Goal: Transaction & Acquisition: Register for event/course

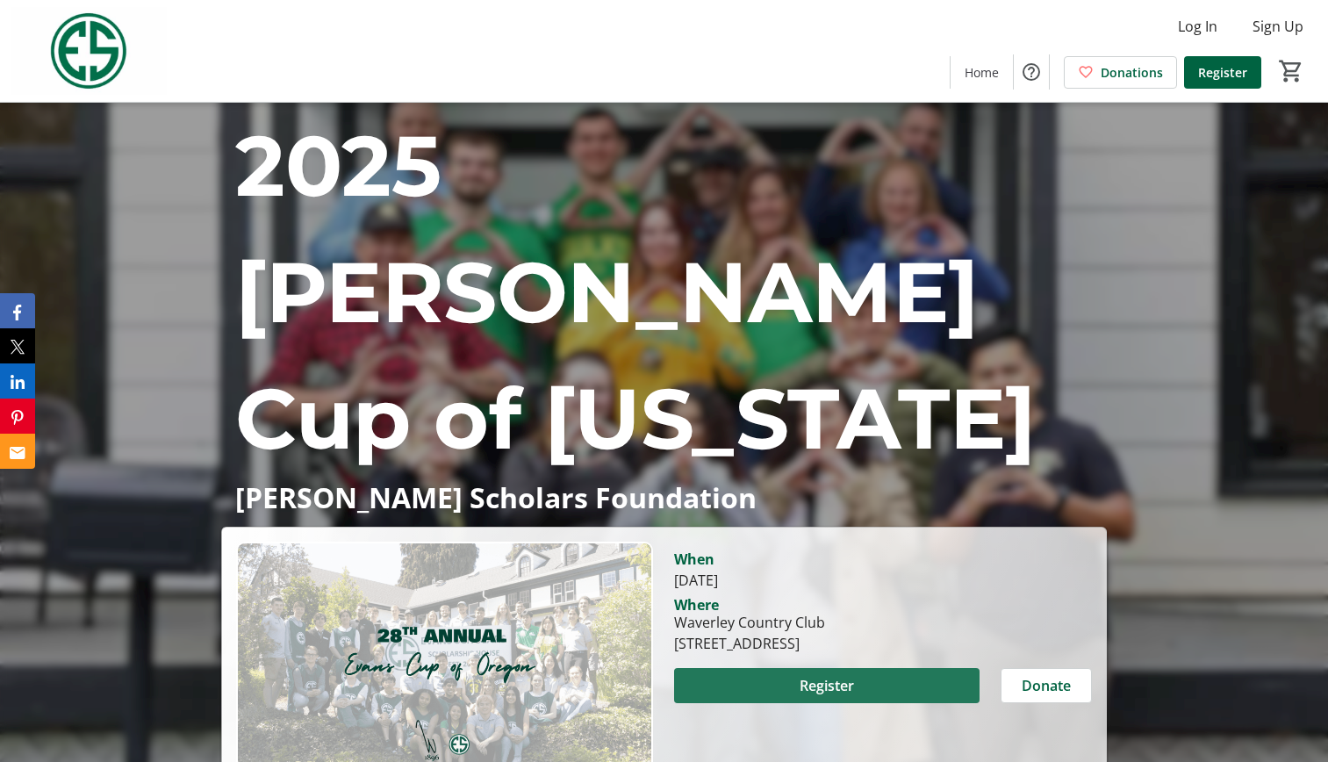
click at [830, 675] on span "Register" at bounding box center [826, 685] width 54 height 21
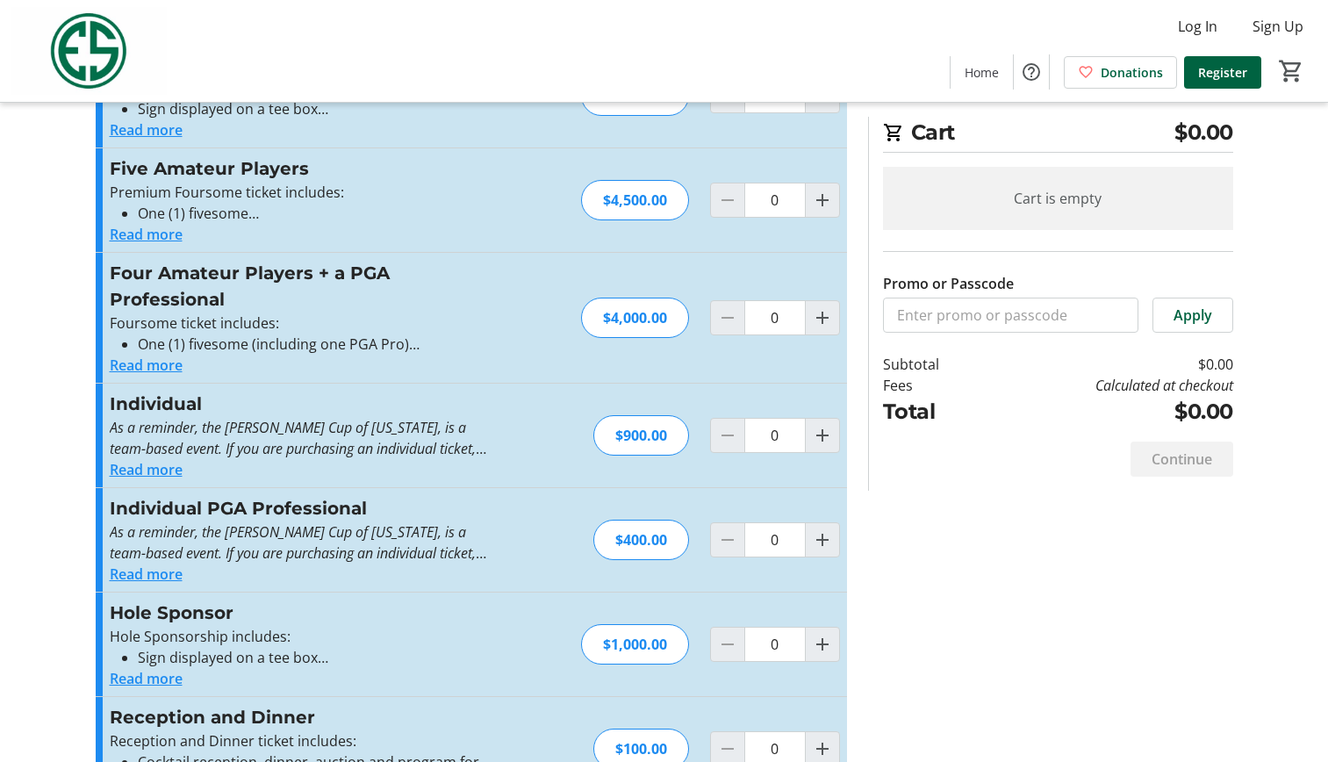
scroll to position [215, 0]
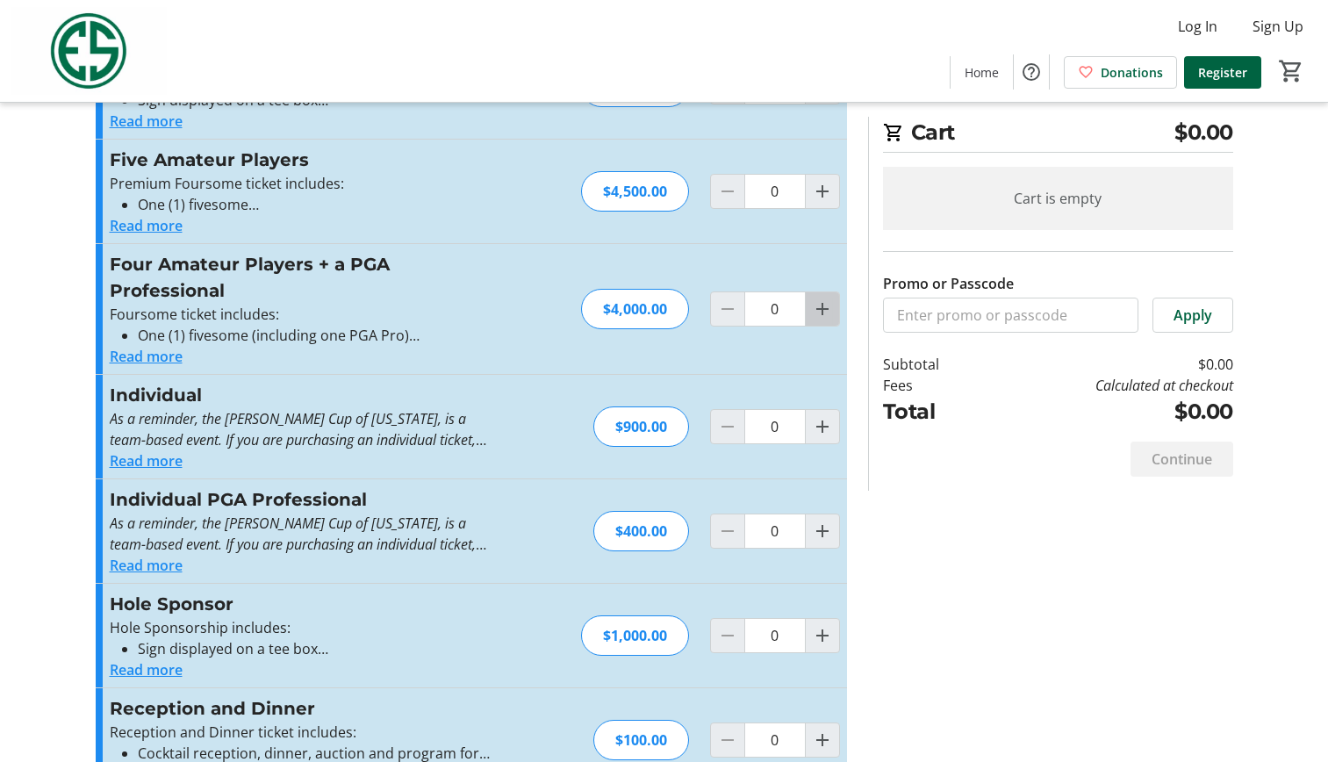
click at [819, 312] on mat-icon "Increment by one" at bounding box center [822, 308] width 21 height 21
type input "1"
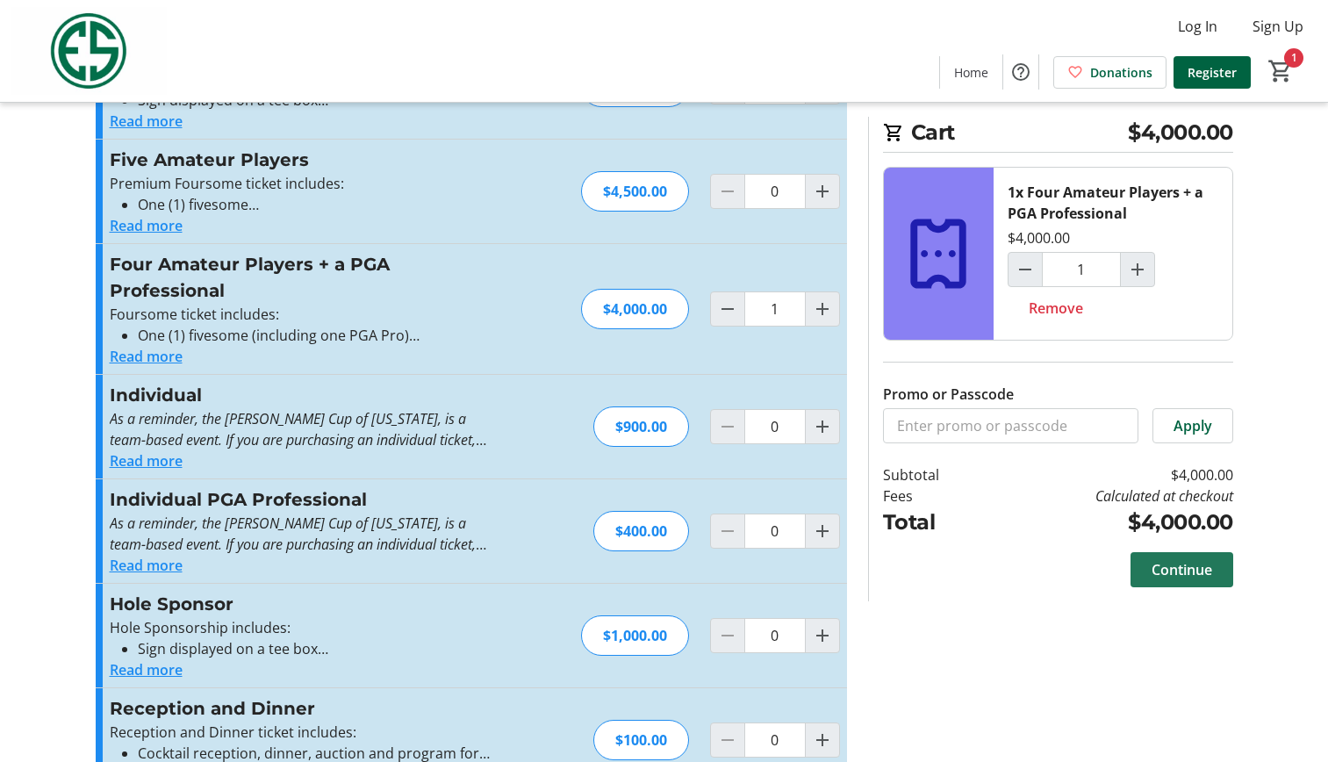
click at [1193, 570] on span "Continue" at bounding box center [1181, 569] width 61 height 21
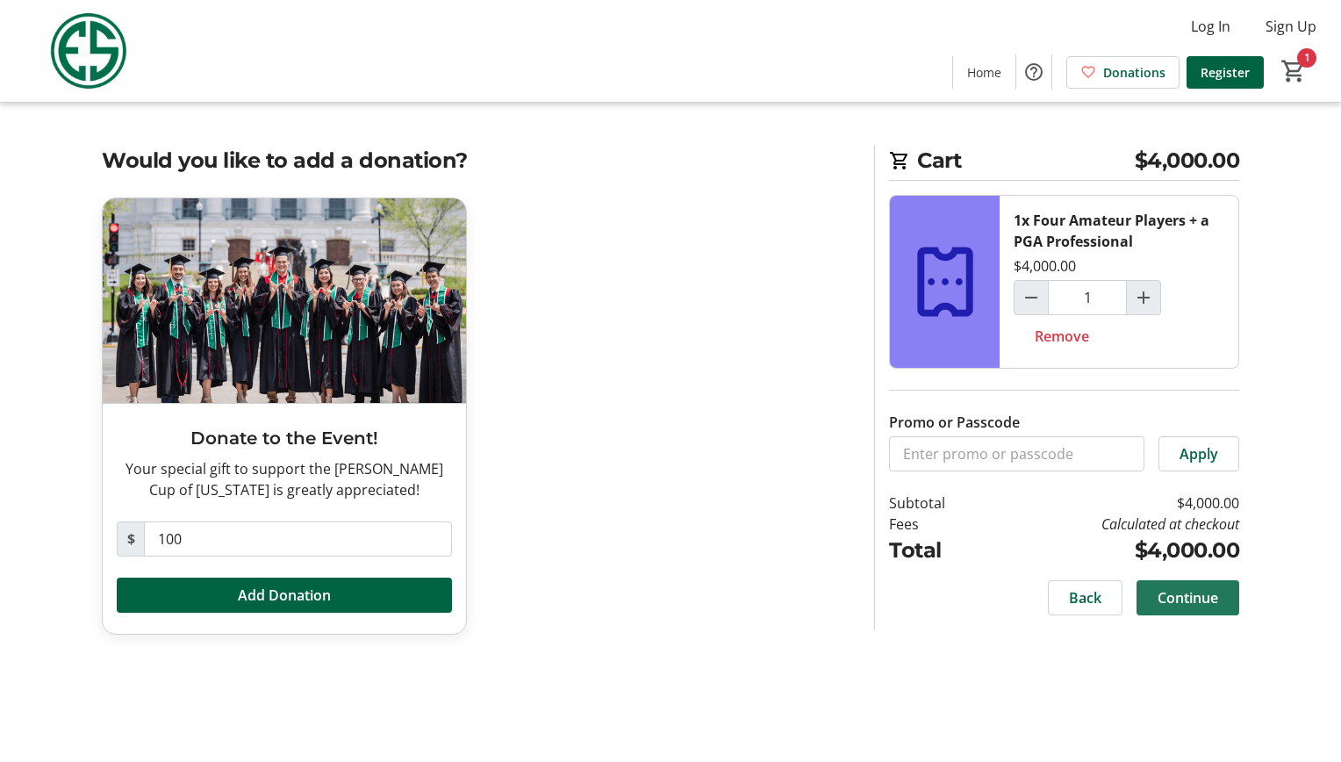
click at [1192, 604] on span "Continue" at bounding box center [1187, 597] width 61 height 21
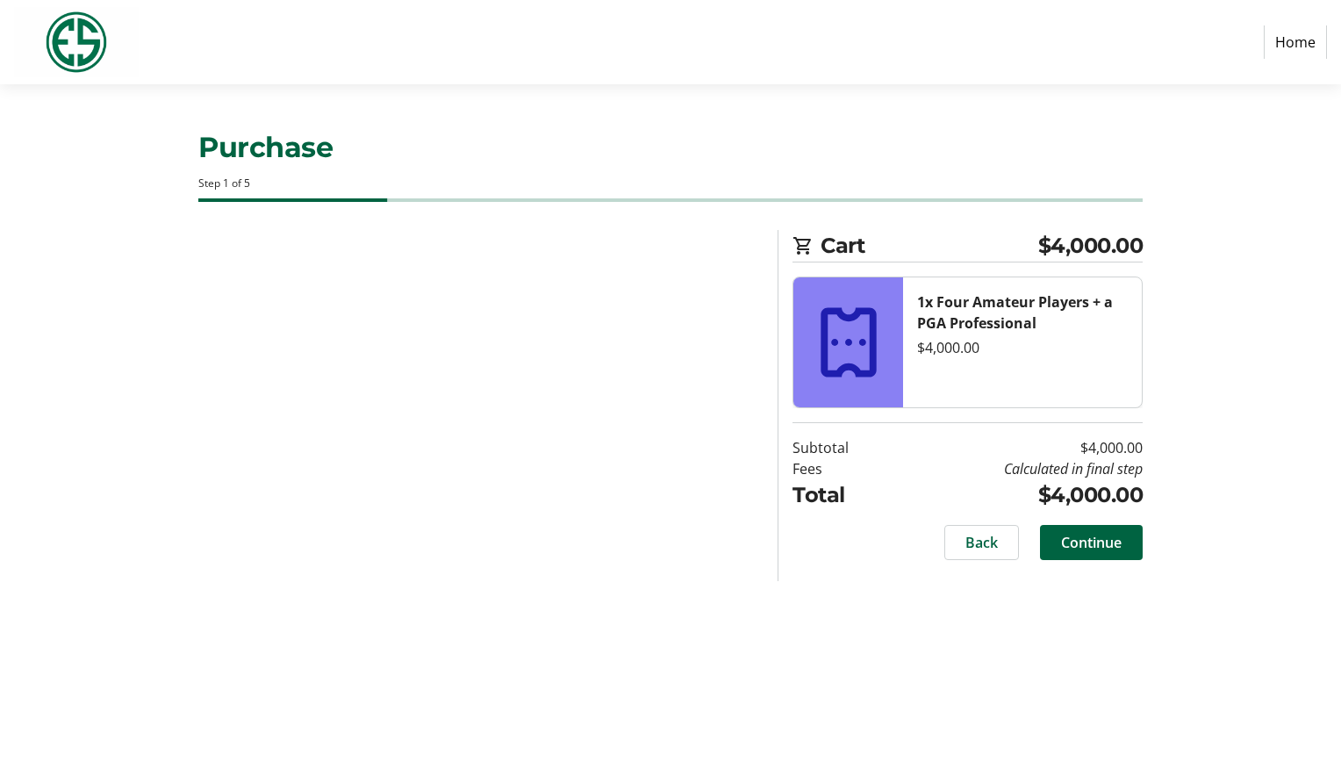
select select "US"
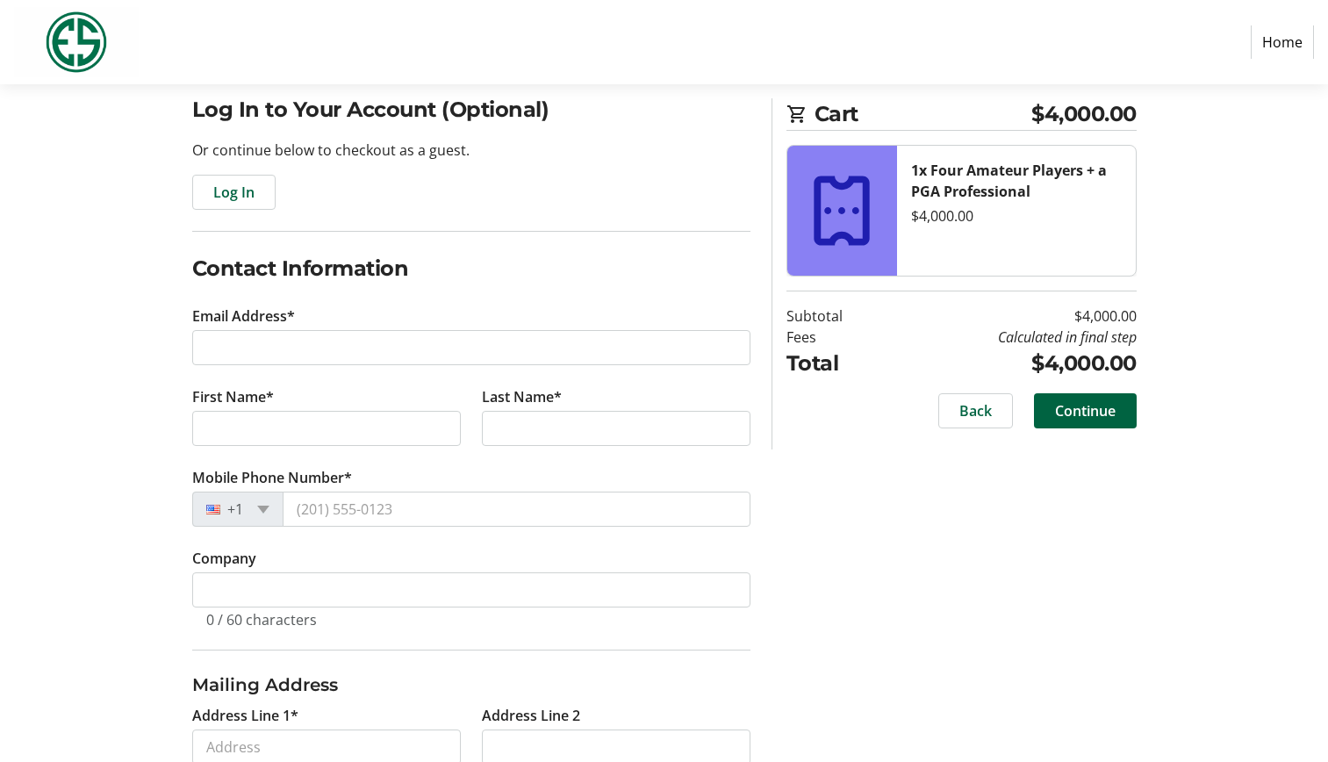
scroll to position [140, 0]
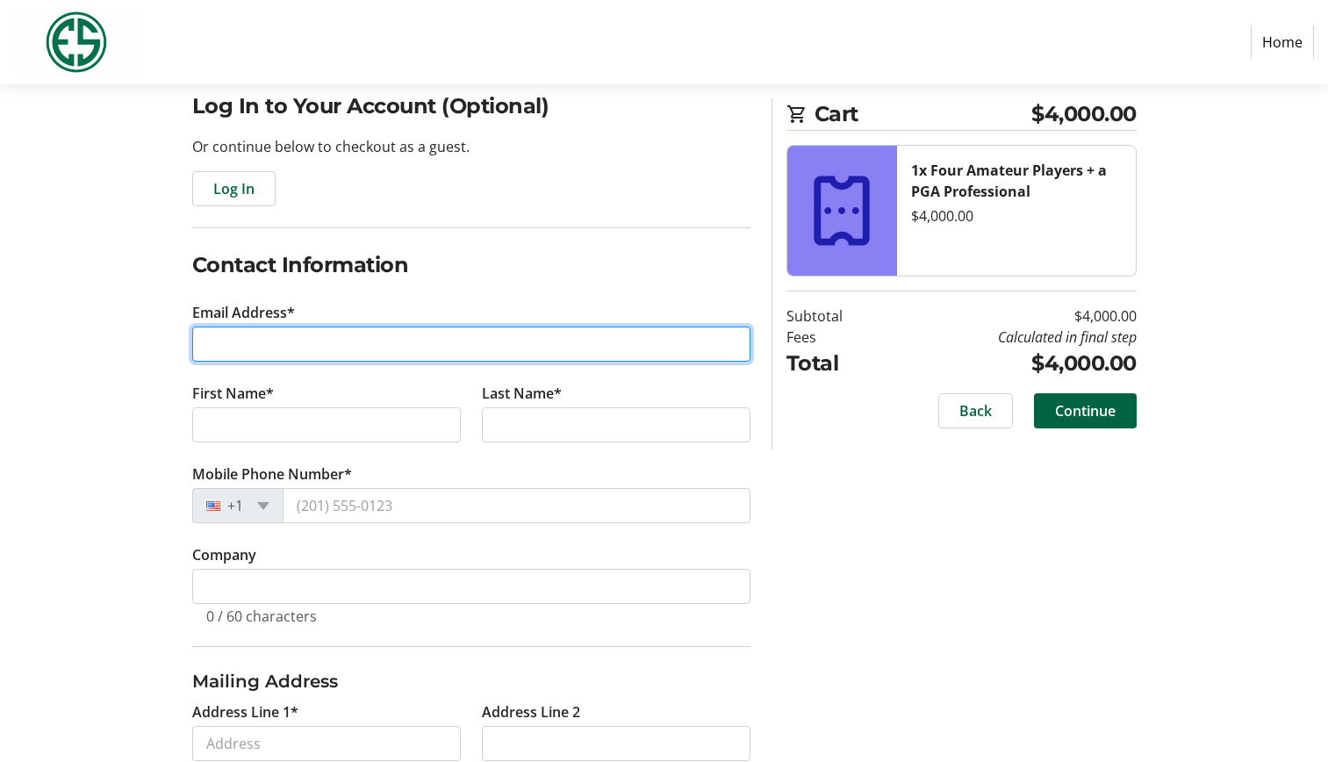
click at [341, 337] on input "Email Address*" at bounding box center [471, 343] width 558 height 35
type input "TJW5626@gmail.com"
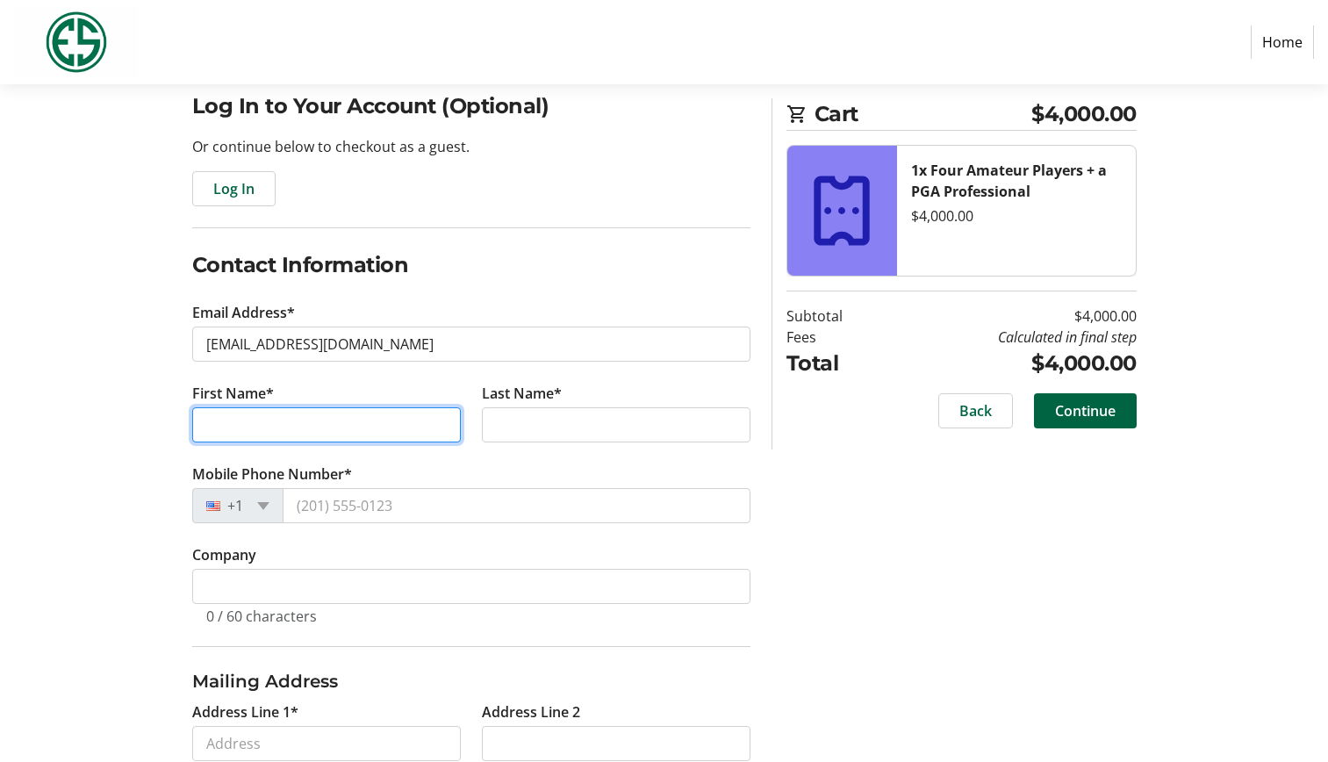
type input "Todd"
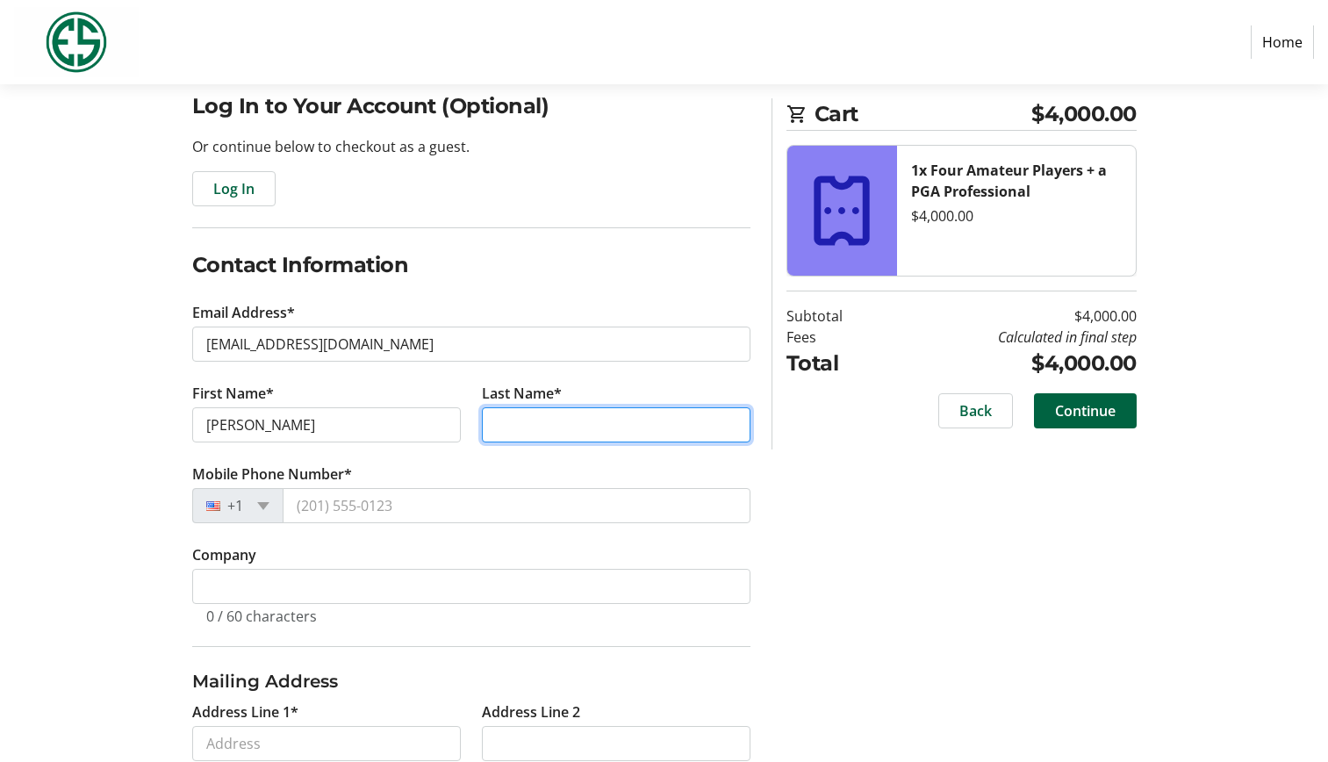
type input "Williams"
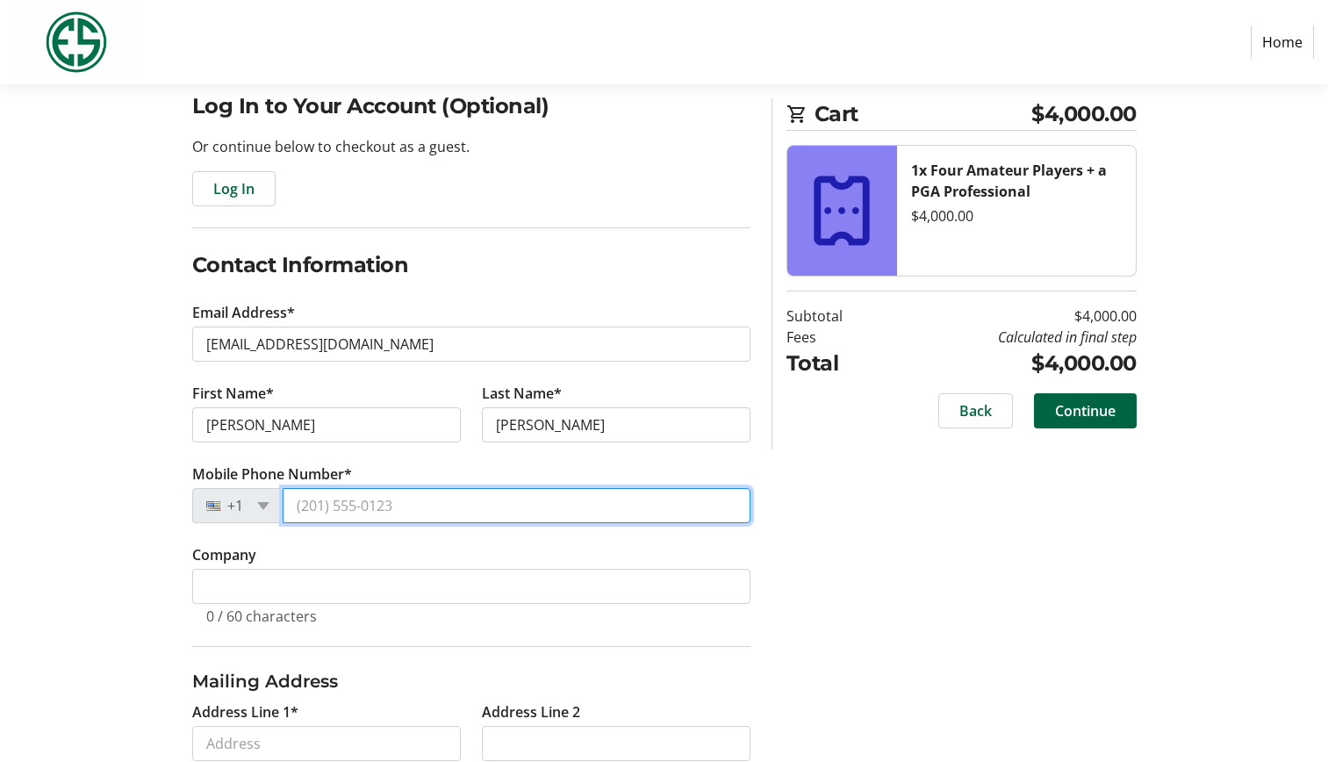
type input "(503) 318-5626"
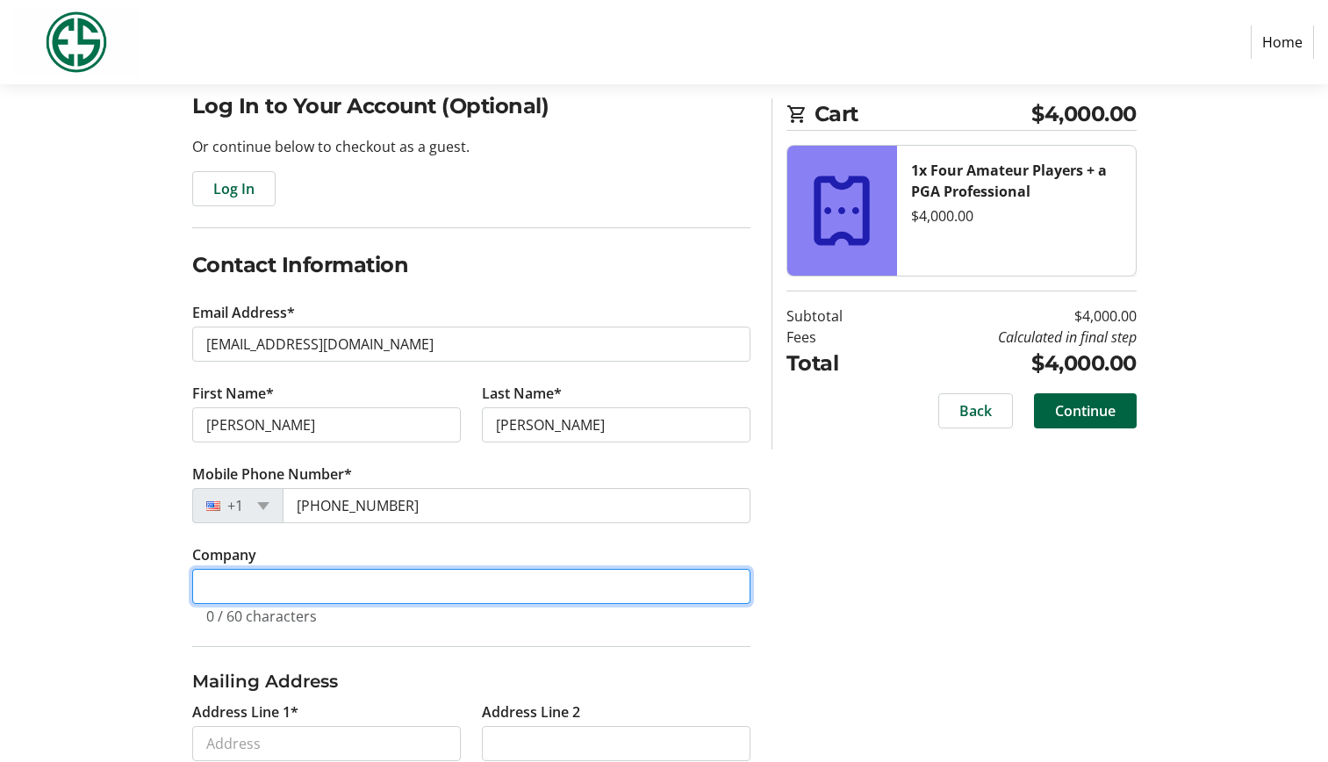
type input "Umpqua Bank Home Lending (formerly)"
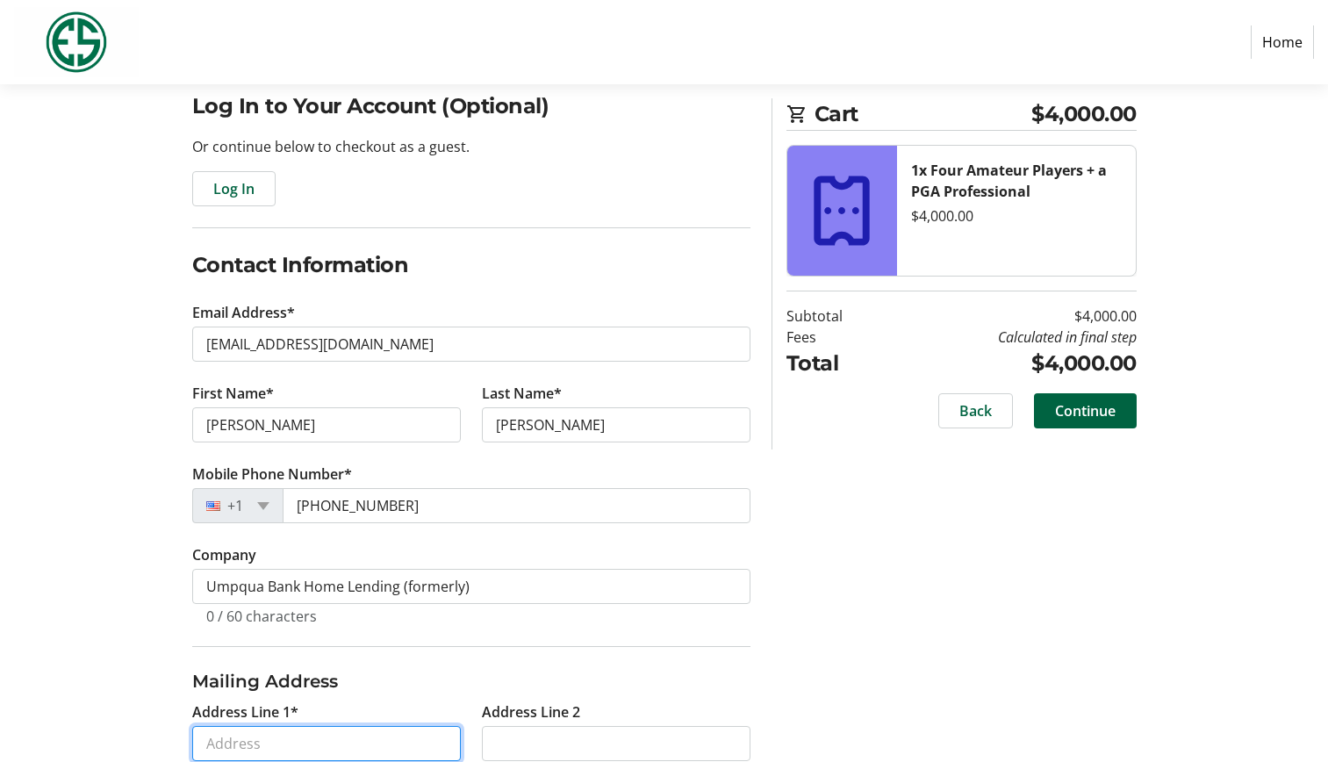
type input "2825 Vale Ct"
type input "Lake Oswego"
select select "OR"
type input "97034"
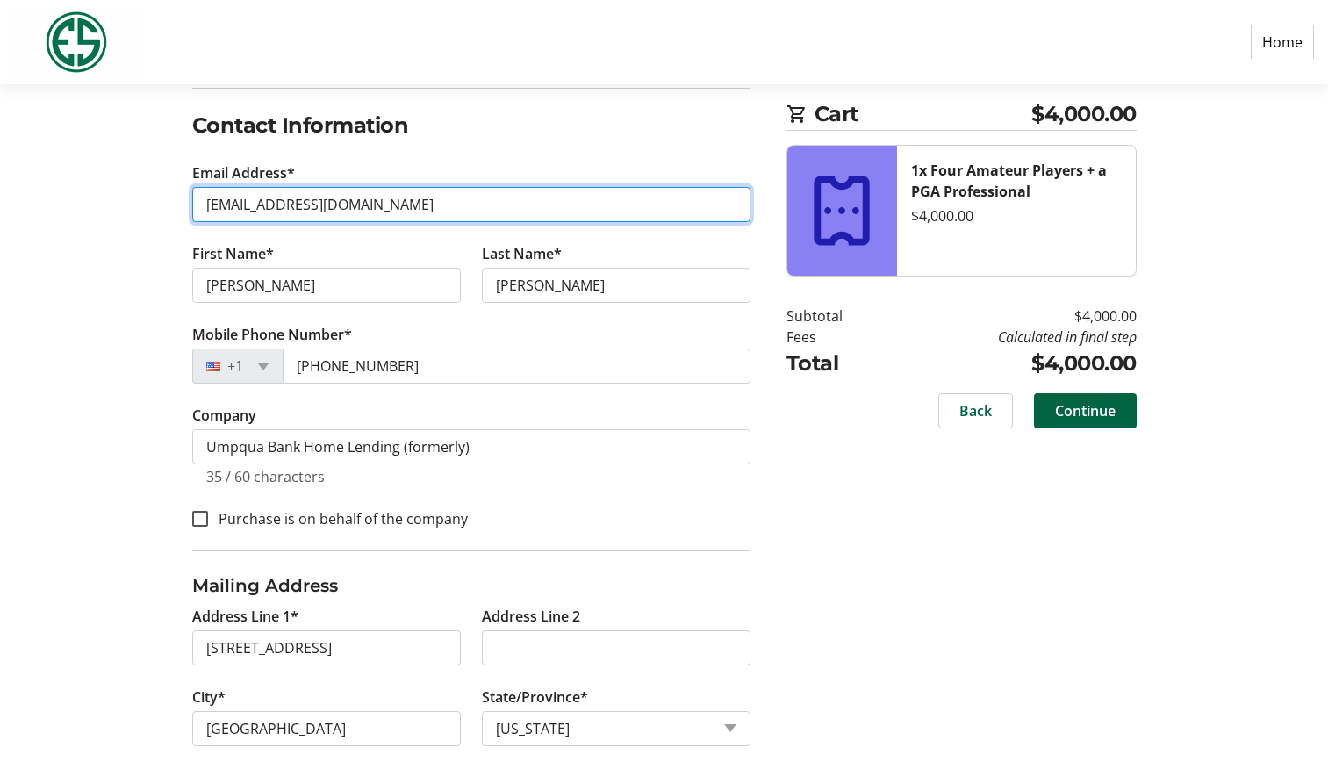
scroll to position [282, 0]
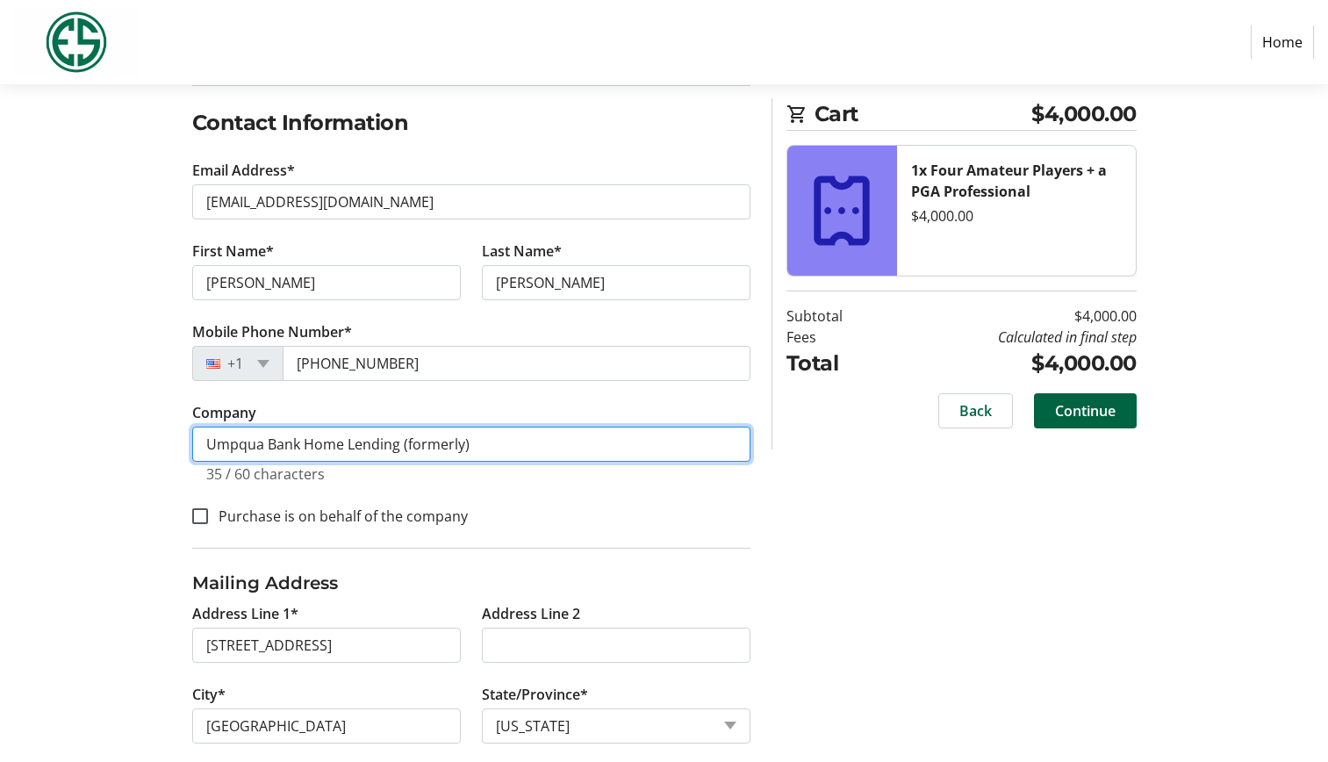
drag, startPoint x: 533, startPoint y: 443, endPoint x: 96, endPoint y: 442, distance: 437.0
click at [96, 442] on div "Log In to Your Account (Optional) Or continue below to checkout as a guest. Log…" at bounding box center [664, 481] width 1158 height 1066
type input "t"
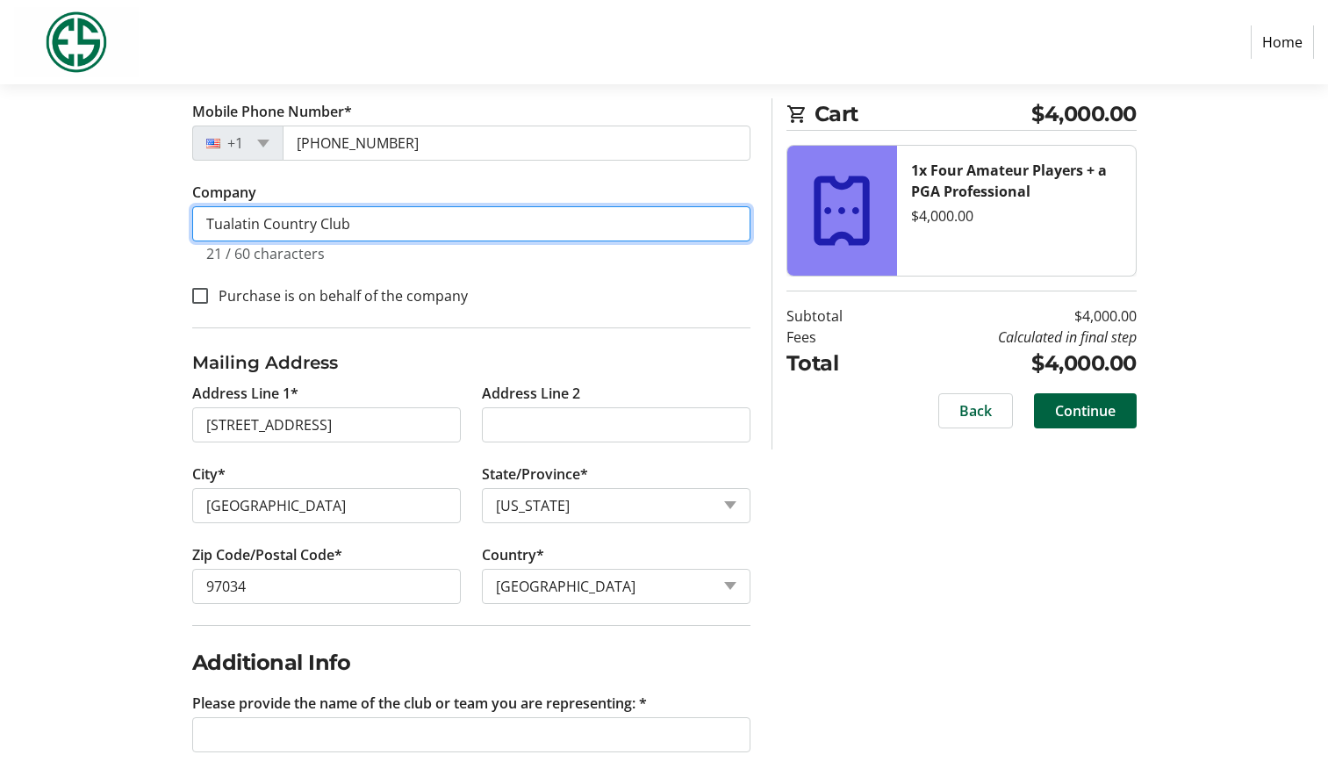
scroll to position [505, 0]
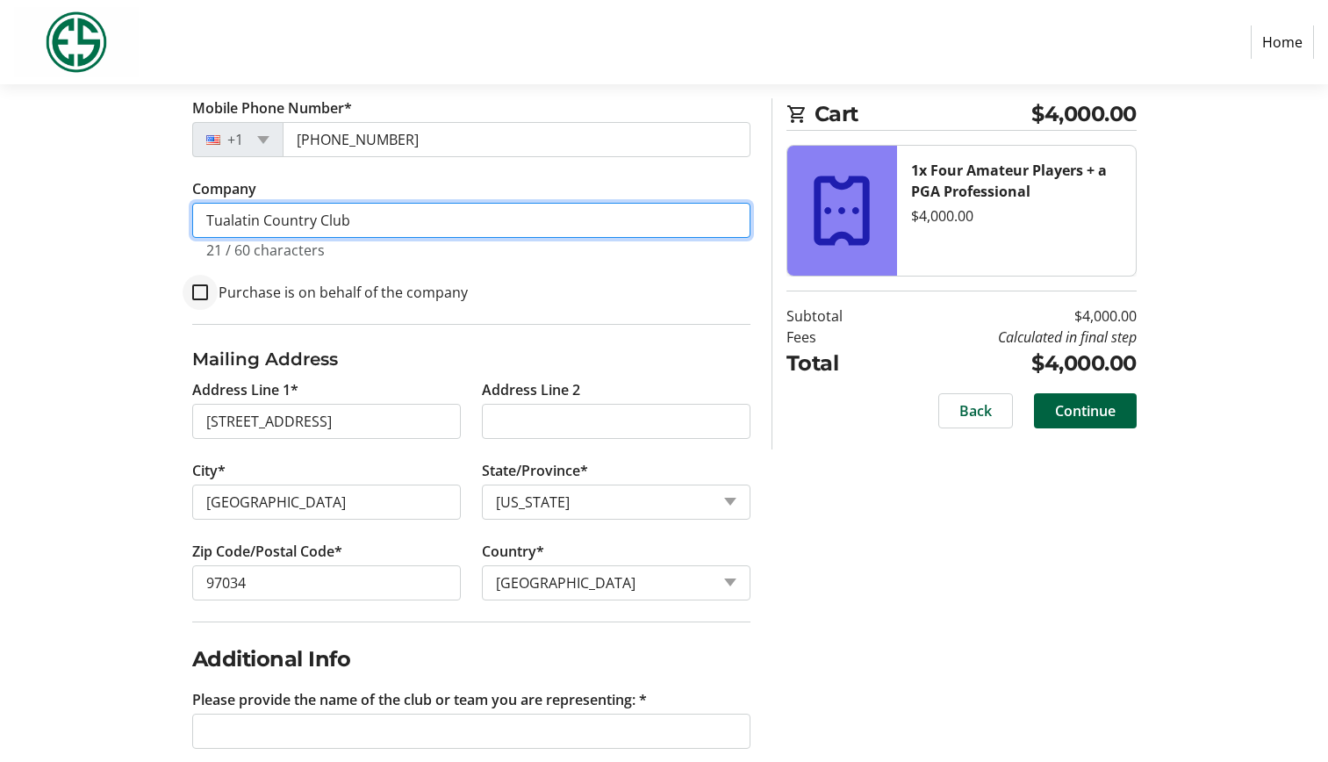
type input "Tualatin Country Club"
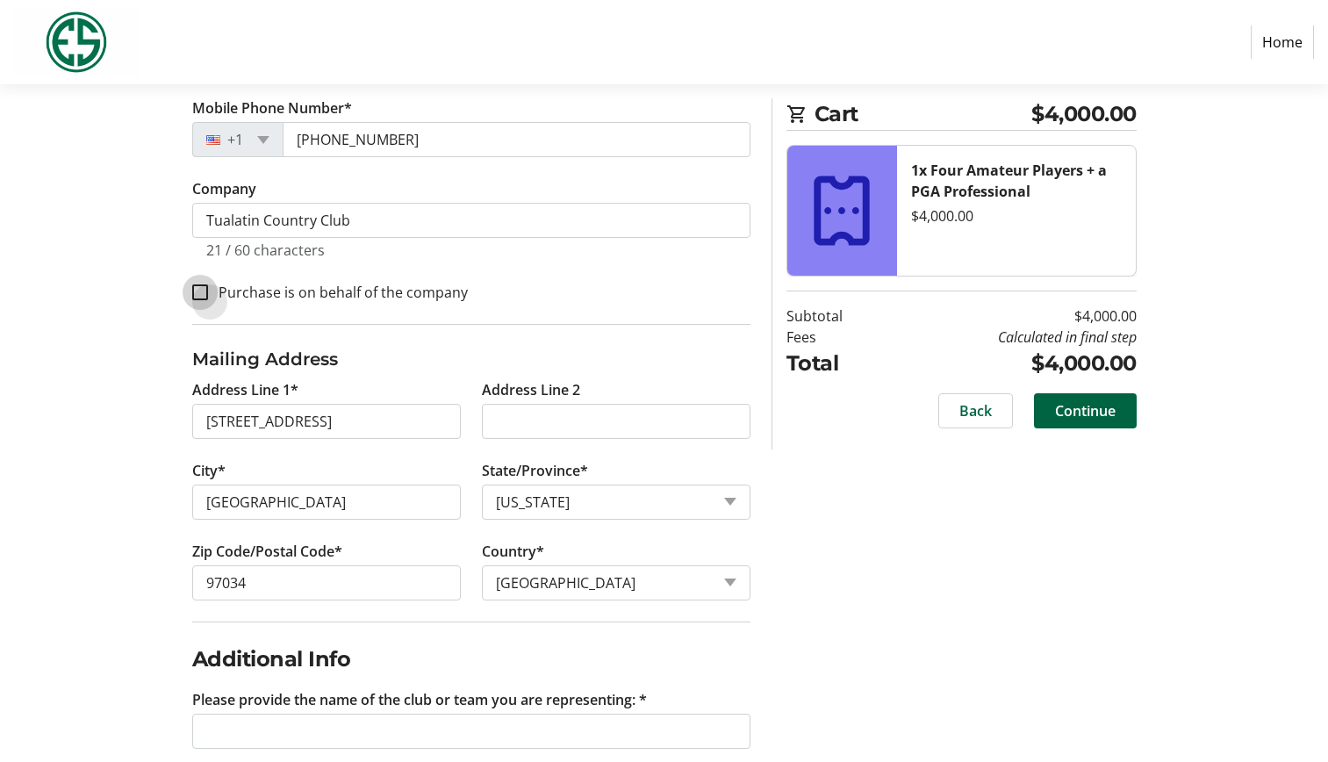
click at [197, 293] on input "Purchase is on behalf of the company" at bounding box center [200, 292] width 16 height 16
checkbox input "true"
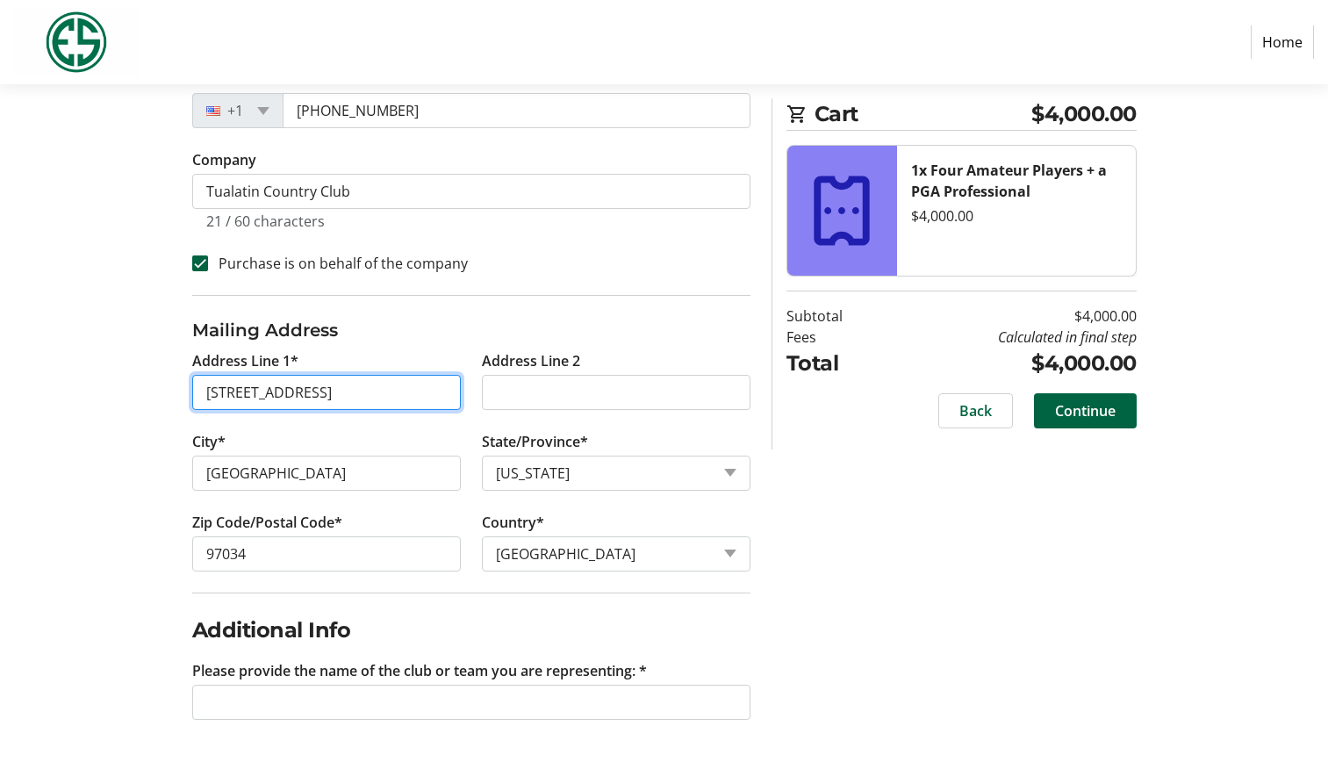
click at [326, 393] on input "2825 Vale Ct" at bounding box center [326, 392] width 269 height 35
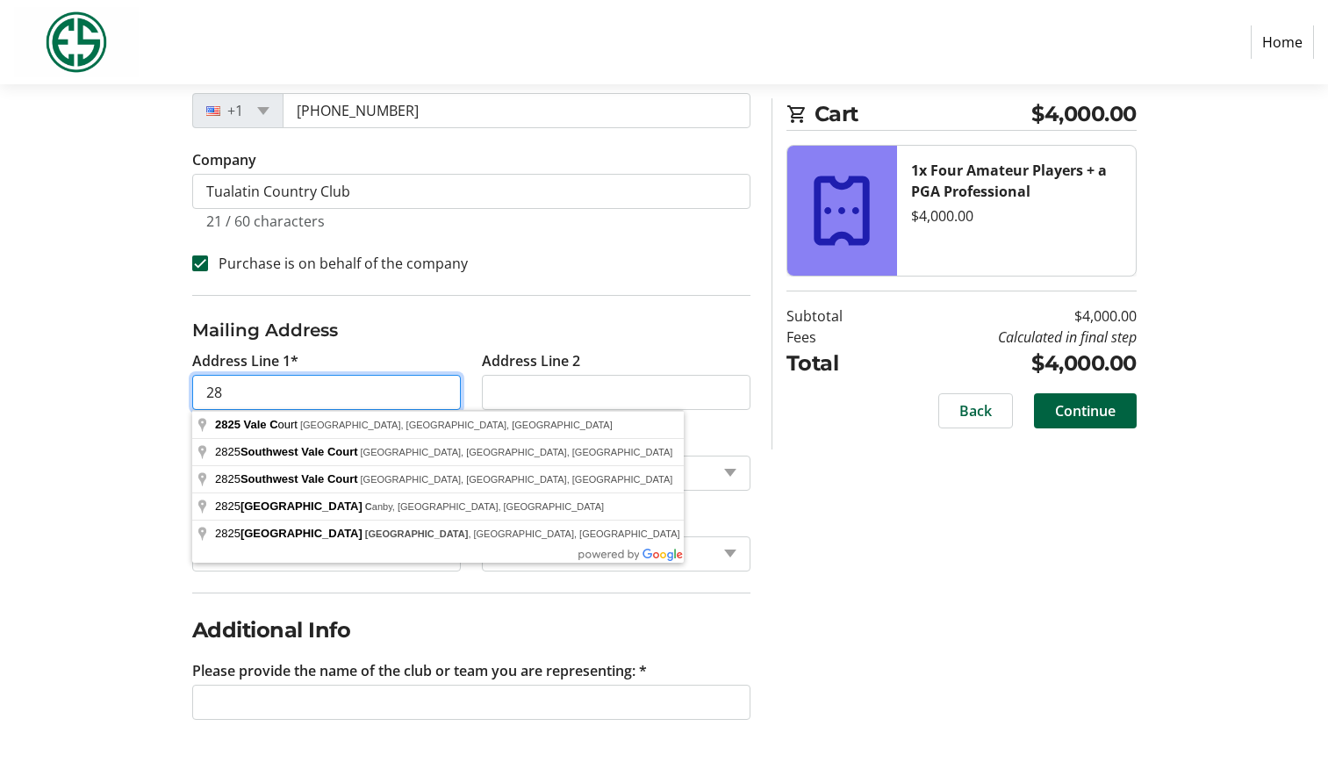
type input "2"
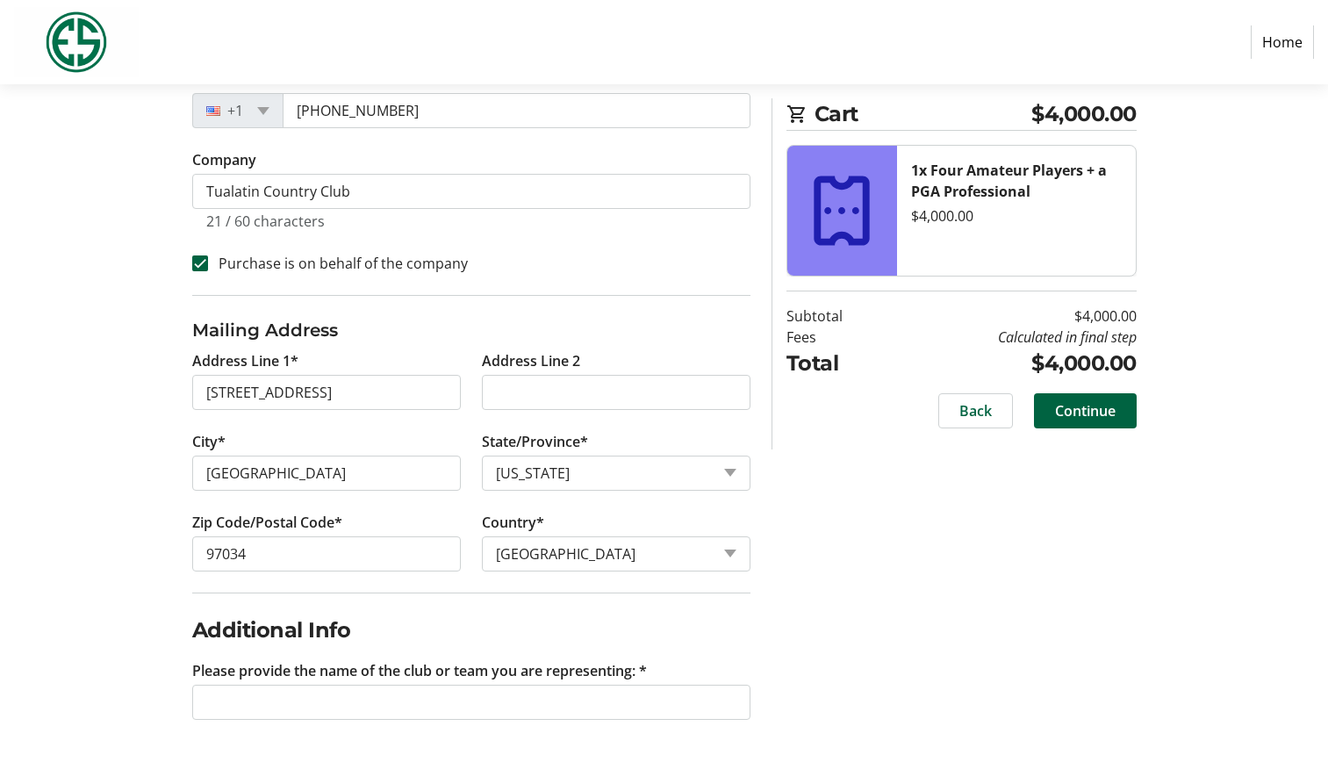
type input "9145 Southwest Tualatin Road"
type input "Tualatin"
type input "97062"
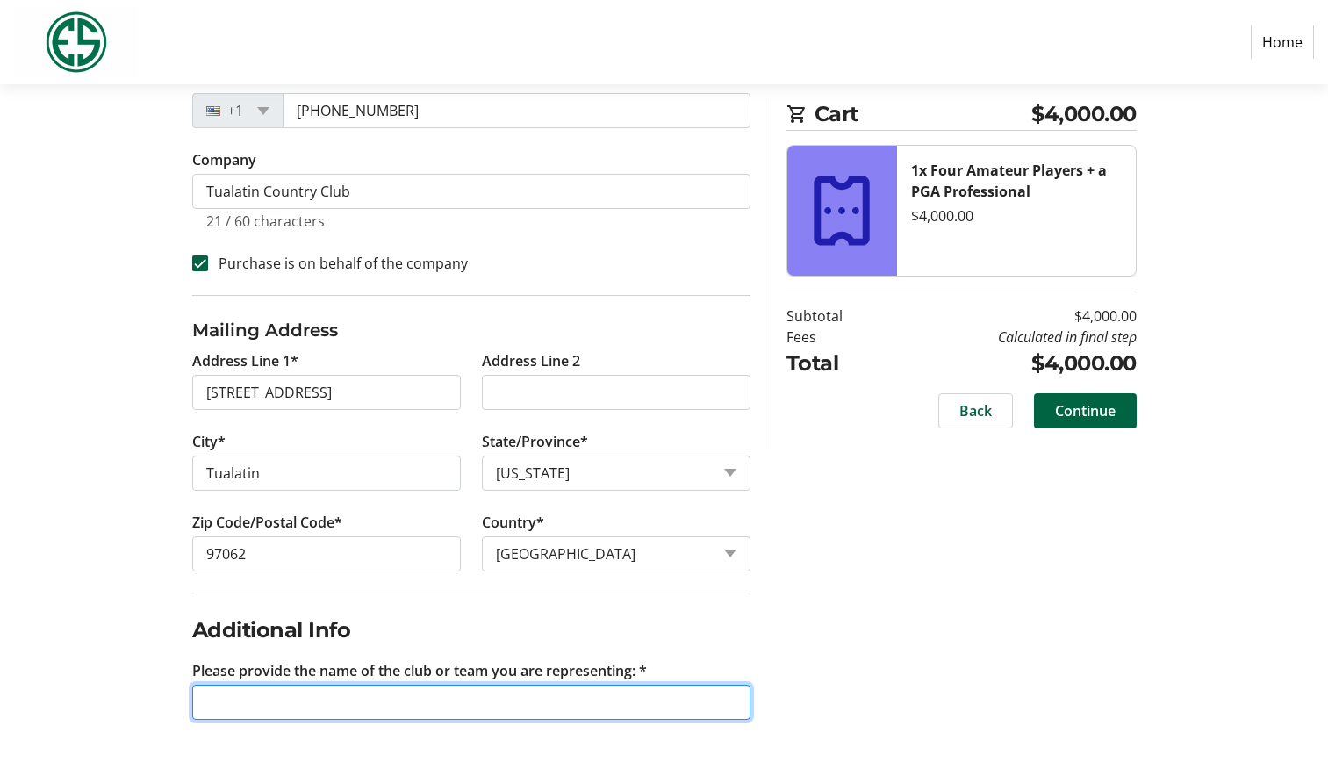
click at [347, 694] on input "Please provide the name of the club or team you are representing: *" at bounding box center [471, 701] width 558 height 35
type input "TCC"
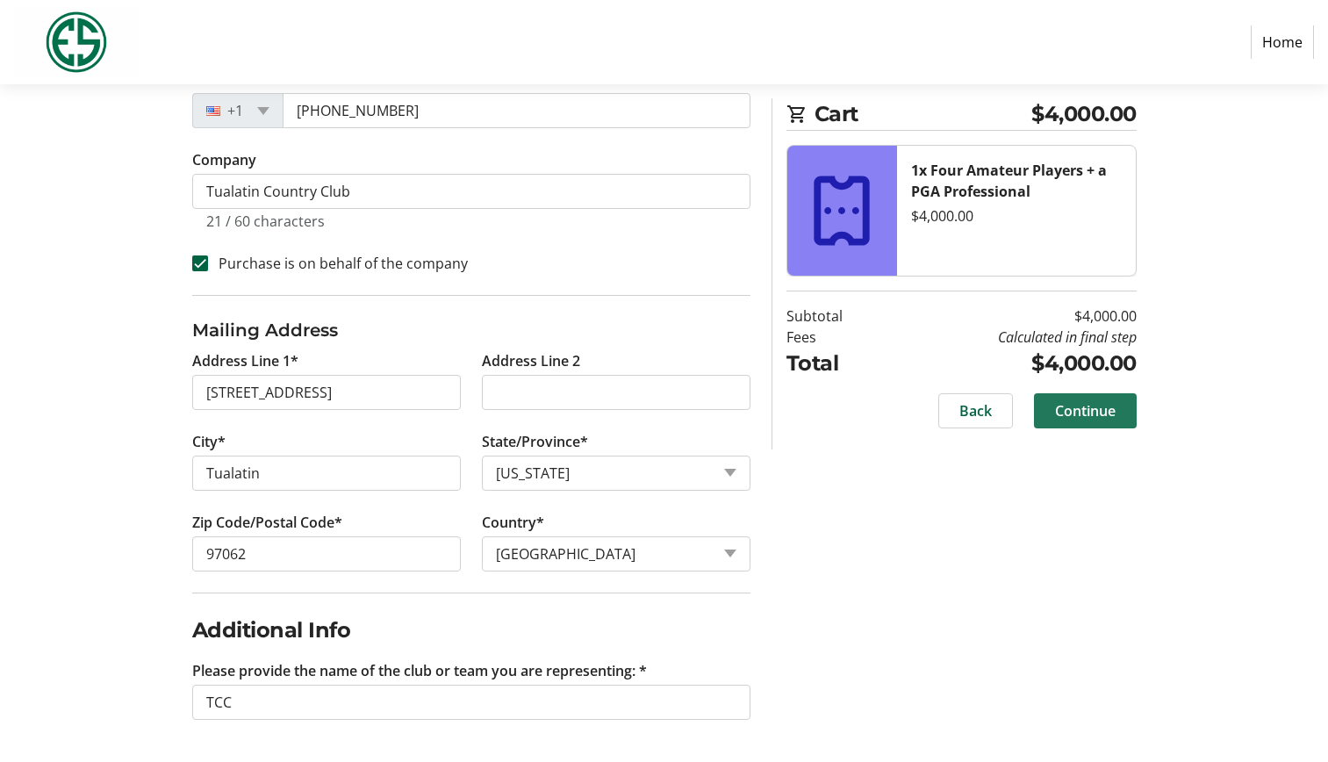
click at [1102, 420] on span "Continue" at bounding box center [1085, 410] width 61 height 21
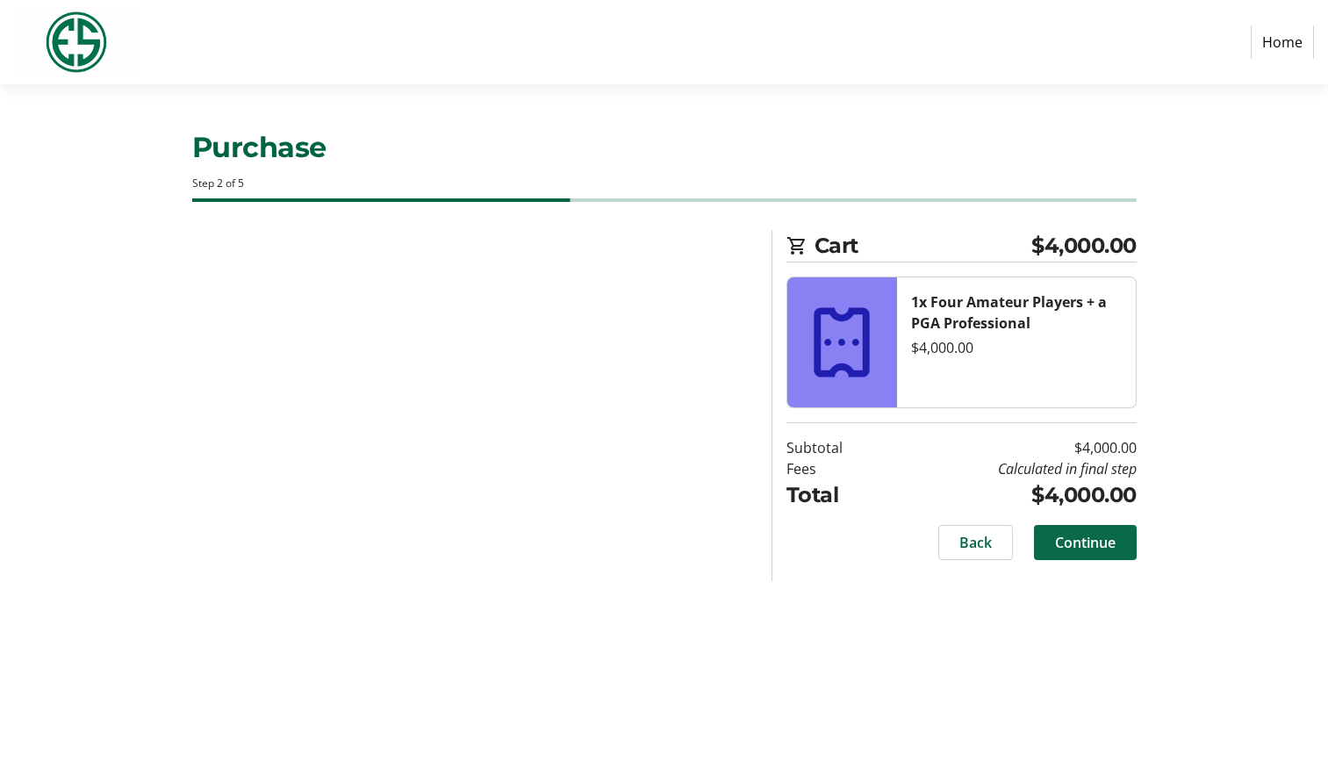
scroll to position [0, 0]
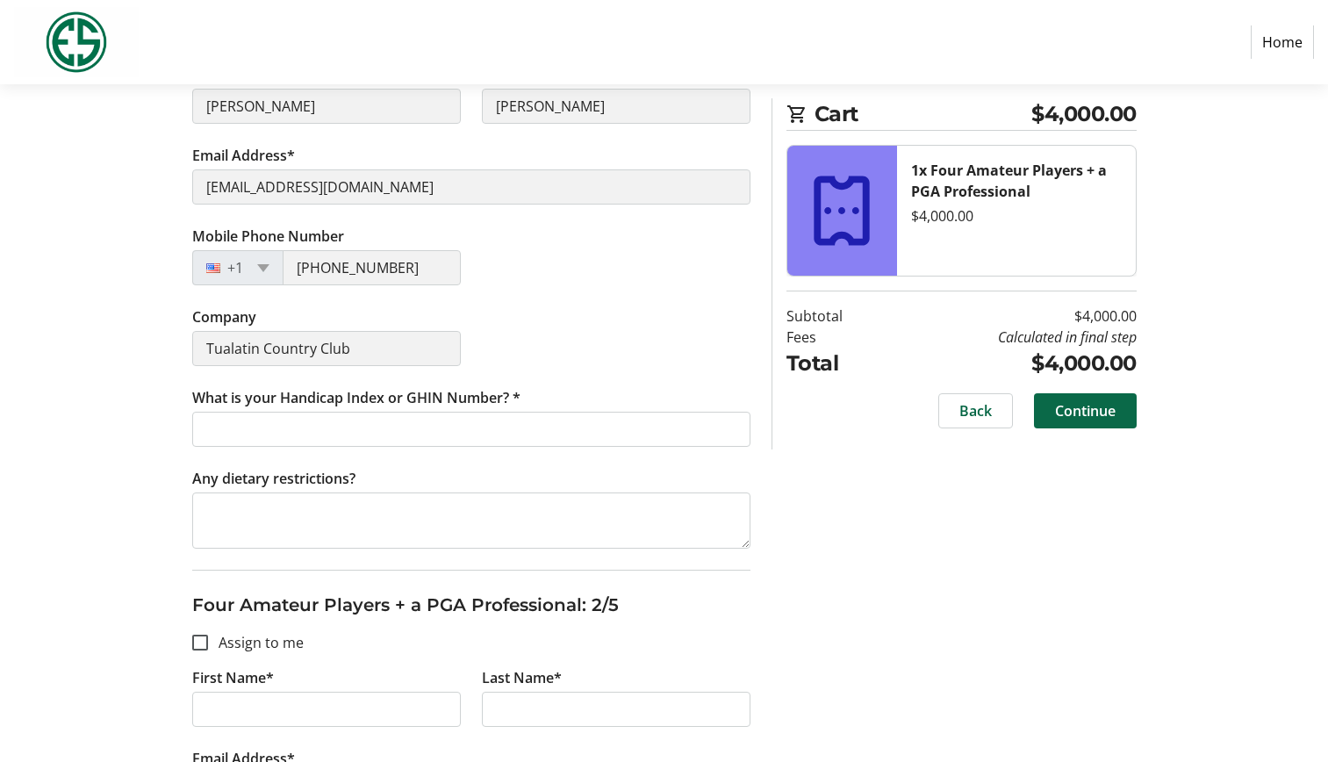
scroll to position [426, 0]
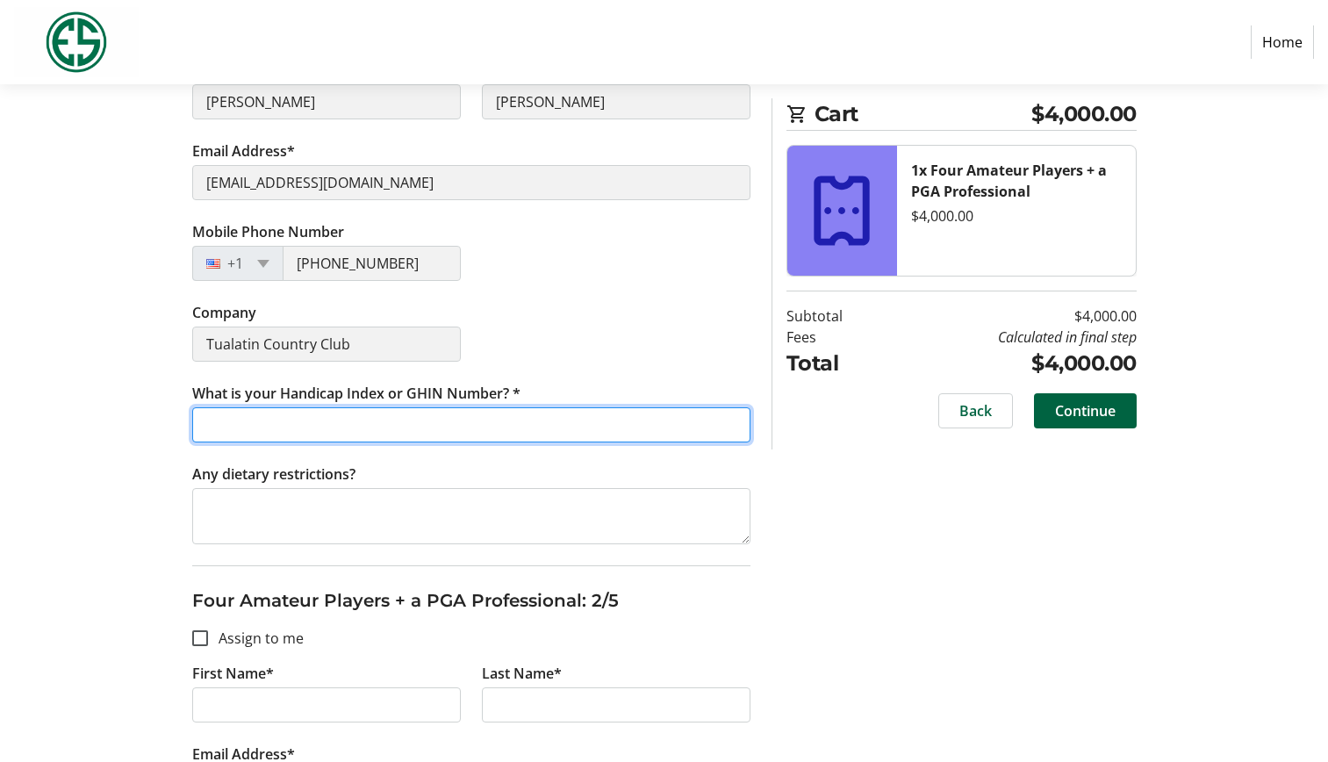
click at [433, 416] on input "What is your Handicap Index or GHIN Number? *" at bounding box center [471, 424] width 558 height 35
type input "3.9 4442246"
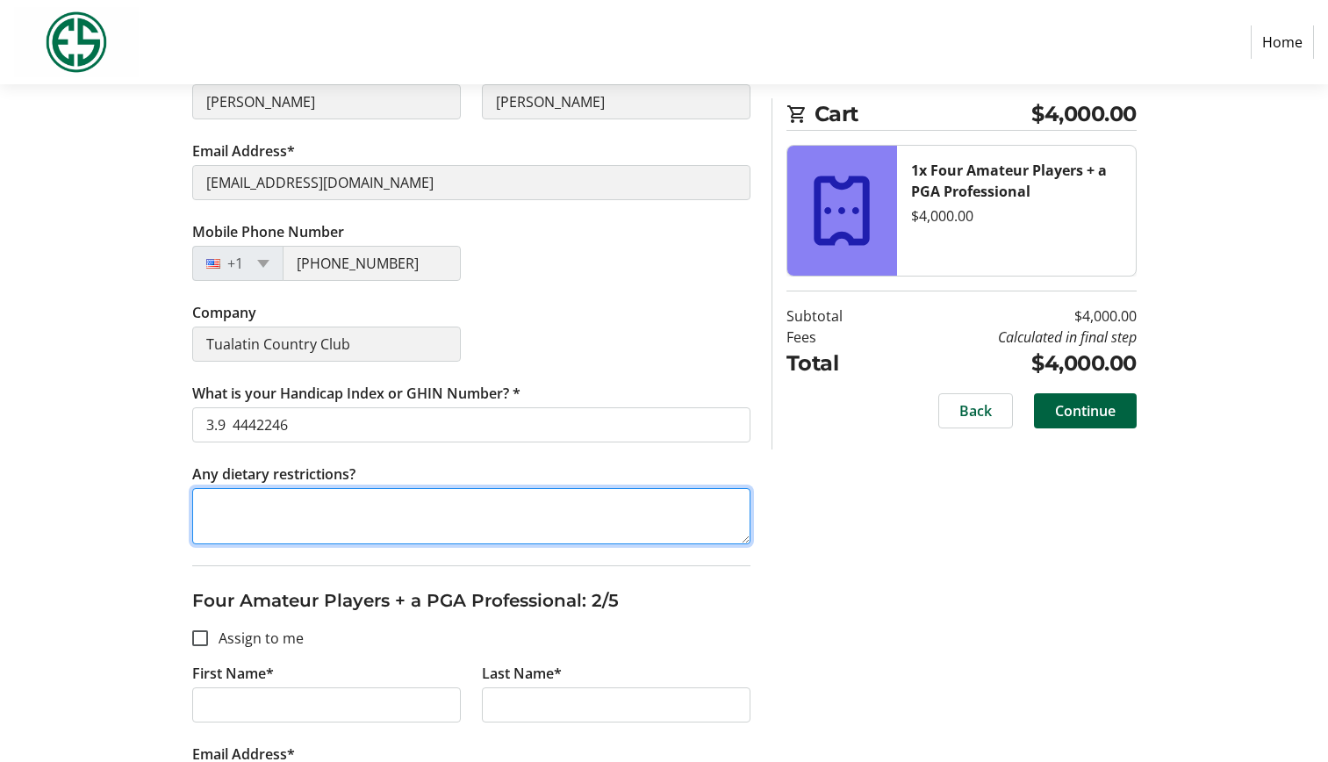
click at [321, 503] on textarea "Any dietary restrictions?" at bounding box center [471, 516] width 558 height 56
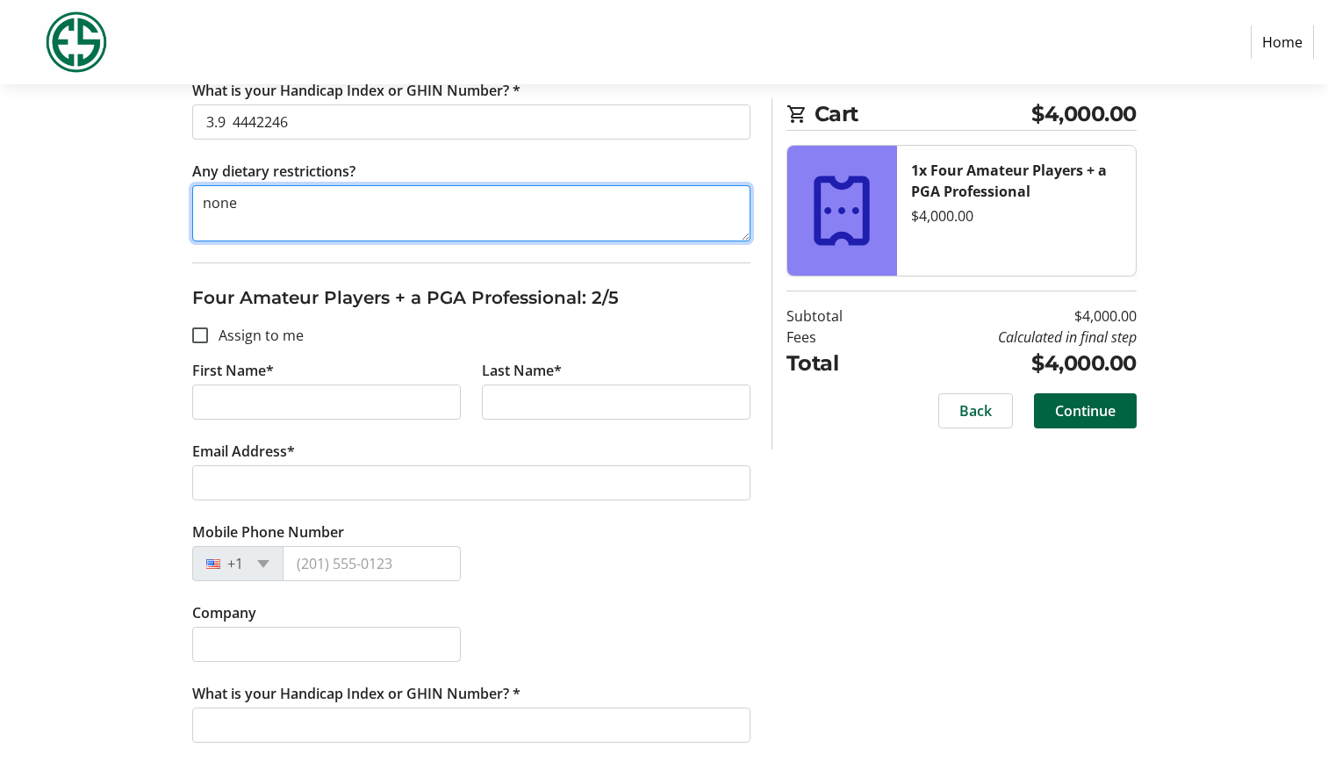
scroll to position [733, 0]
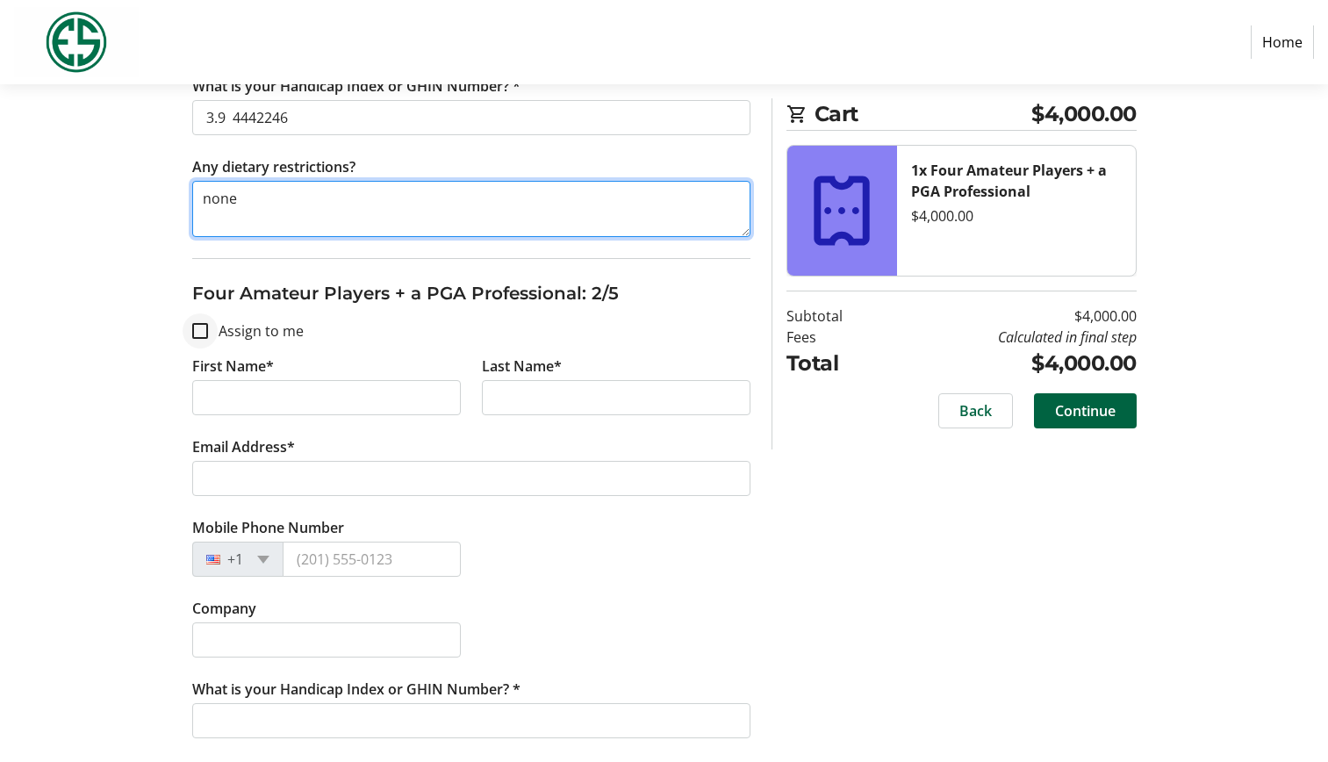
type textarea "none"
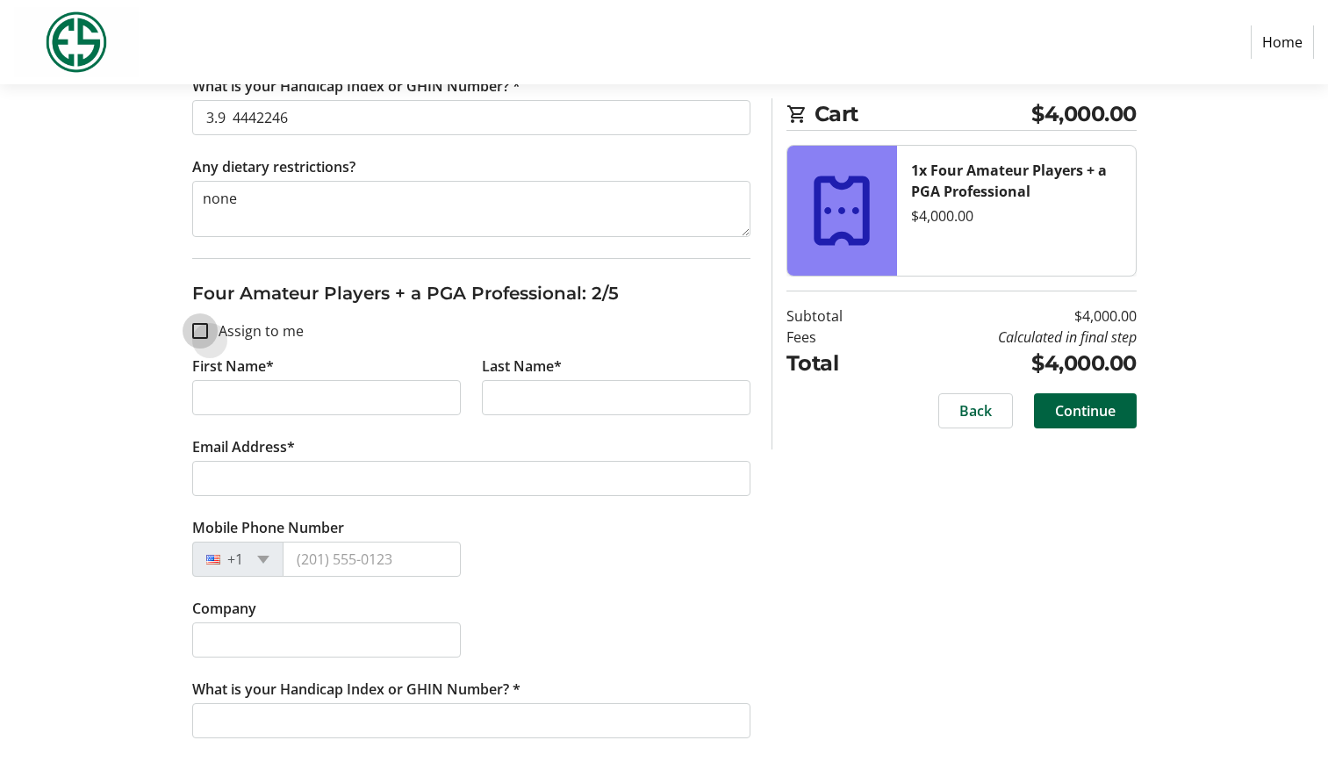
click at [197, 330] on input "Assign to me" at bounding box center [200, 331] width 16 height 16
checkbox input "true"
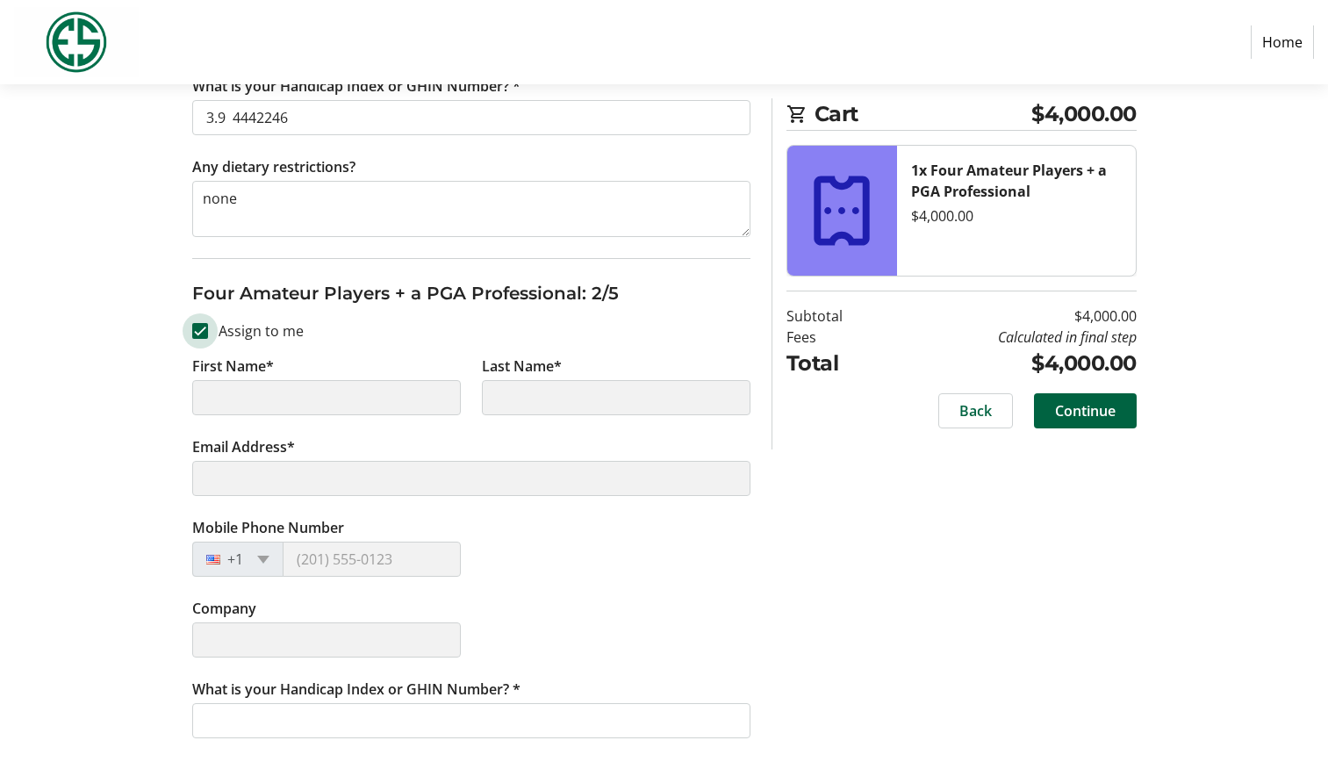
type input "Todd"
type input "Williams"
type input "tjw5626@gmail.com"
type input "(503) 318-5626"
type input "Tualatin Country Club"
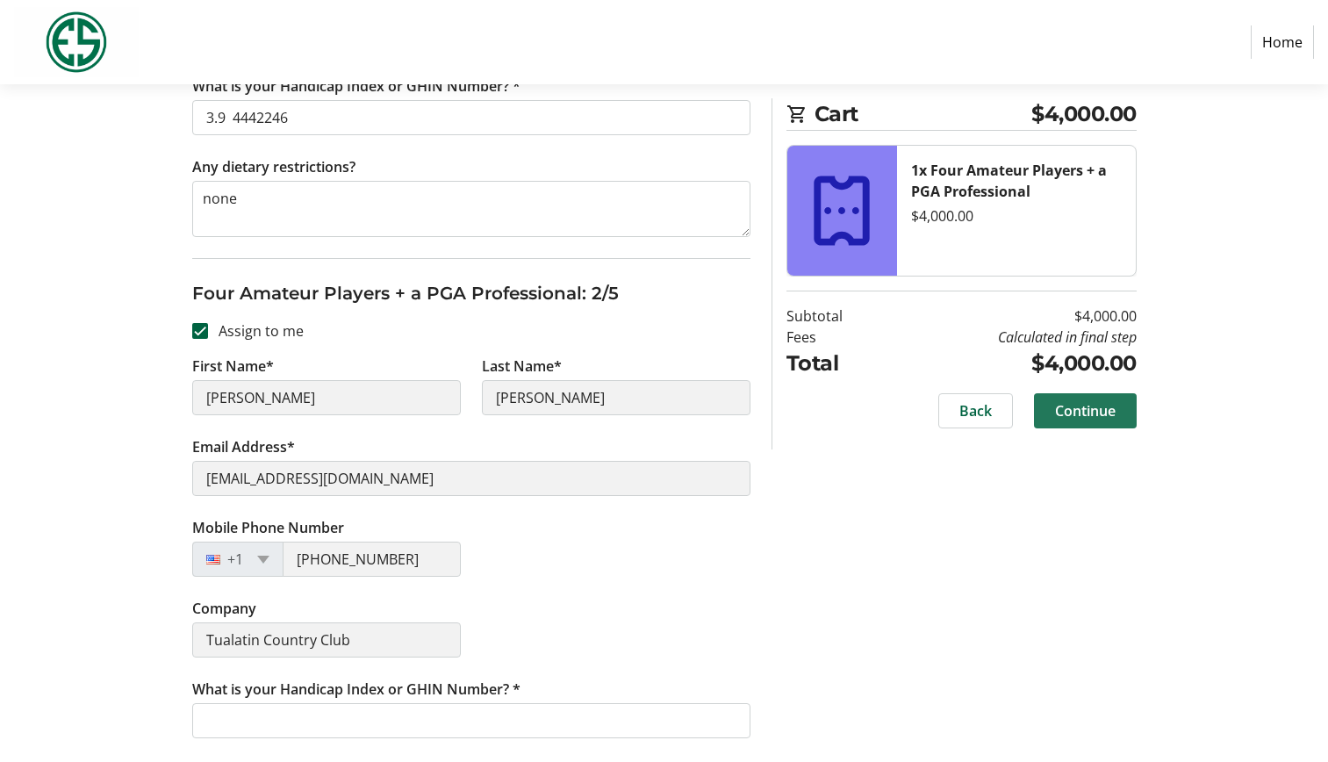
click at [1088, 415] on span "Continue" at bounding box center [1085, 410] width 61 height 21
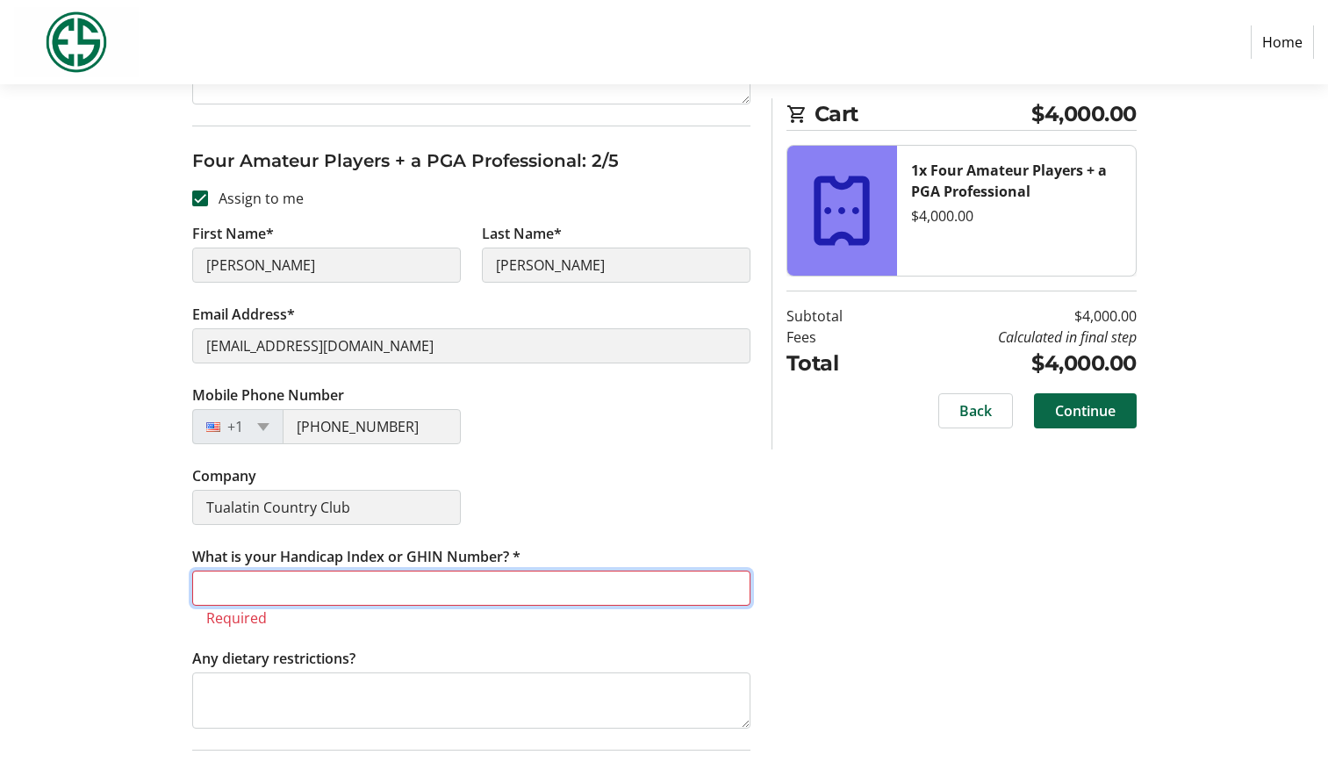
scroll to position [866, 0]
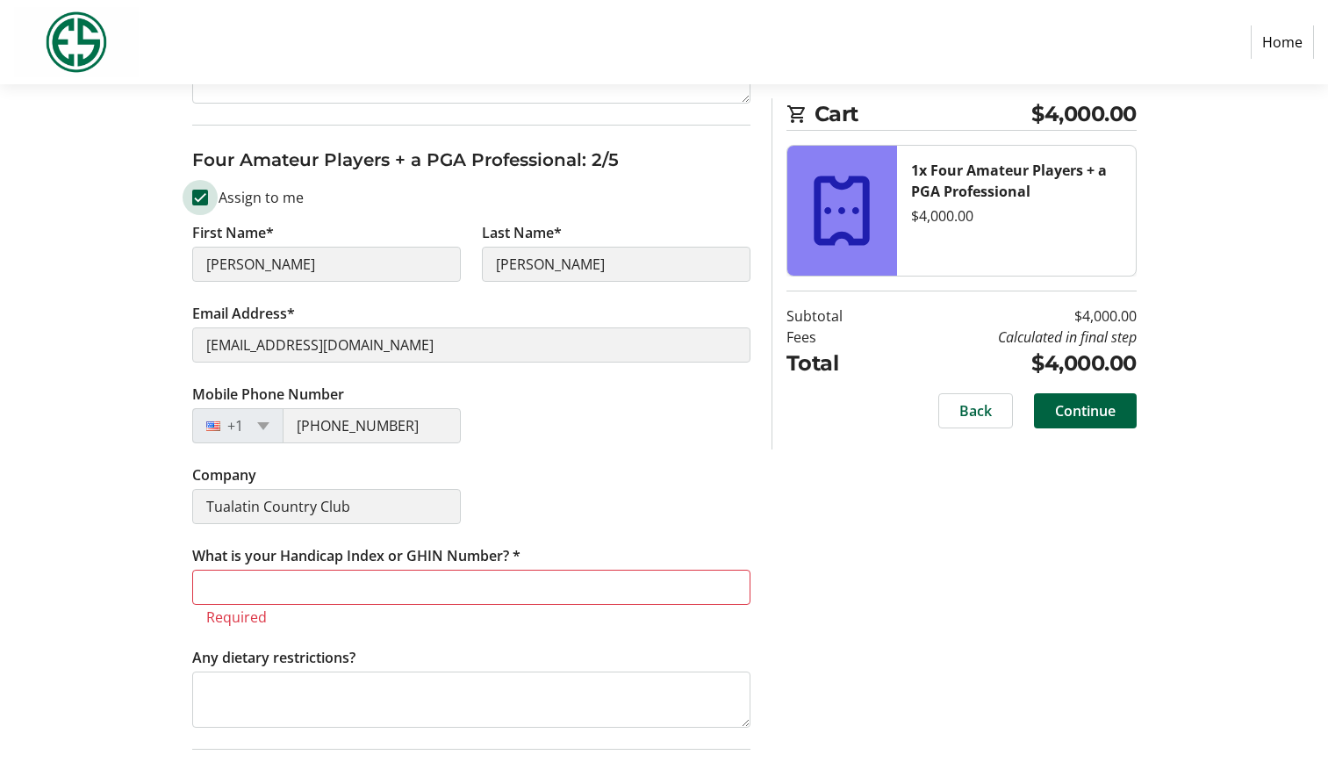
click at [194, 197] on input "Assign to me" at bounding box center [200, 198] width 16 height 16
checkbox input "false"
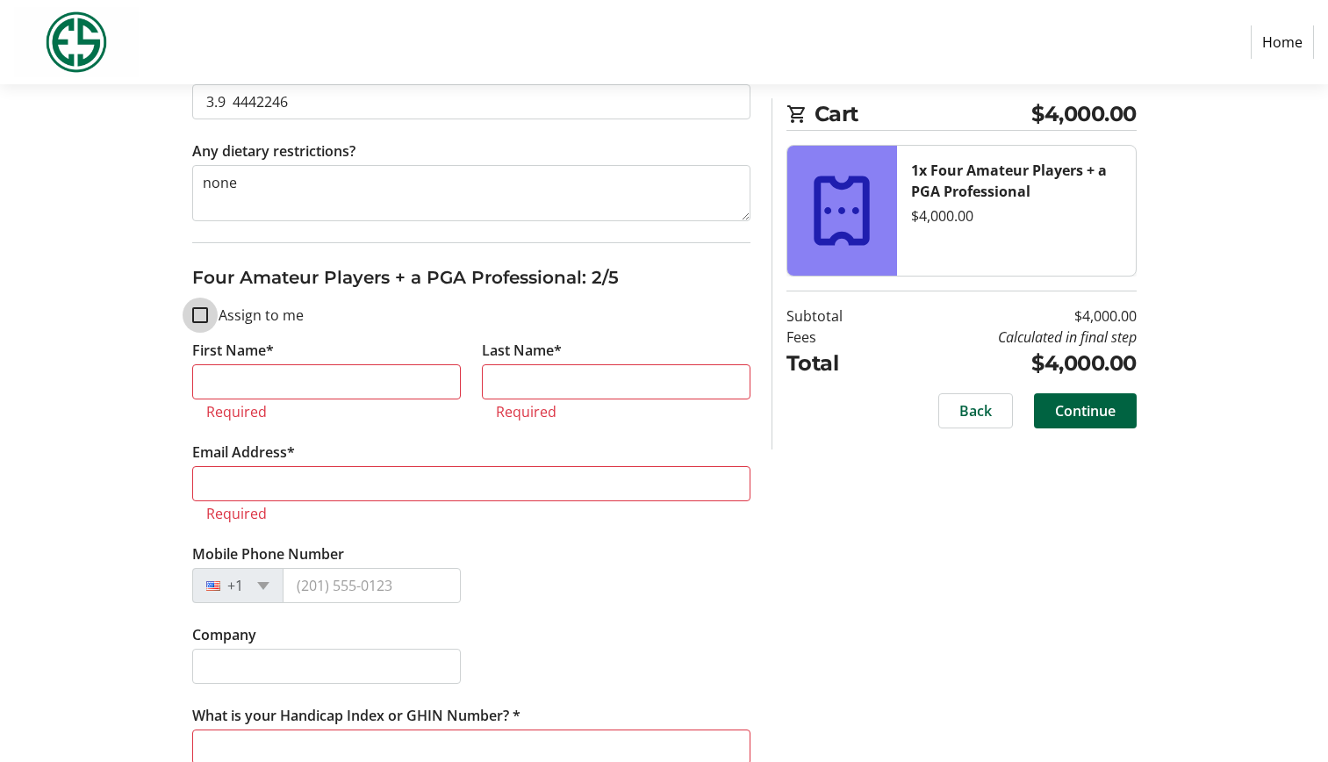
scroll to position [767, 0]
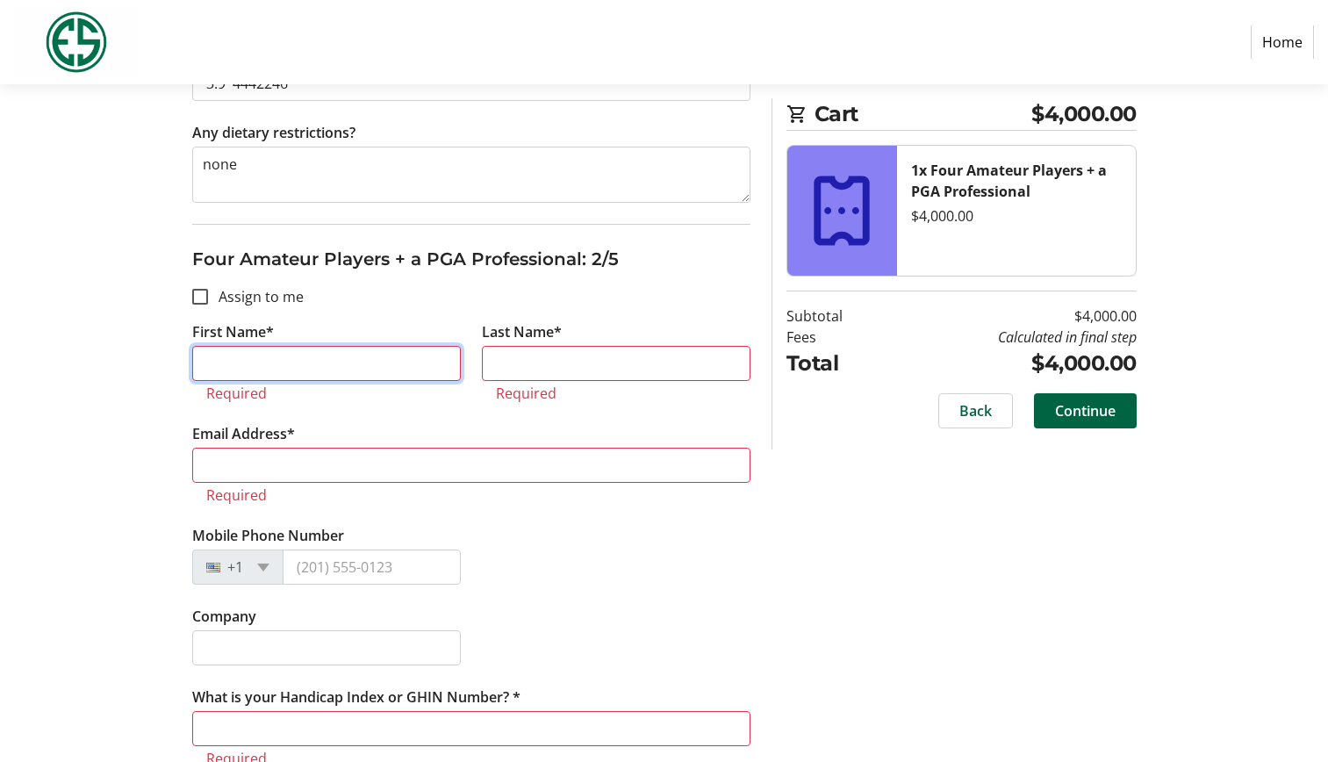
click at [391, 369] on input "First Name*" at bounding box center [326, 363] width 269 height 35
type input "David"
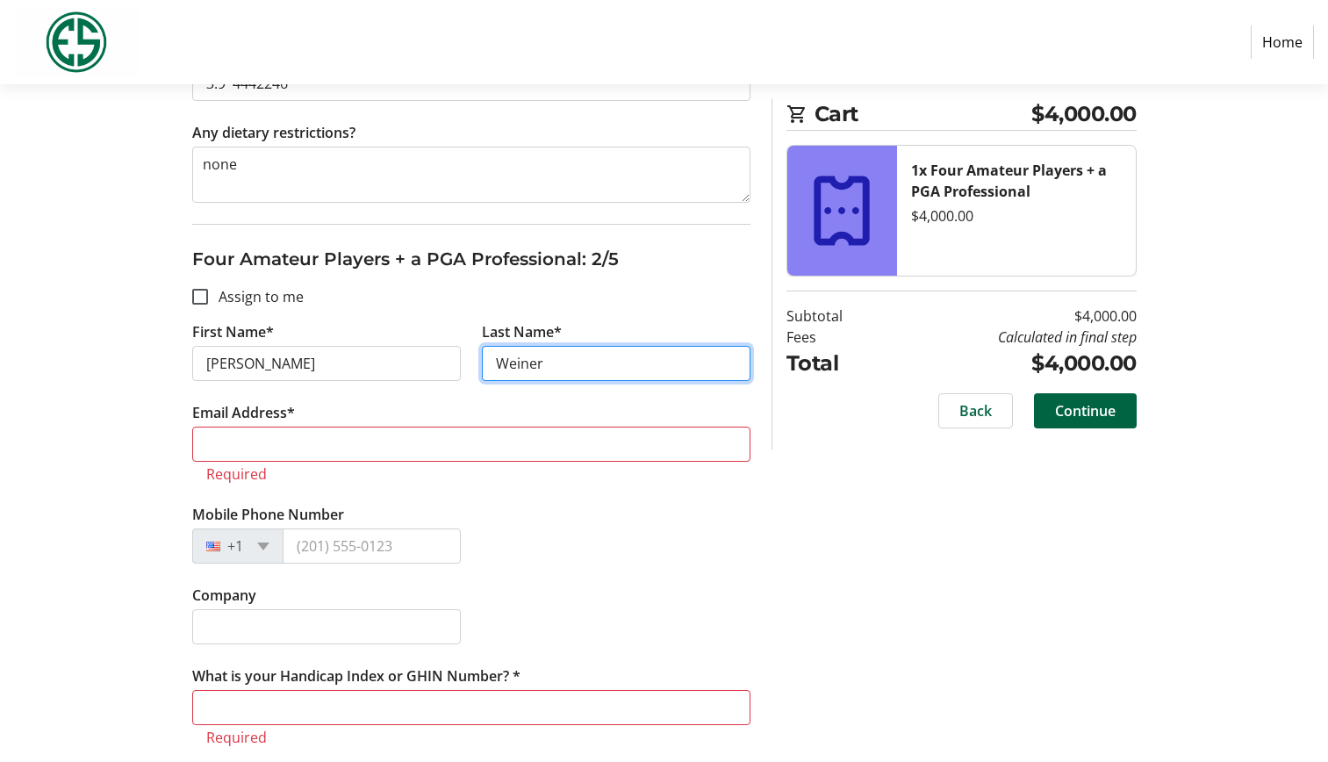
type input "Weiner"
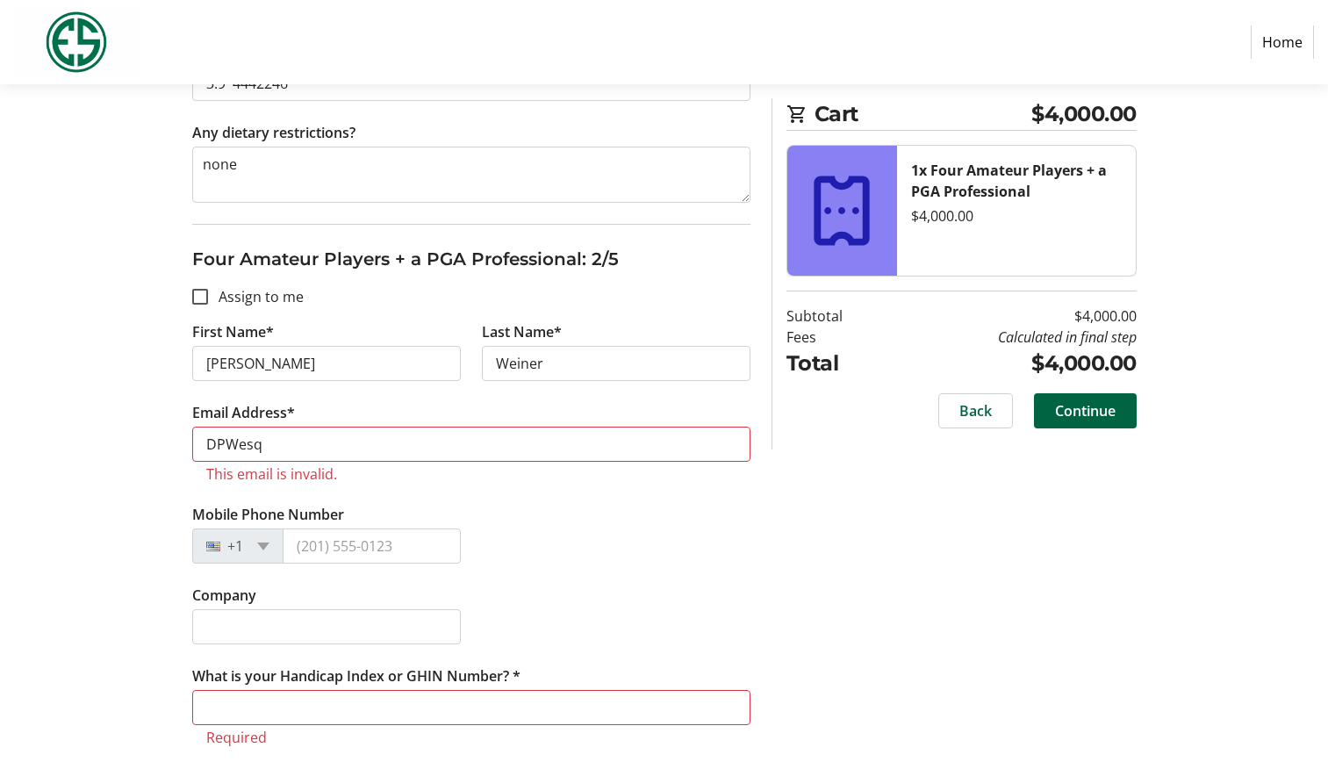
click at [296, 275] on fieldset "Four Amateur Players + a PGA Professional: 2/5 Assign to me First Name* David L…" at bounding box center [471, 546] width 558 height 645
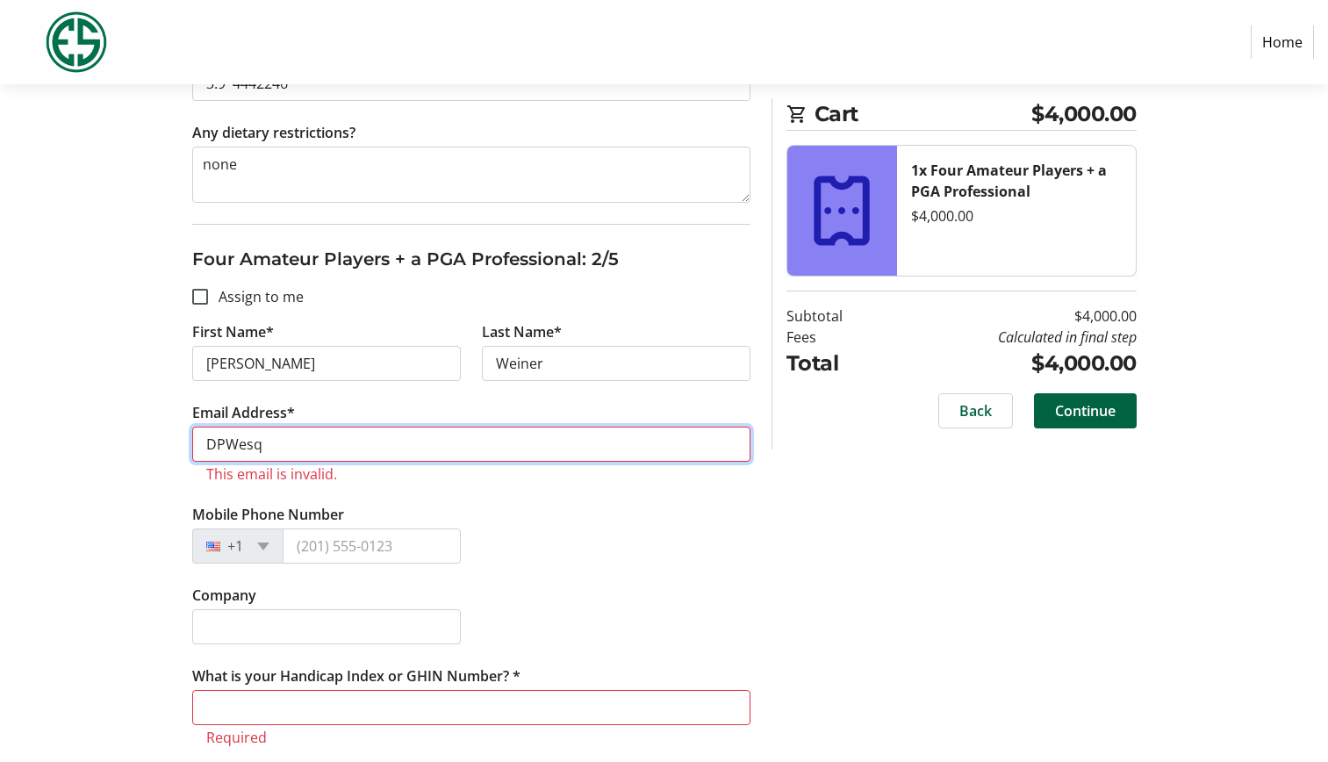
click at [297, 436] on input "DPWesq" at bounding box center [471, 443] width 558 height 35
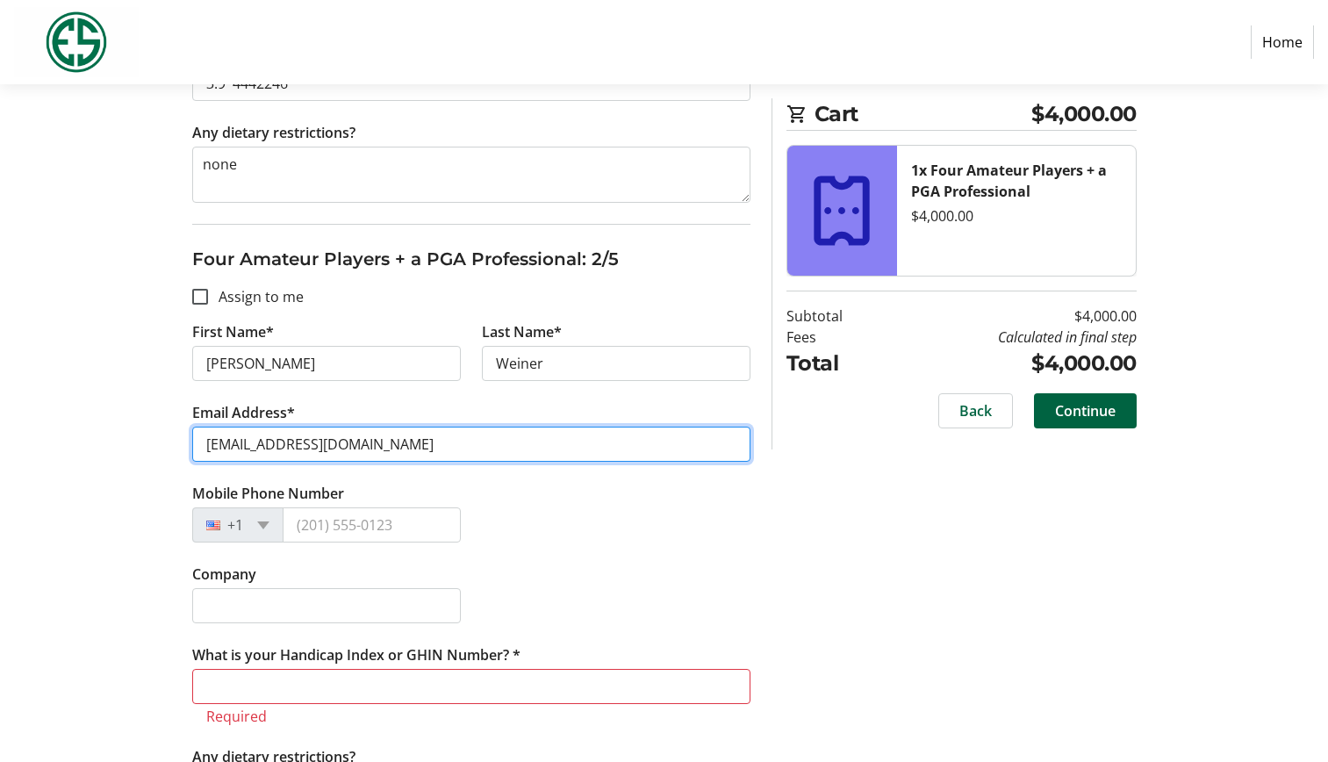
type input "DPWesq@msn.com"
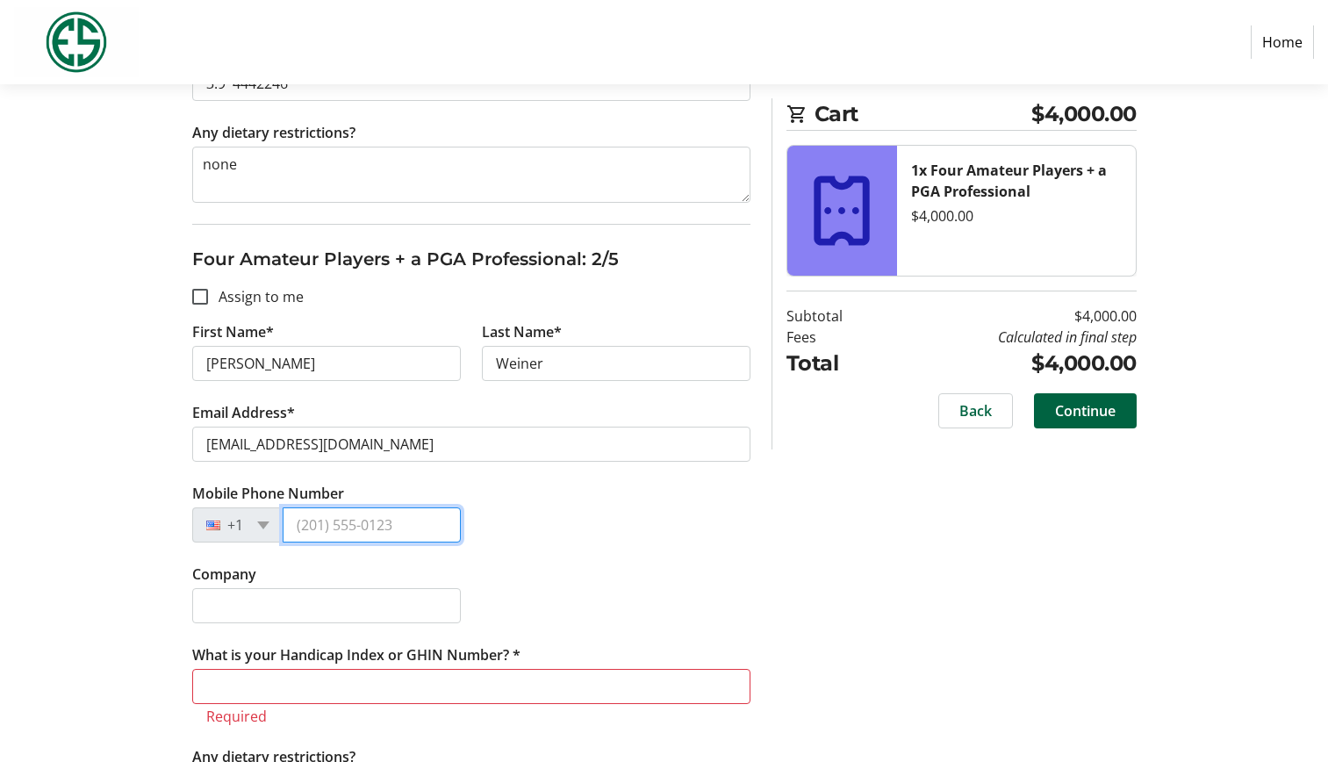
click at [404, 518] on input "Mobile Phone Number" at bounding box center [372, 524] width 178 height 35
type input "(503) 780-3005"
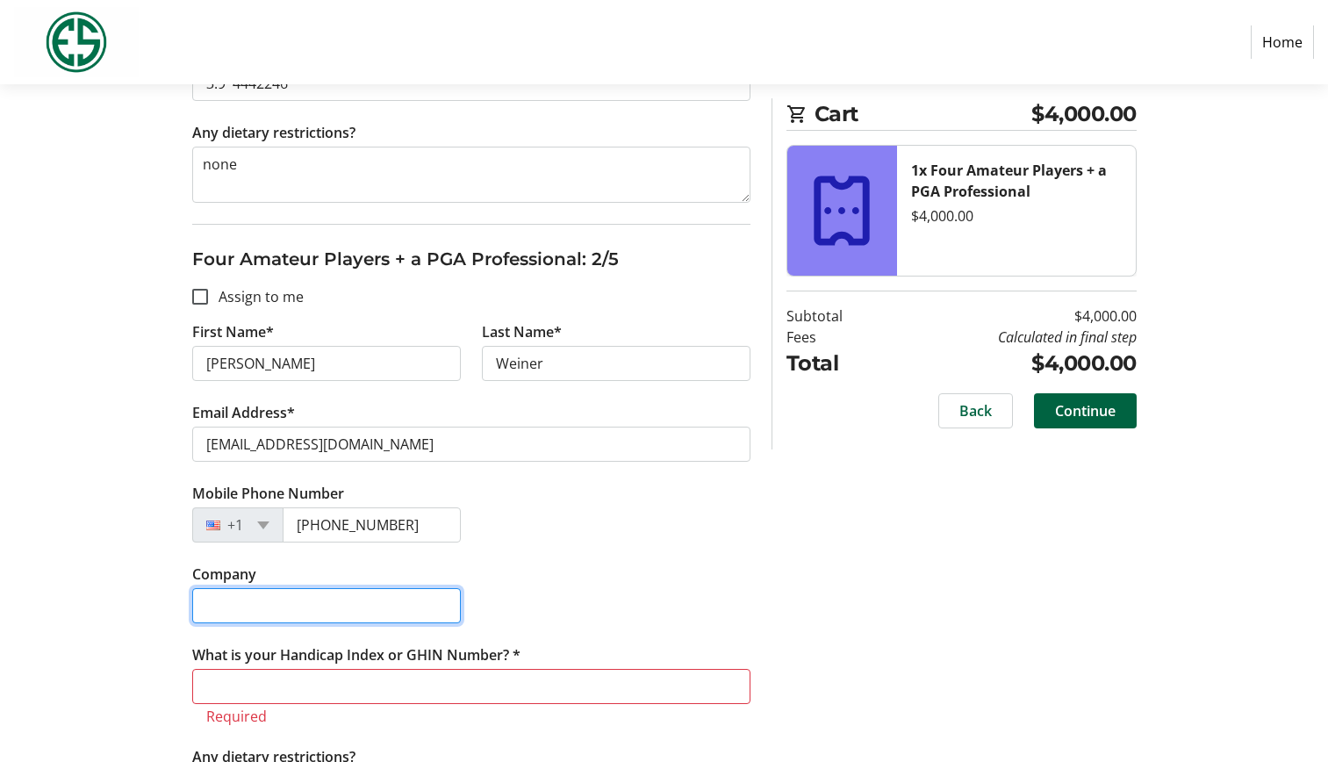
click at [348, 607] on input "Company" at bounding box center [326, 605] width 269 height 35
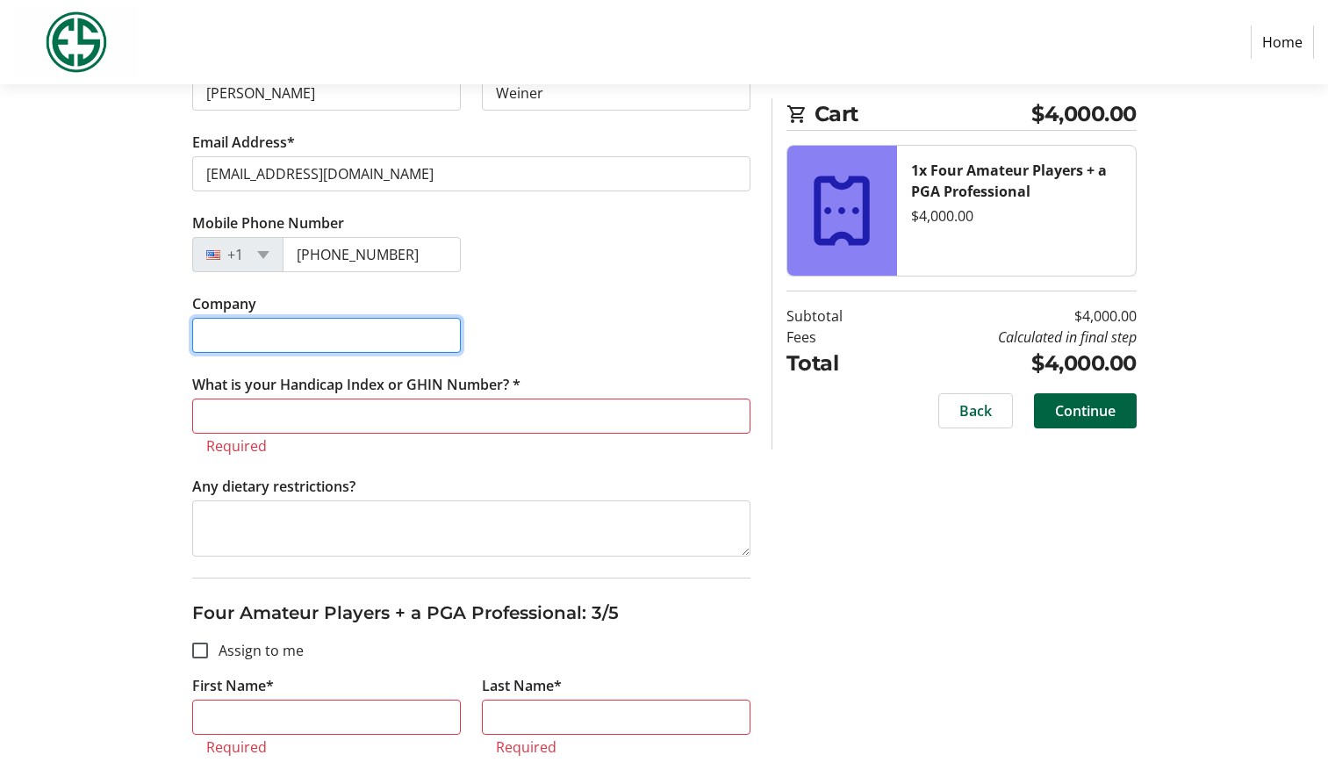
scroll to position [1038, 0]
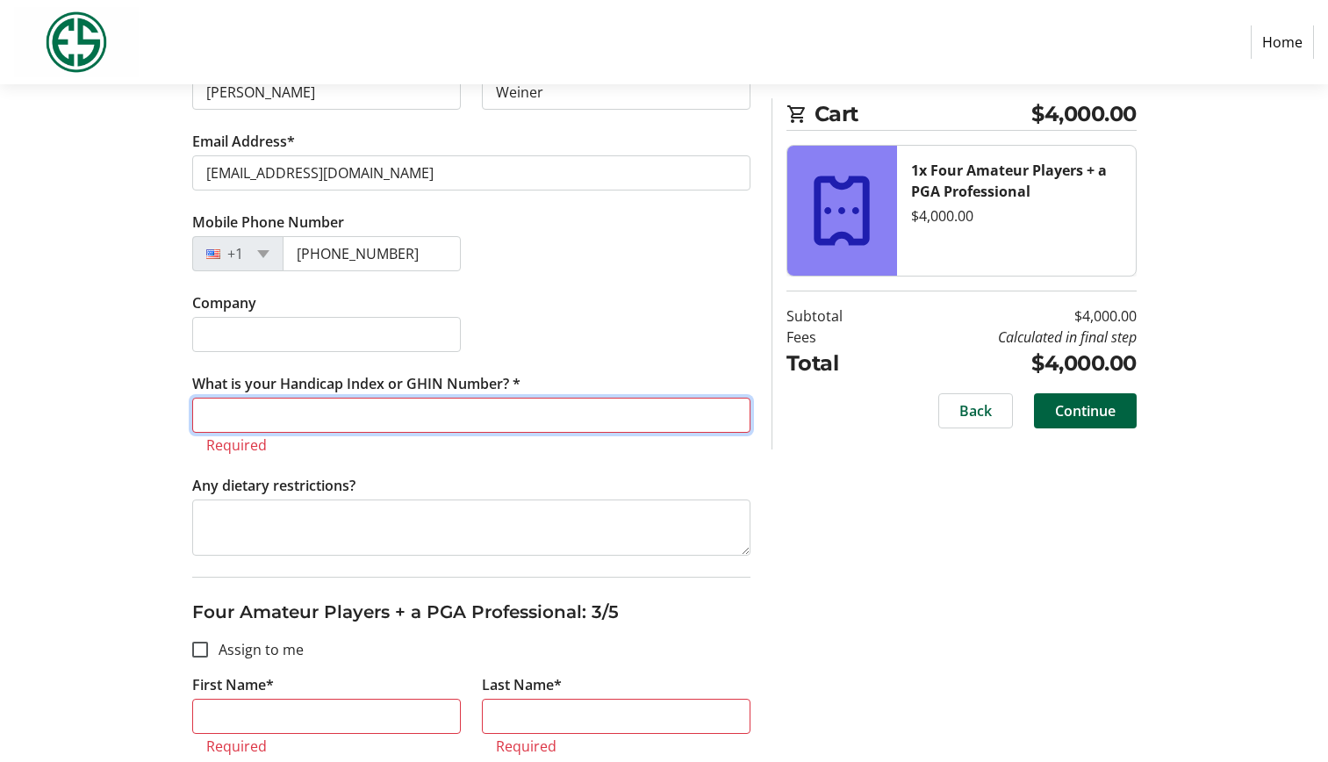
click at [396, 410] on input "What is your Handicap Index or GHIN Number? *" at bounding box center [471, 415] width 558 height 35
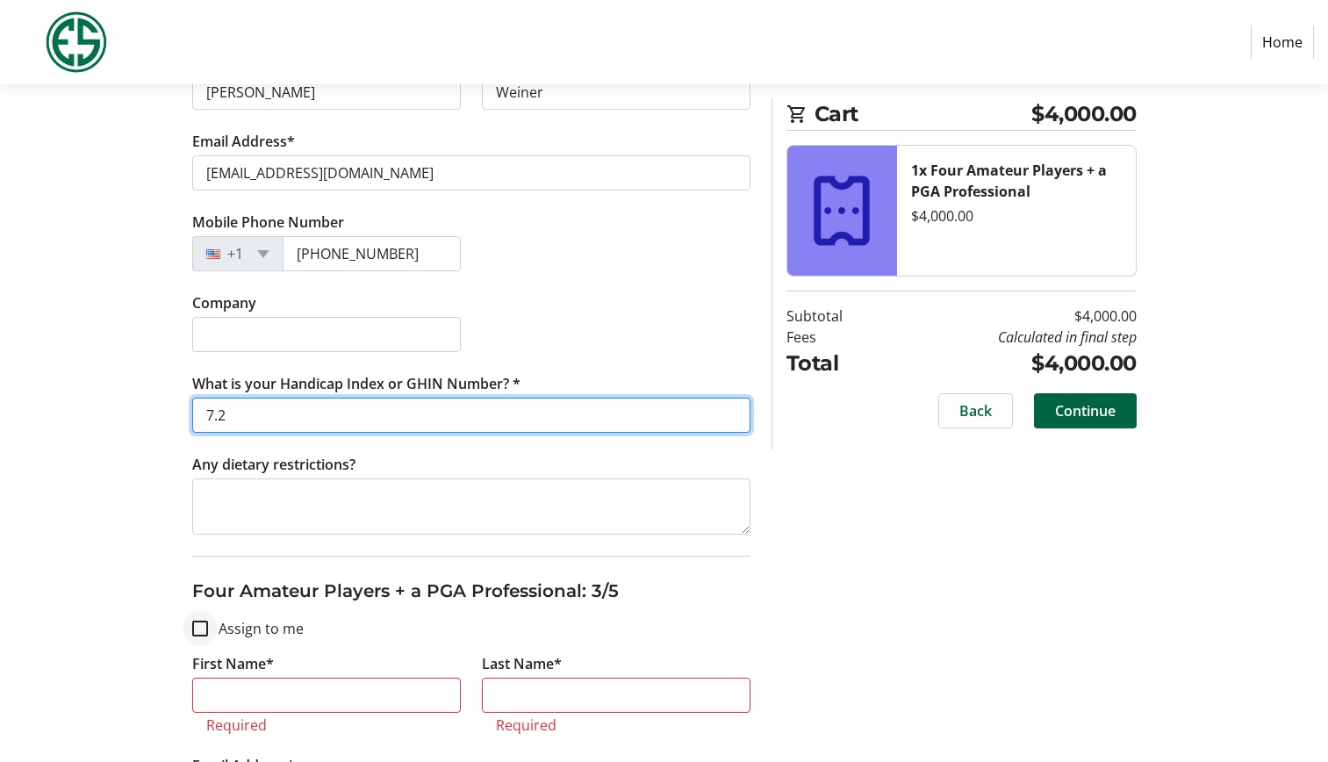
type input "7.2"
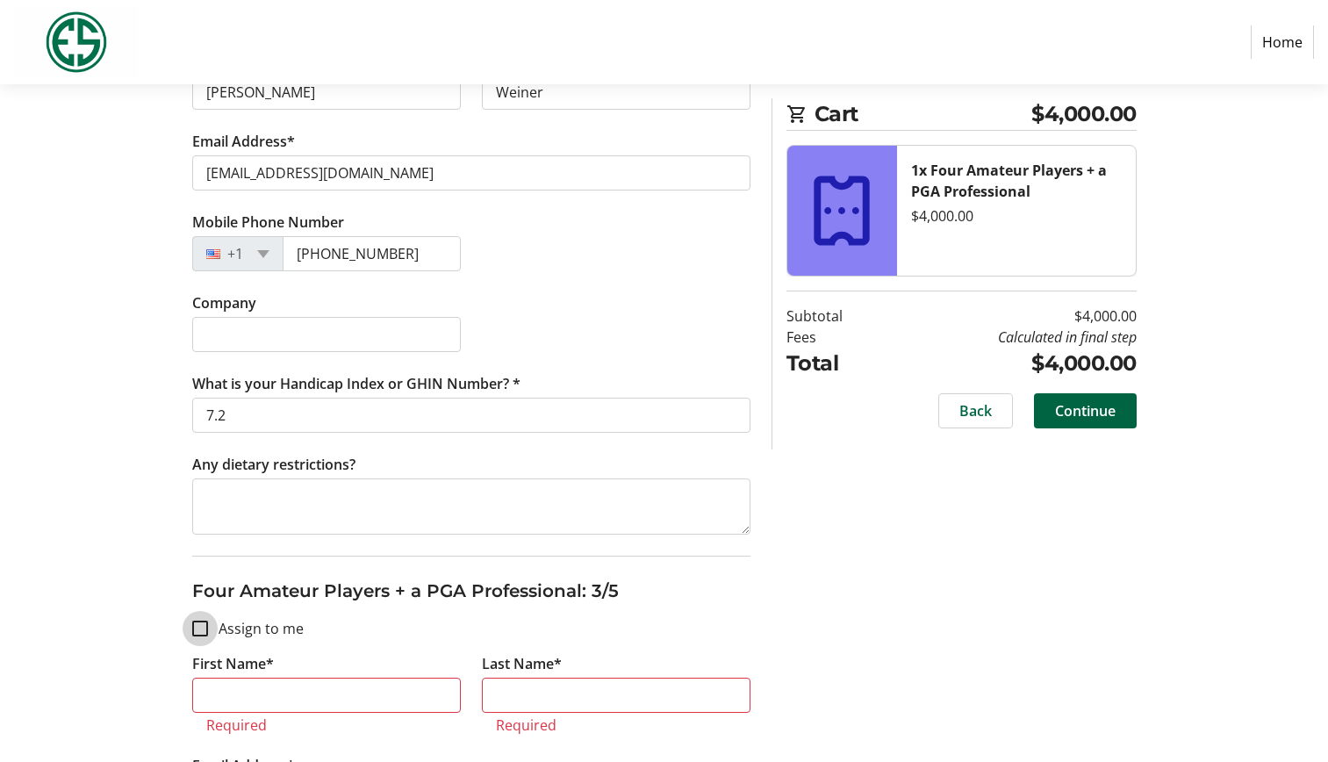
click at [199, 627] on input "Assign to me" at bounding box center [200, 628] width 16 height 16
checkbox input "true"
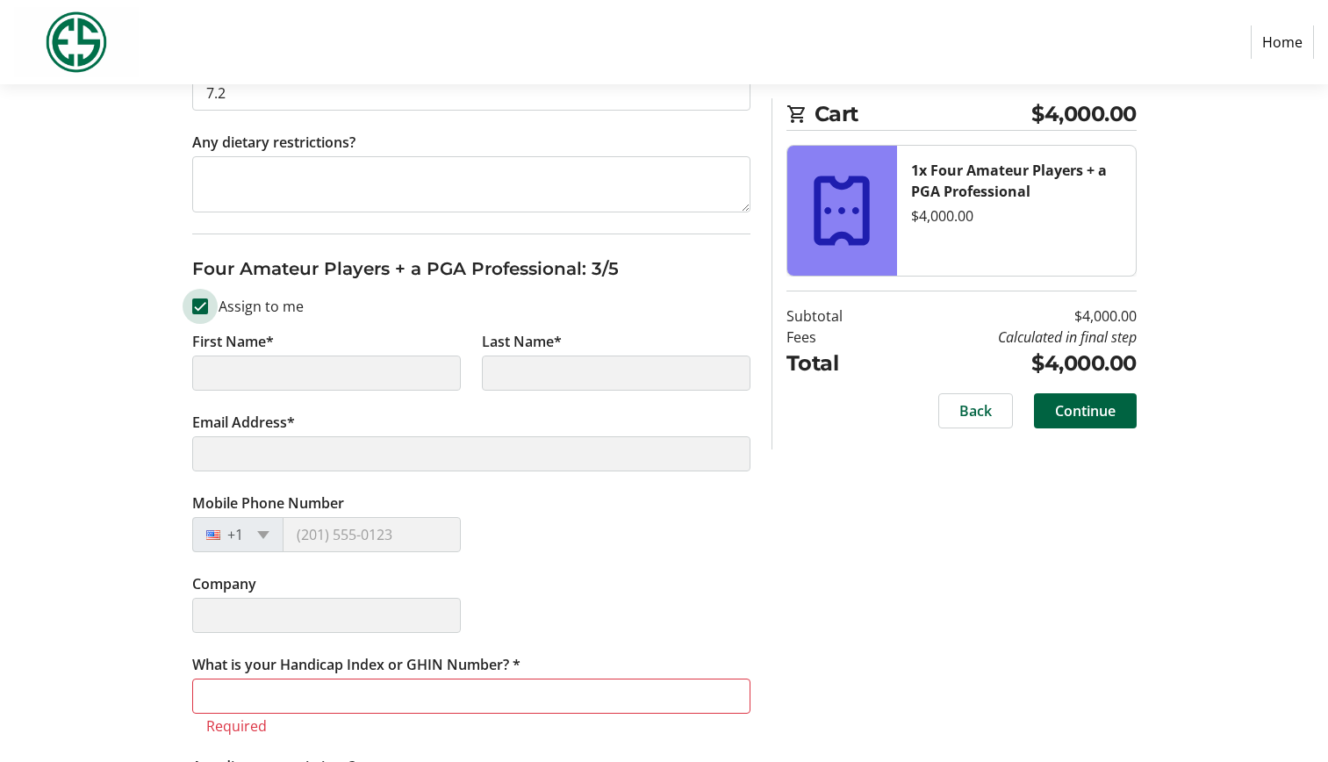
type input "Todd"
type input "Williams"
type input "tjw5626@gmail.com"
type input "(503) 318-5626"
type input "Tualatin Country Club"
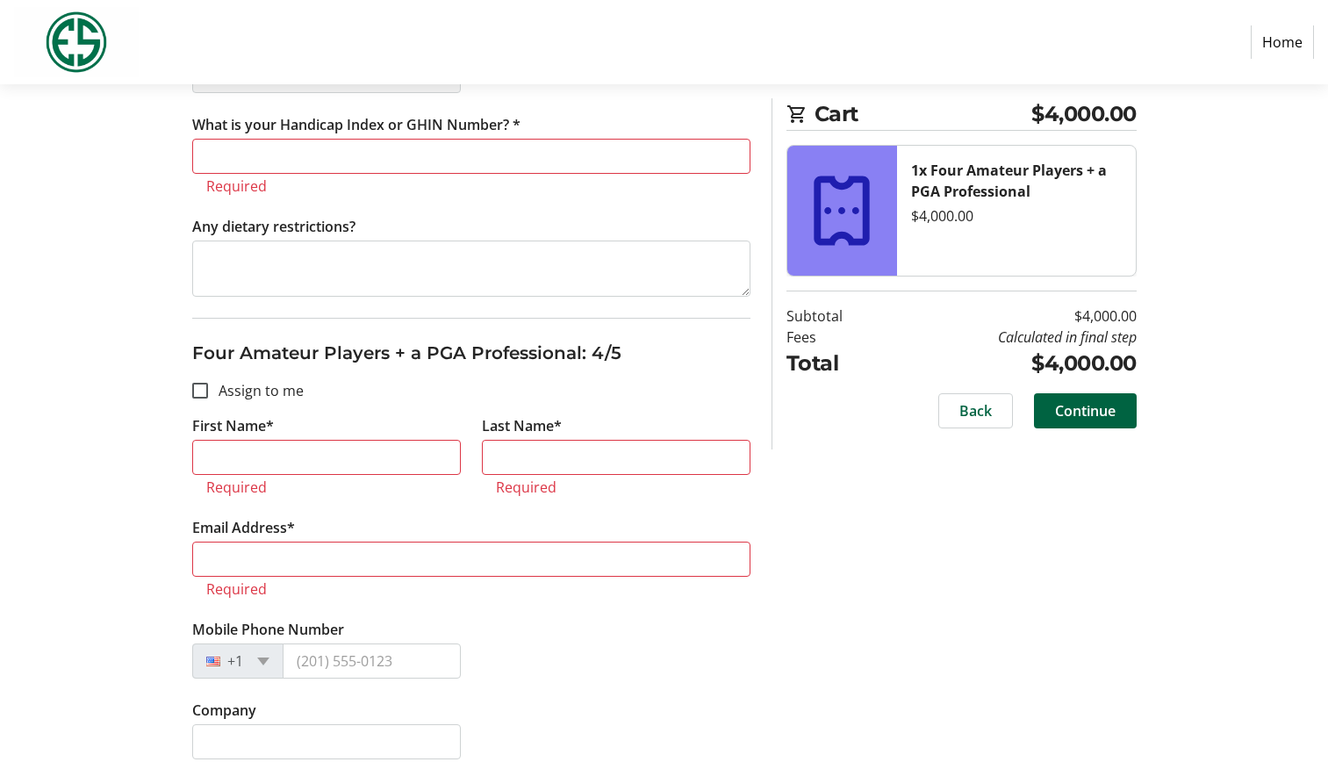
scroll to position [1902, 0]
click at [200, 389] on input "Assign to me" at bounding box center [200, 389] width 16 height 16
checkbox input "true"
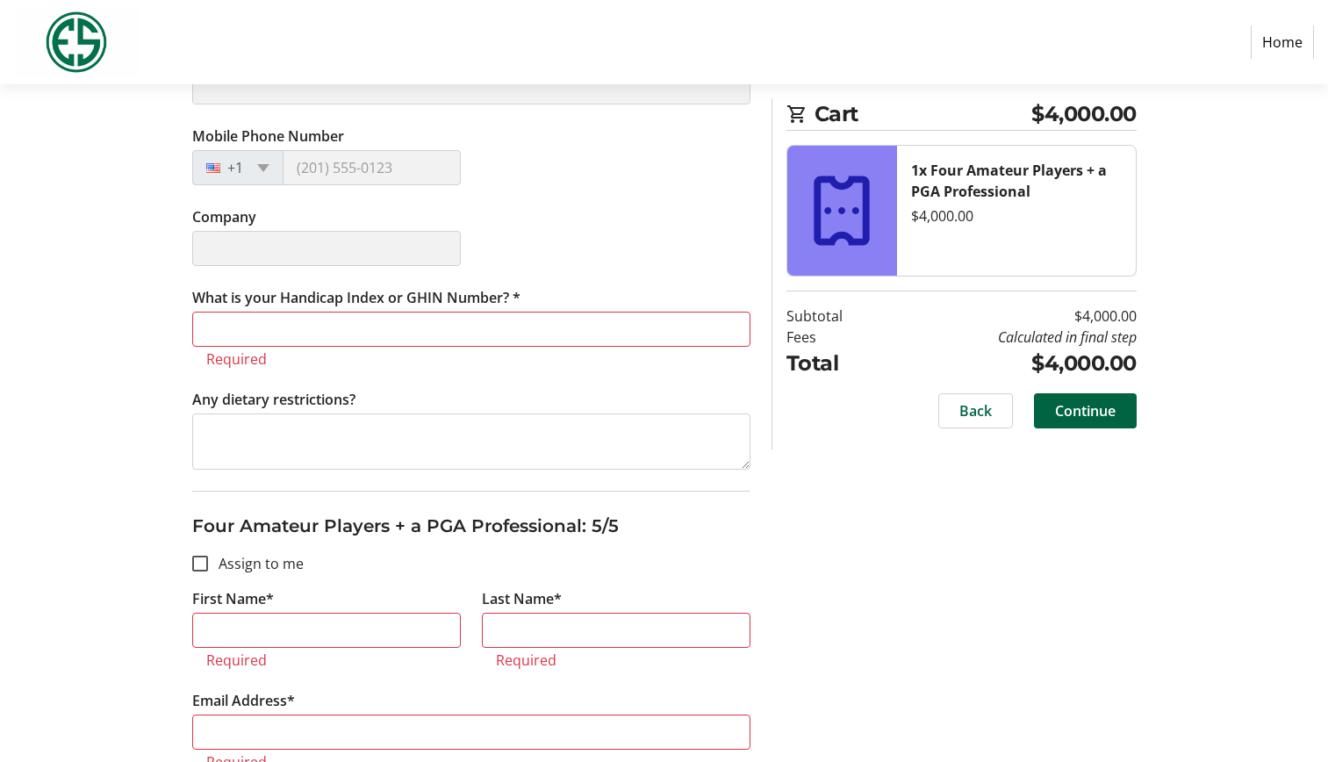
scroll to position [2372, 0]
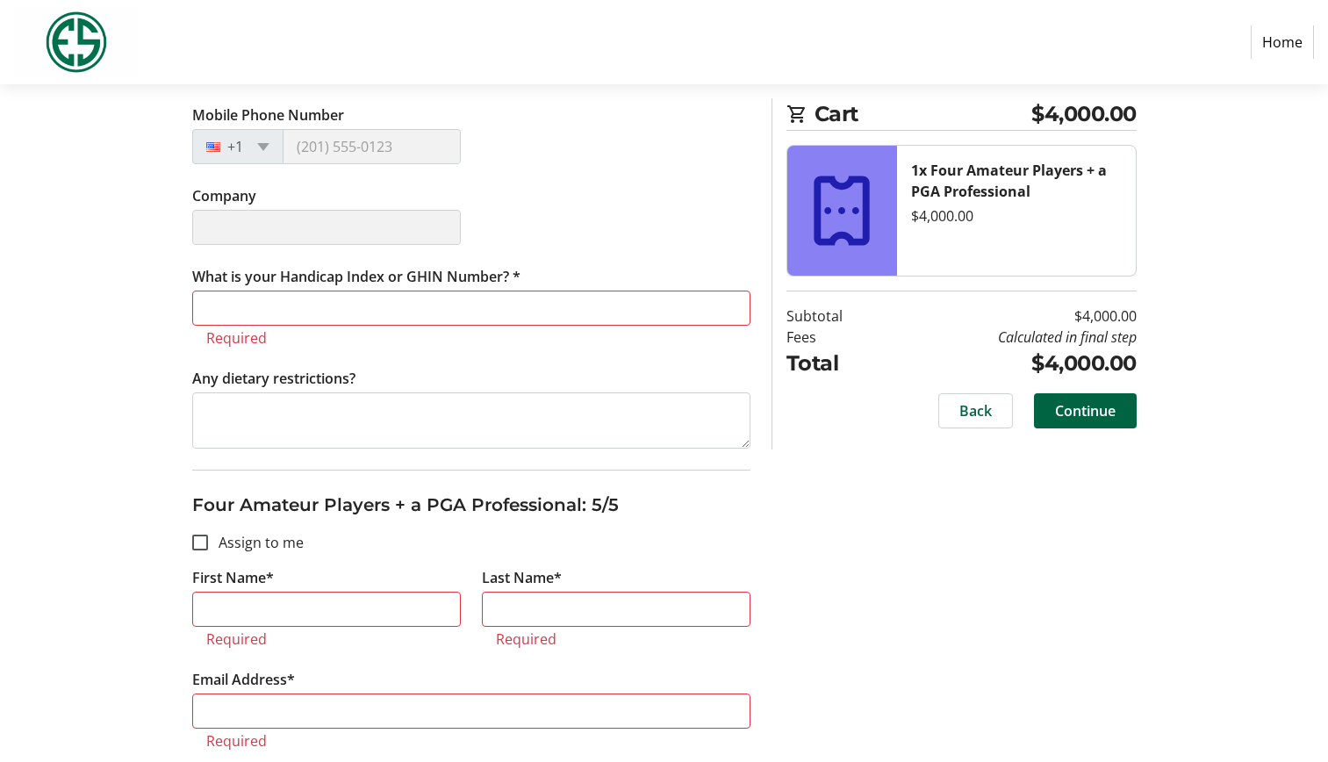
type input "Todd"
type input "Williams"
type input "tjw5626@gmail.com"
type input "(503) 318-5626"
type input "Tualatin Country Club"
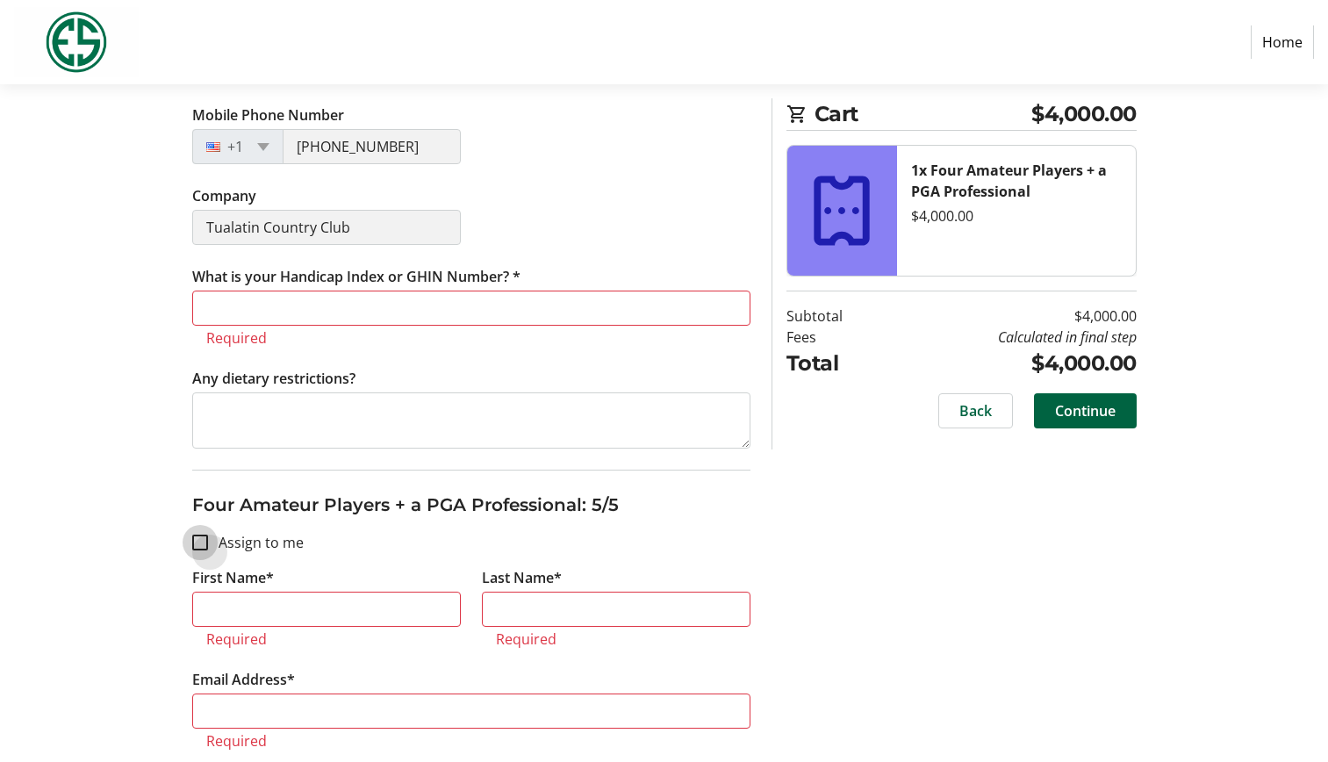
click at [198, 543] on input "Assign to me" at bounding box center [200, 542] width 16 height 16
checkbox input "true"
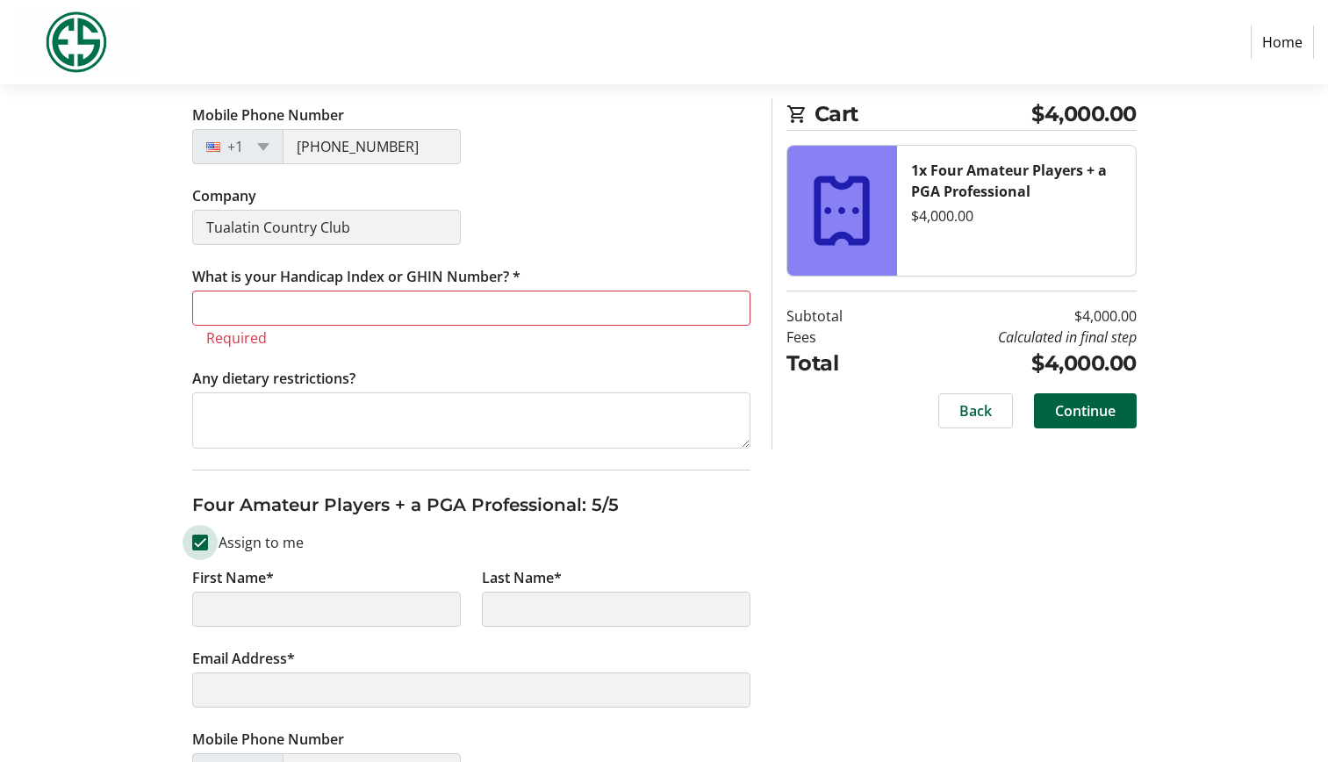
type input "Todd"
type input "Williams"
type input "tjw5626@gmail.com"
type input "(503) 318-5626"
type input "Tualatin Country Club"
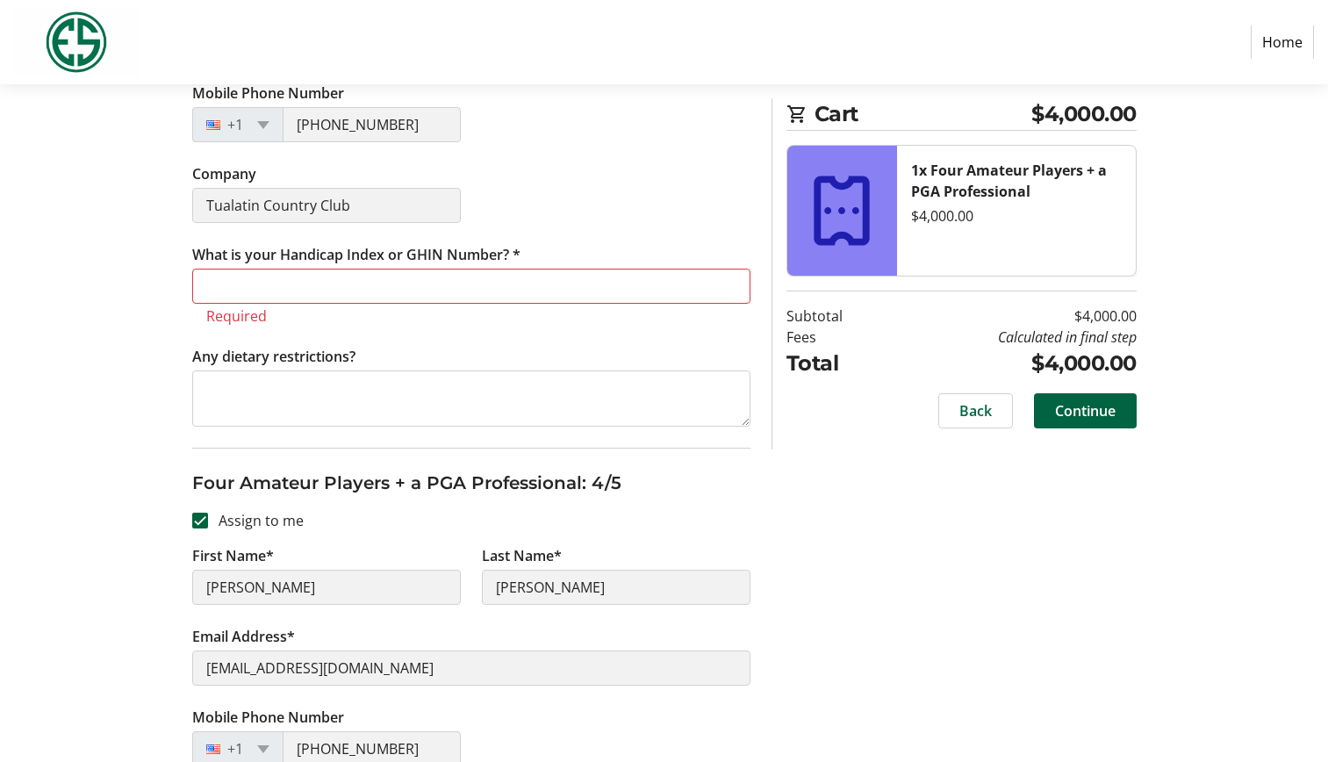
scroll to position [1771, 0]
click at [295, 271] on input "What is your Handicap Index or GHIN Number? *" at bounding box center [471, 285] width 558 height 35
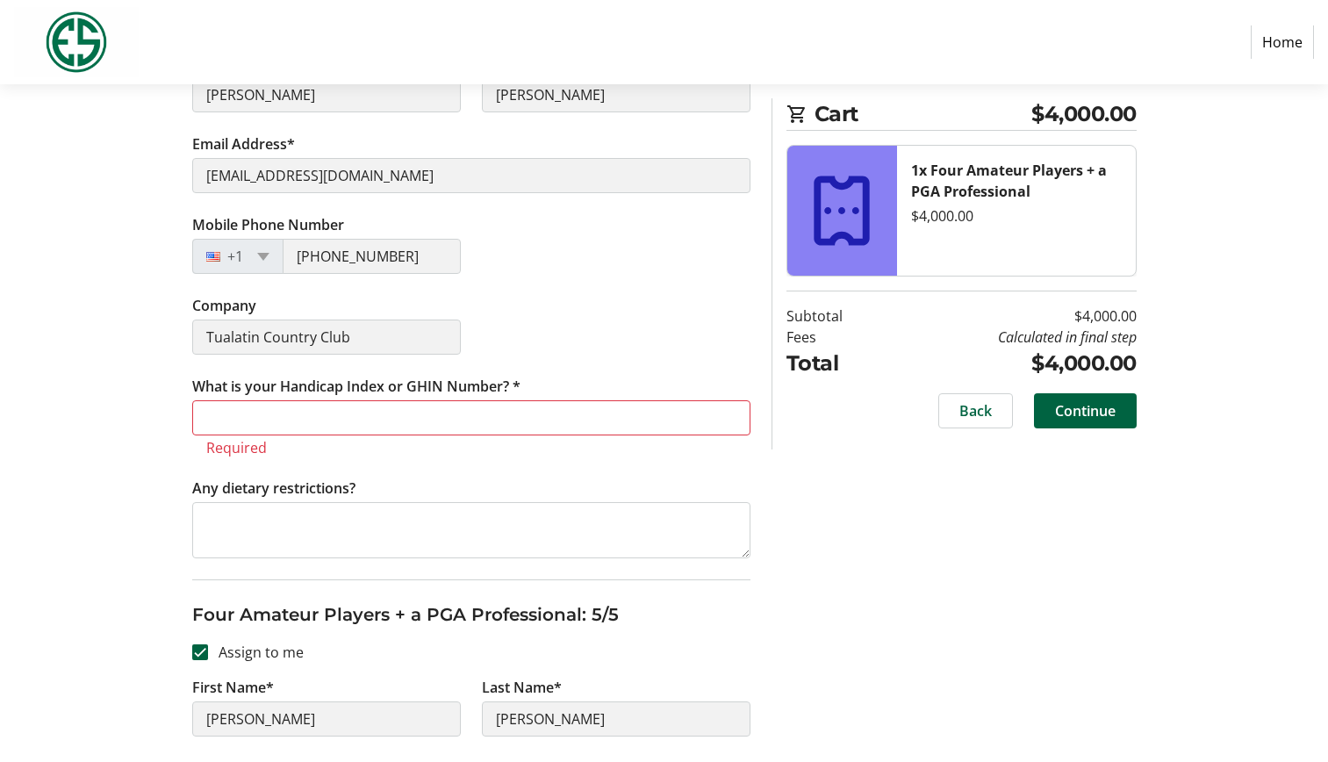
scroll to position [2248, 0]
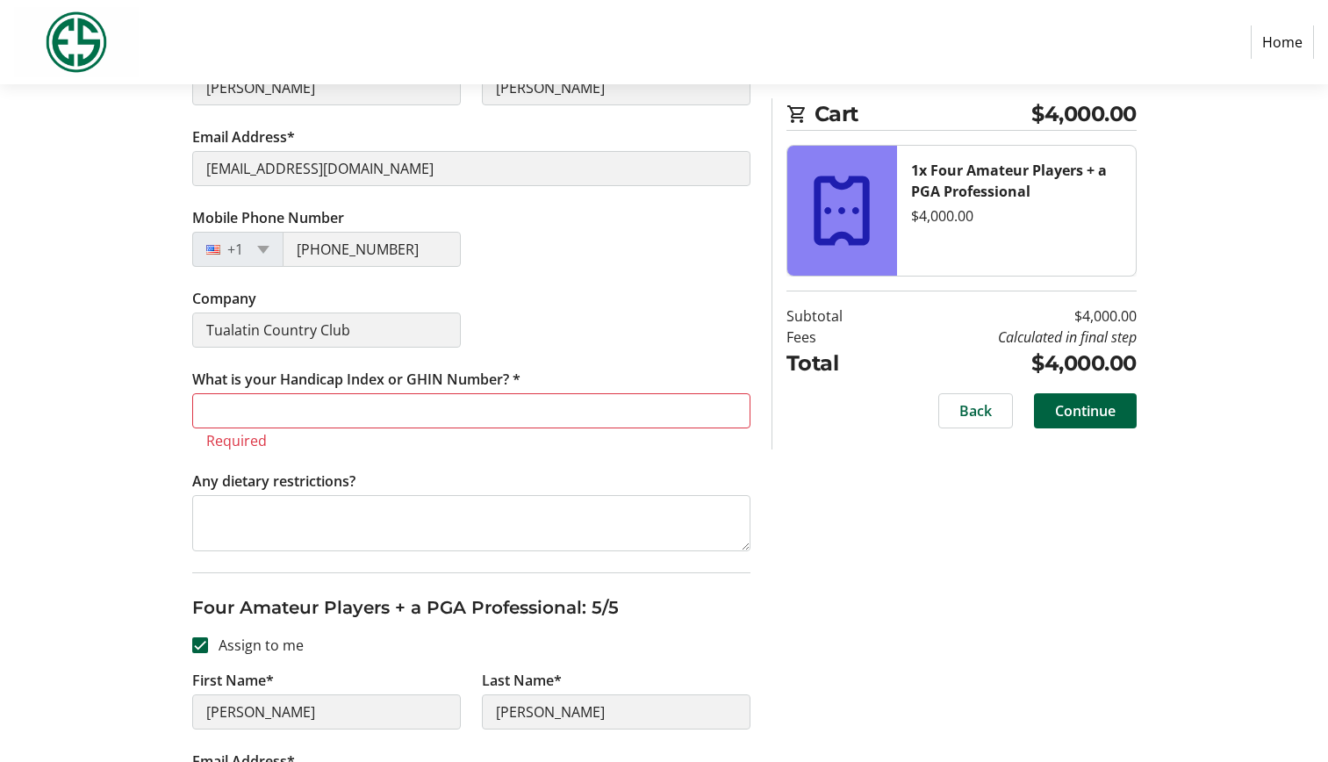
type input "TBD"
click at [445, 412] on input "What is your Handicap Index or GHIN Number? *" at bounding box center [471, 410] width 558 height 35
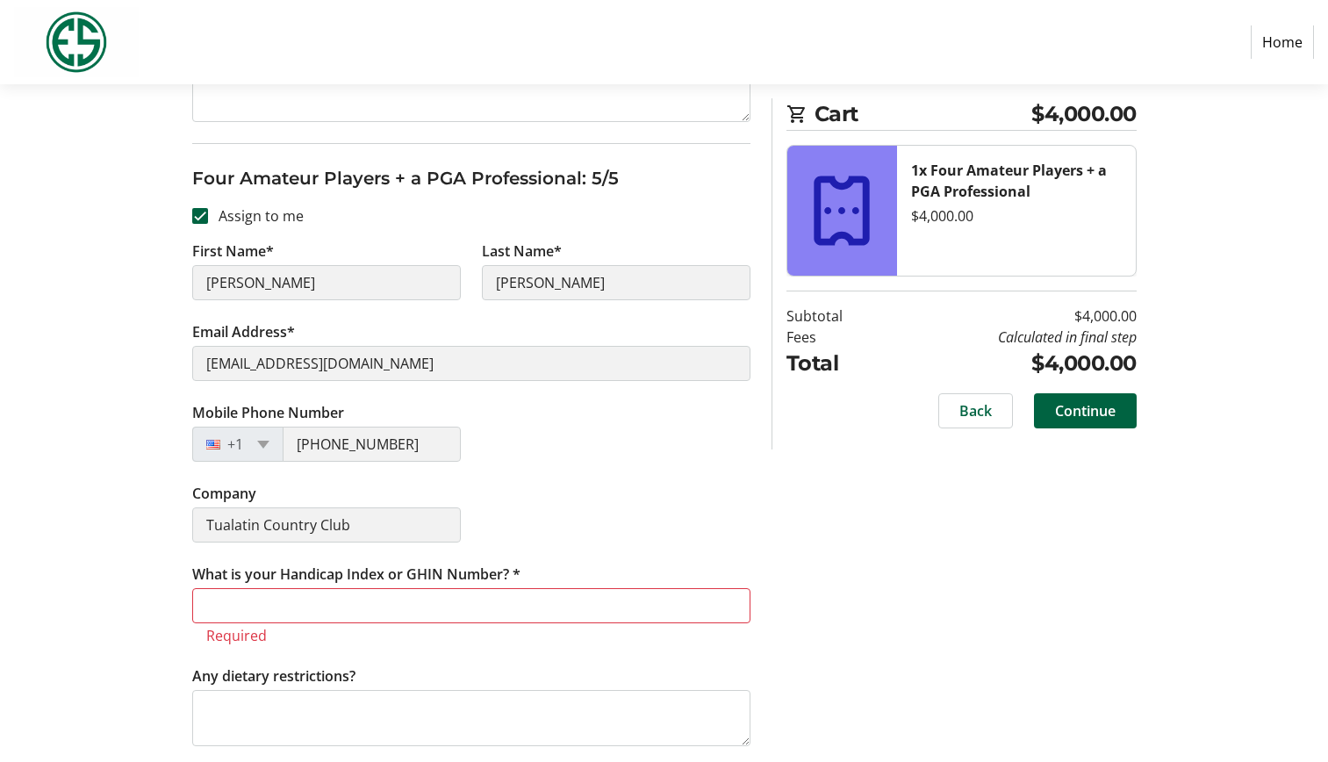
scroll to position [2662, 0]
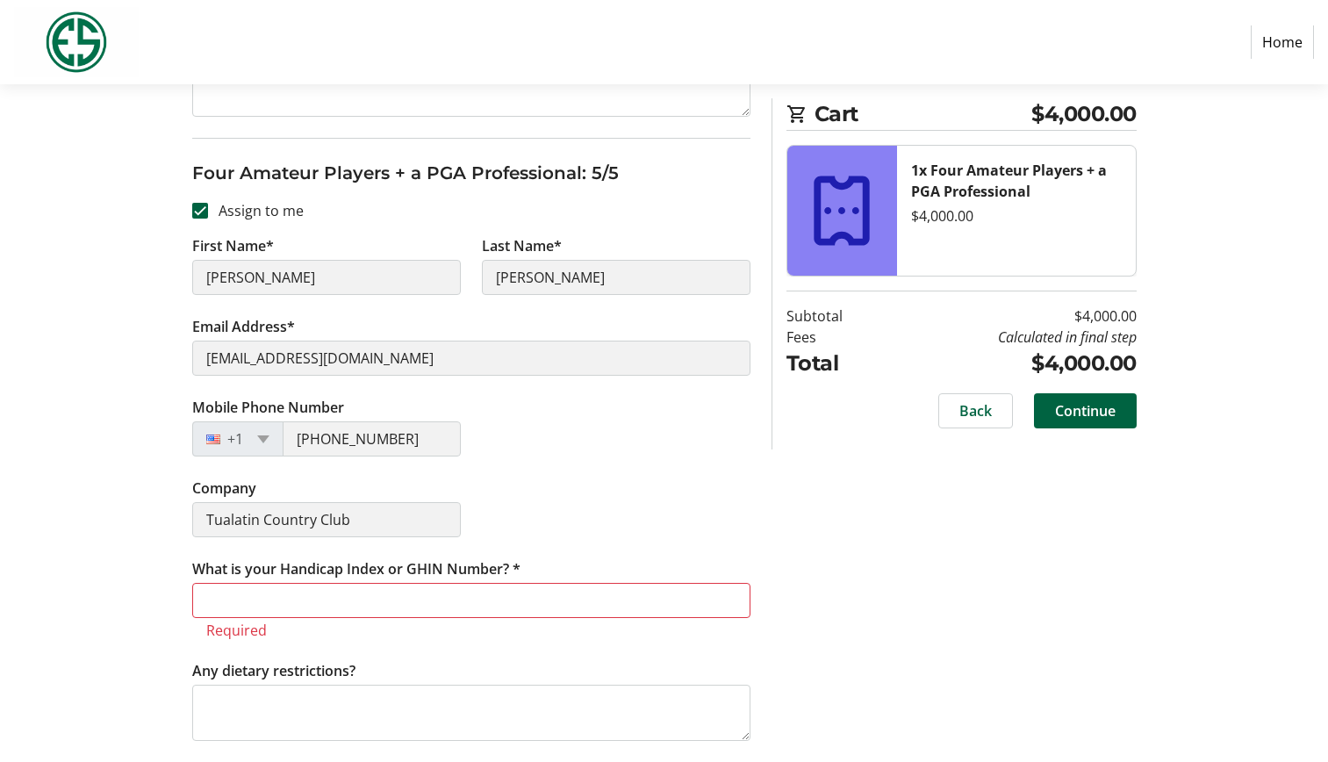
type input "TBD"
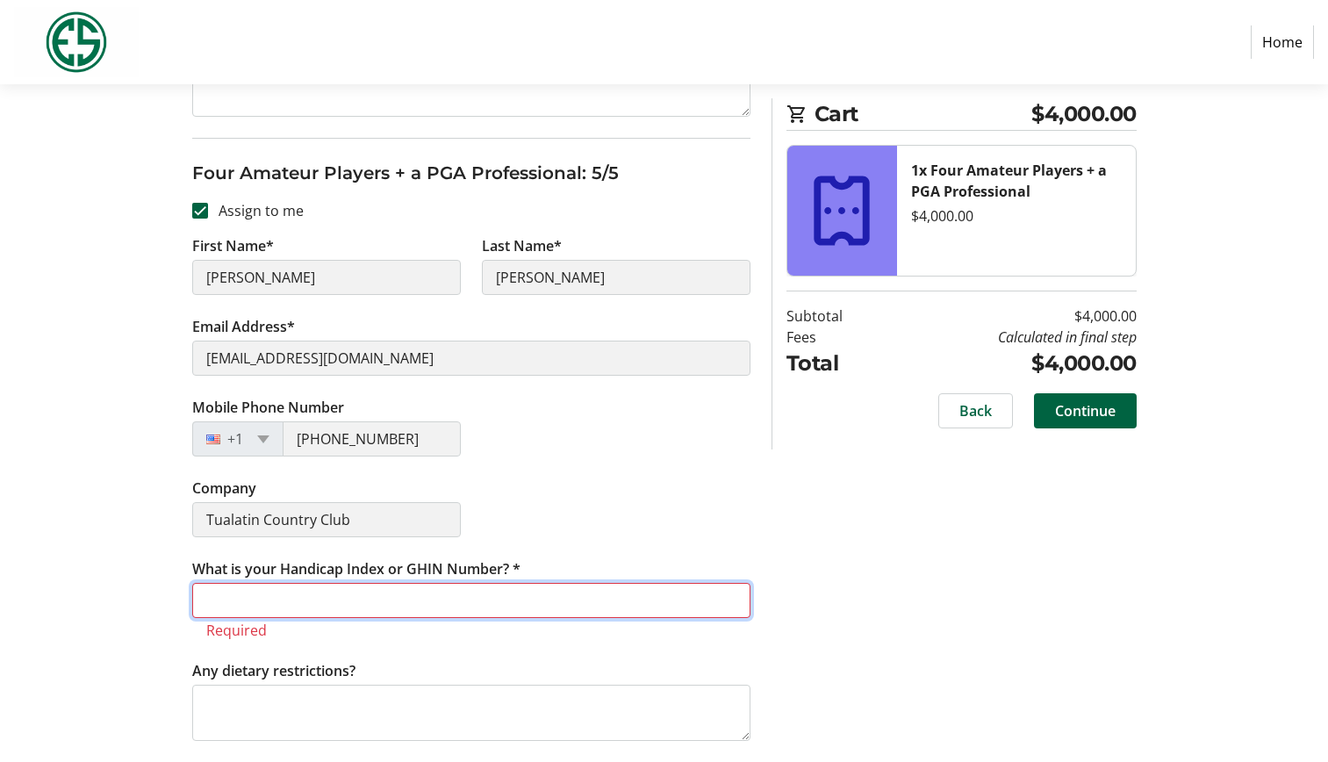
click at [428, 614] on input "What is your Handicap Index or GHIN Number? *" at bounding box center [471, 600] width 558 height 35
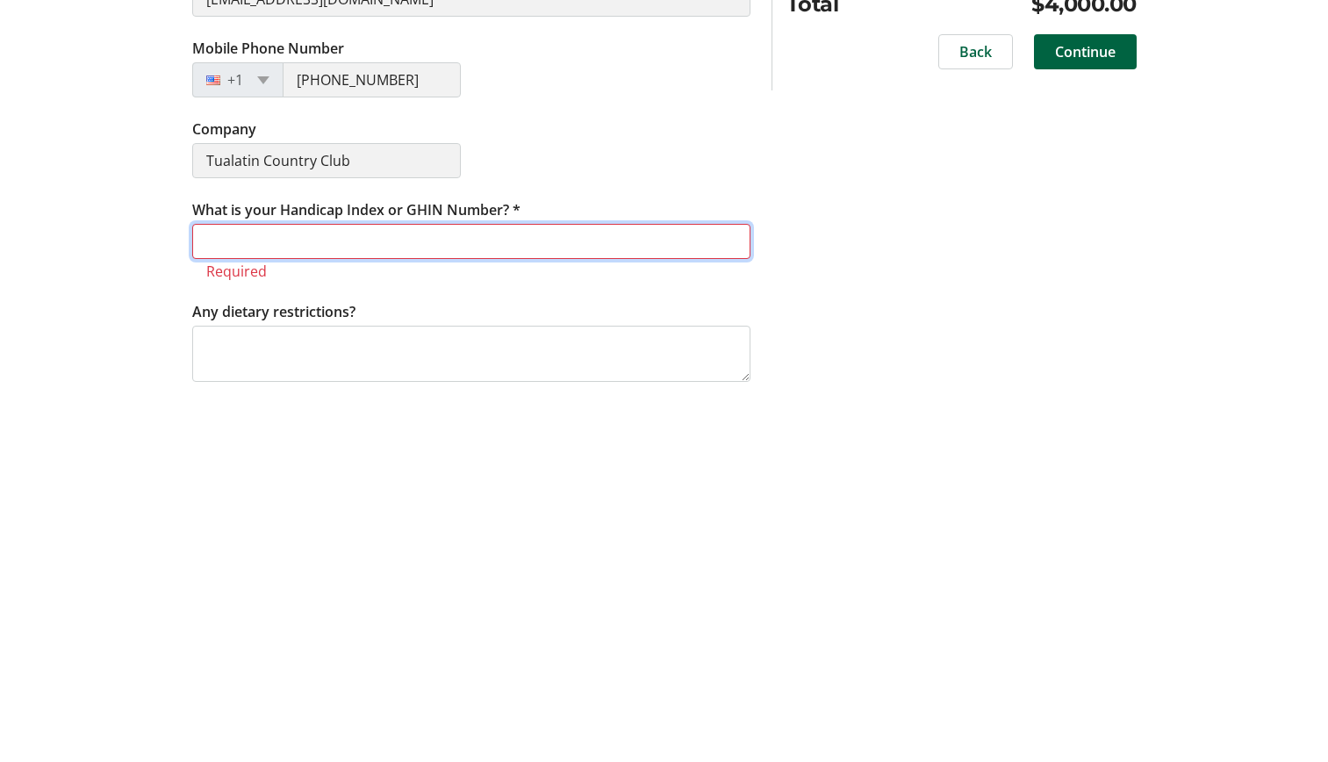
type input "R"
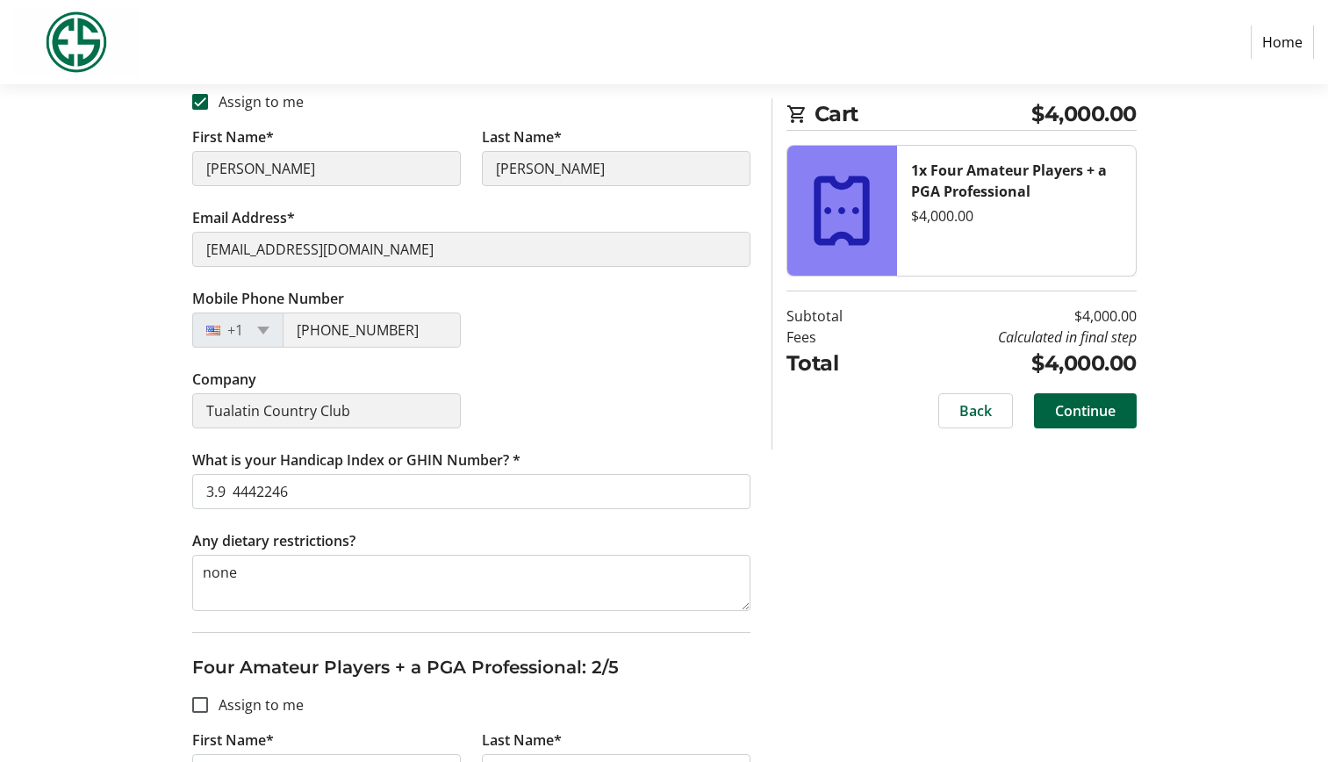
scroll to position [351, 0]
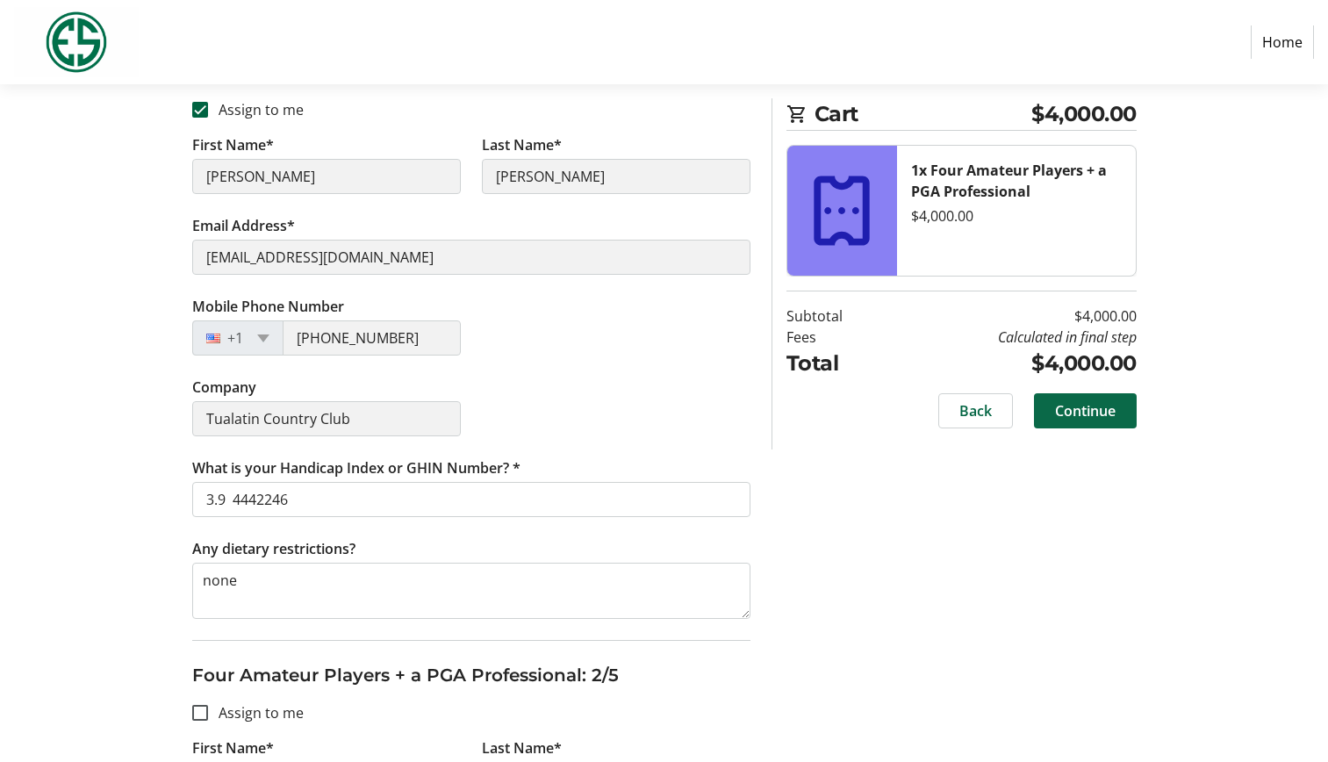
type input "TBD"
click at [1095, 419] on span "Continue" at bounding box center [1085, 410] width 61 height 21
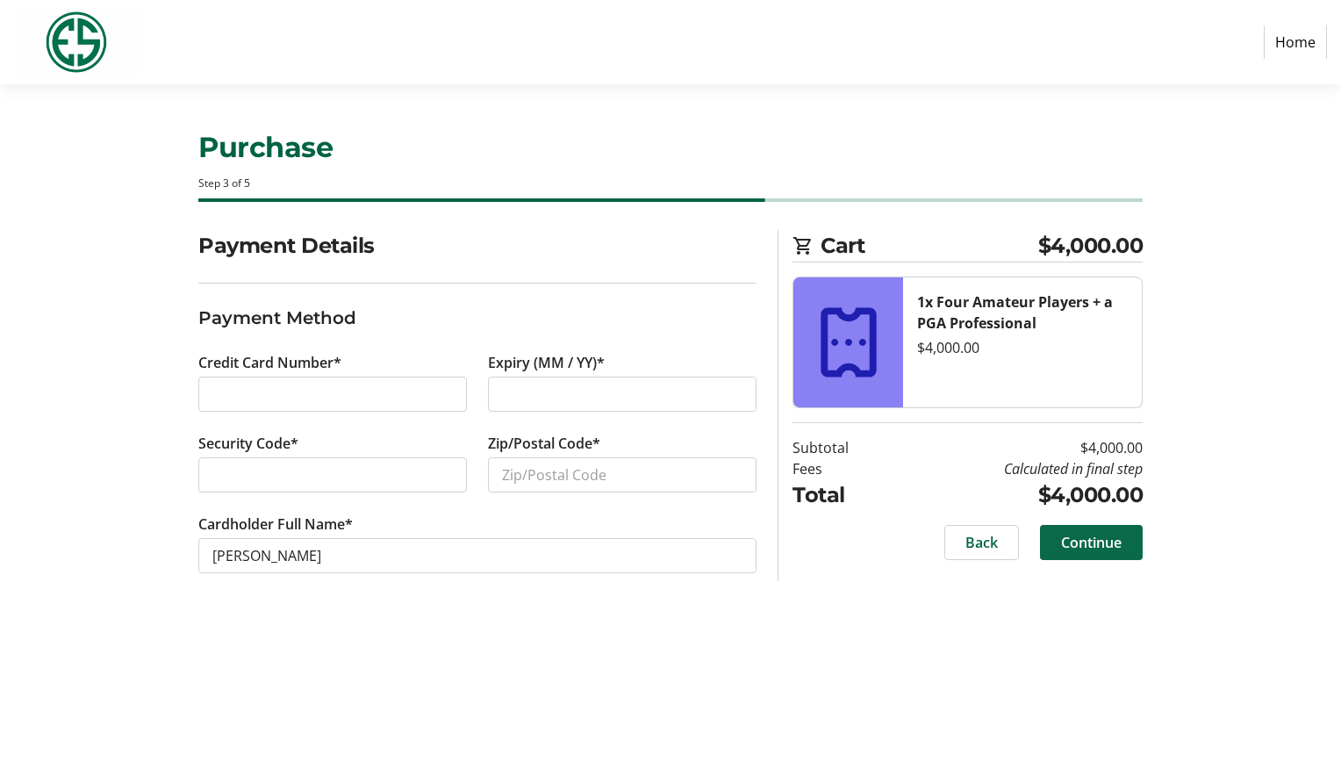
click at [1106, 550] on span "Continue" at bounding box center [1091, 542] width 61 height 21
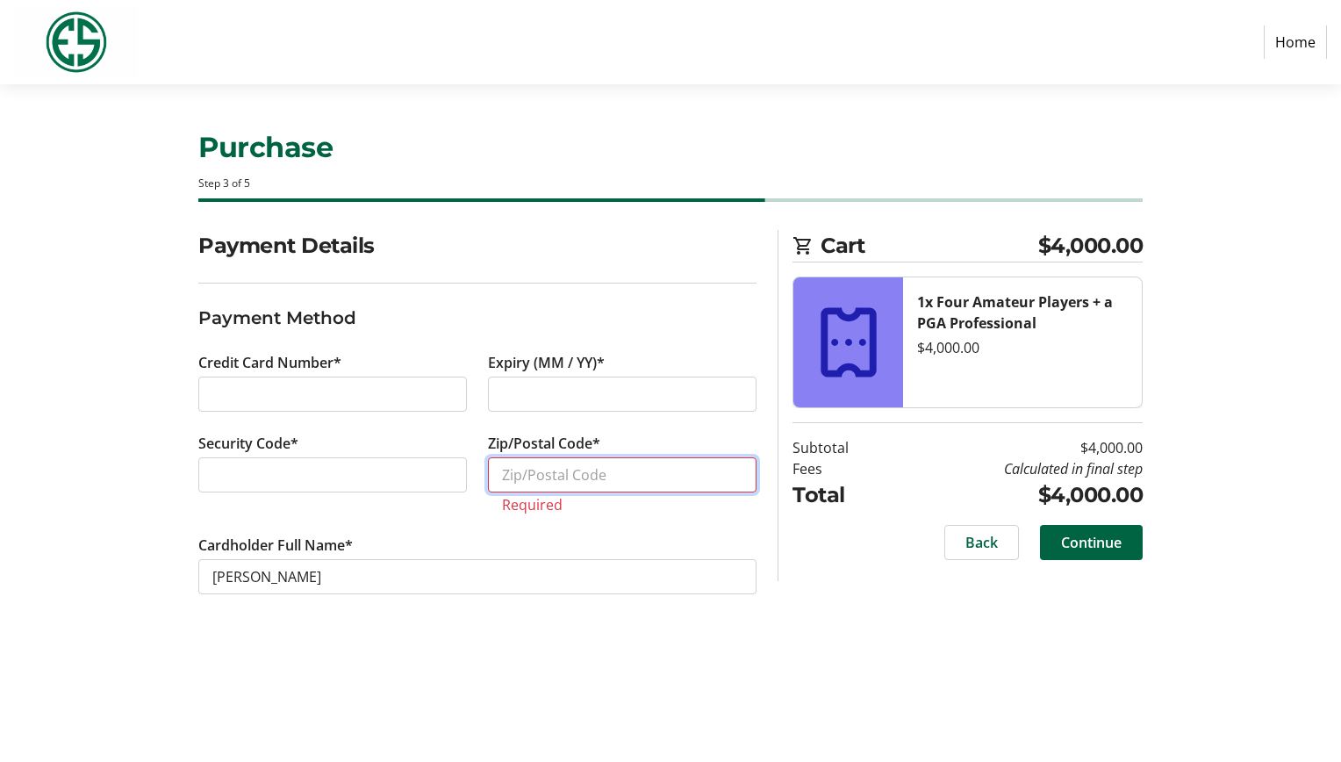
click at [524, 475] on input "Zip/Postal Code*" at bounding box center [622, 474] width 269 height 35
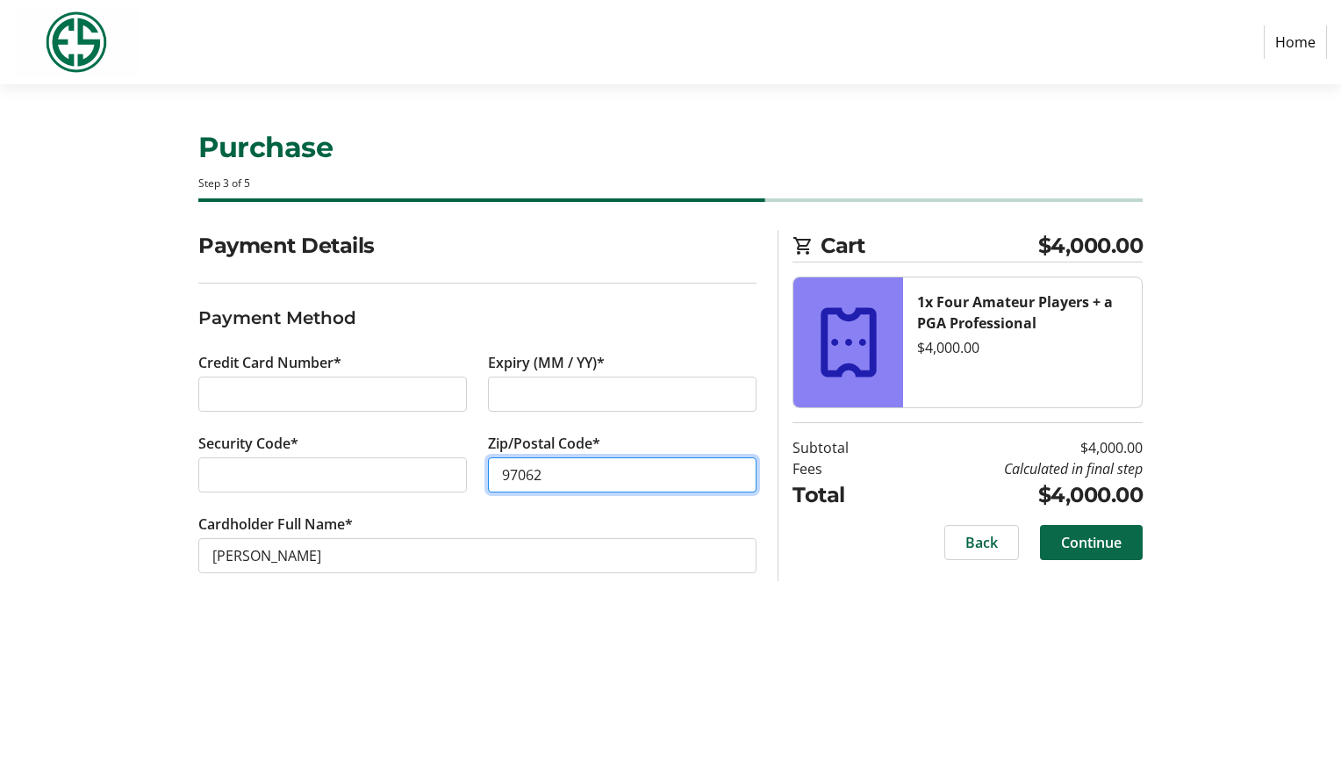
type input "97062"
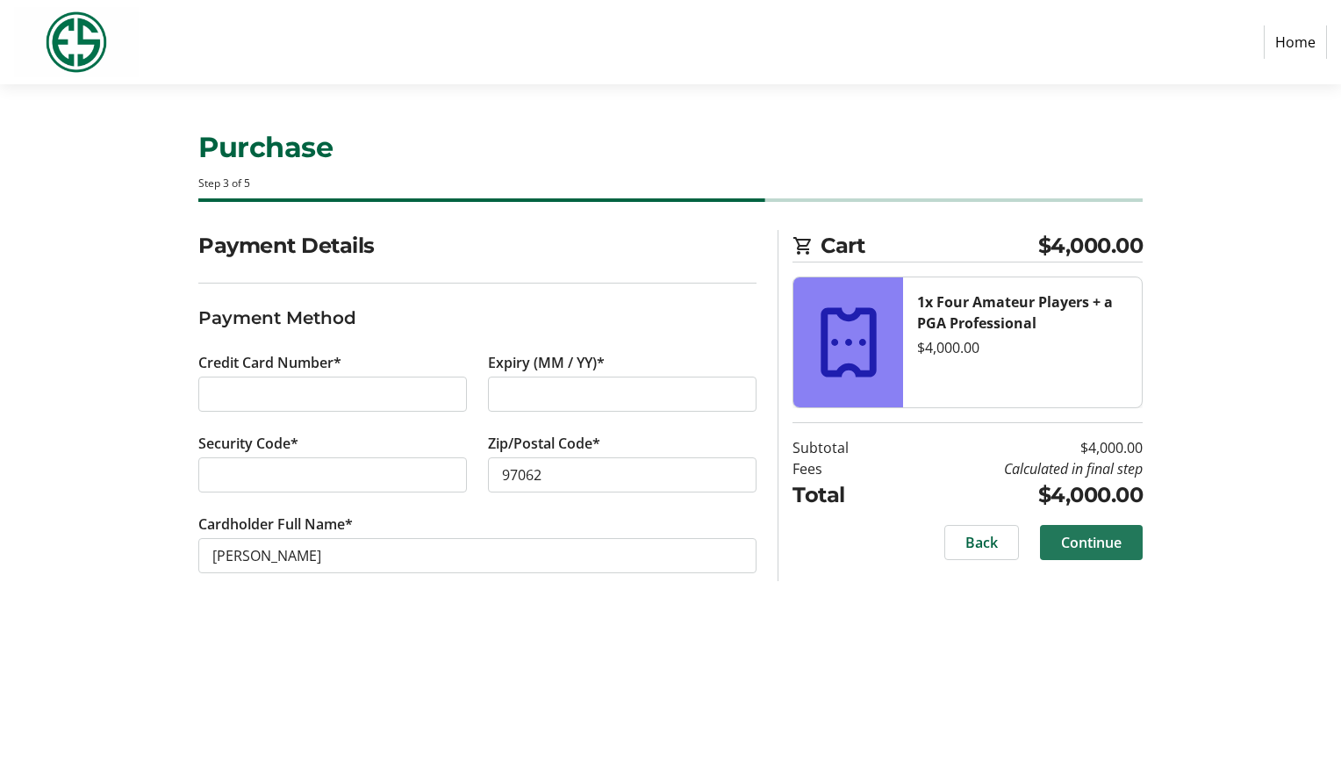
click at [1104, 543] on span "Continue" at bounding box center [1091, 542] width 61 height 21
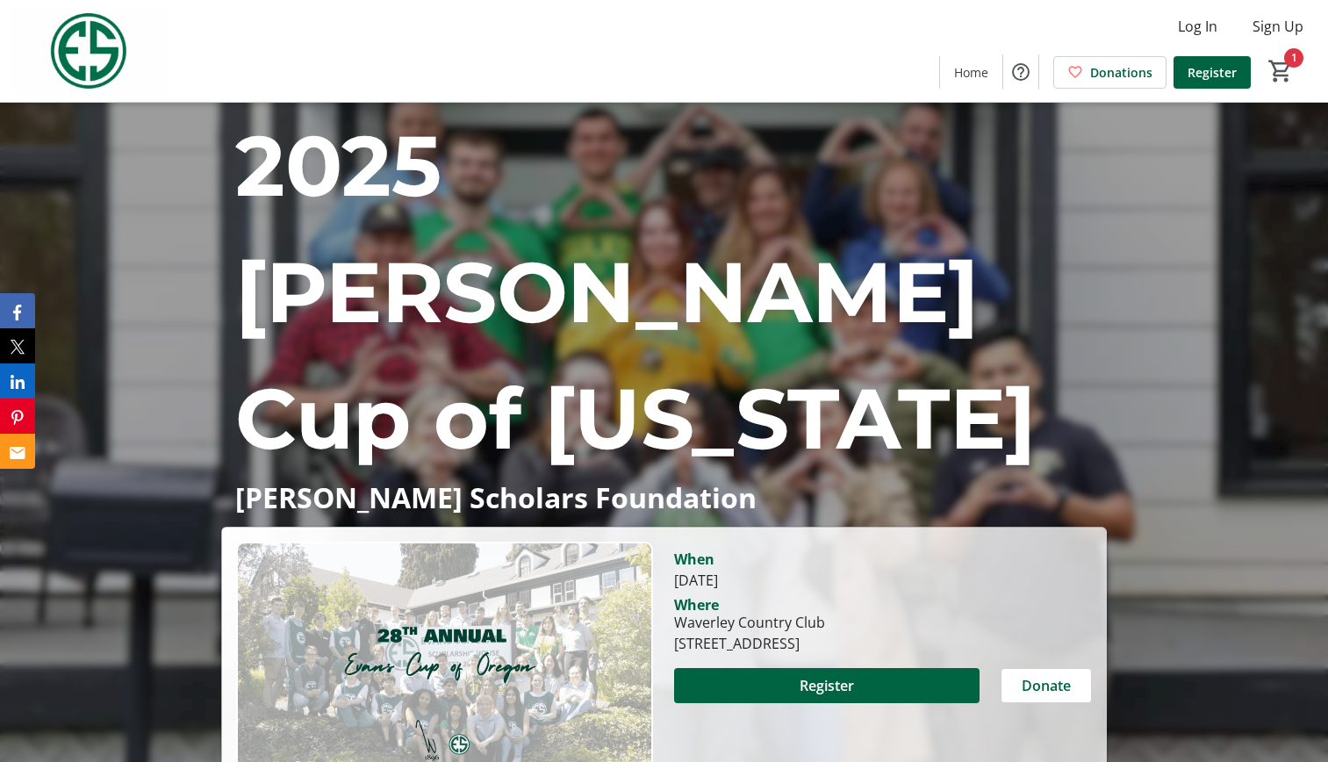
click at [1213, 618] on div "2025 [PERSON_NAME] Cup of [US_STATE] [PERSON_NAME] Scholars Foundation 2025 [PE…" at bounding box center [664, 468] width 1328 height 731
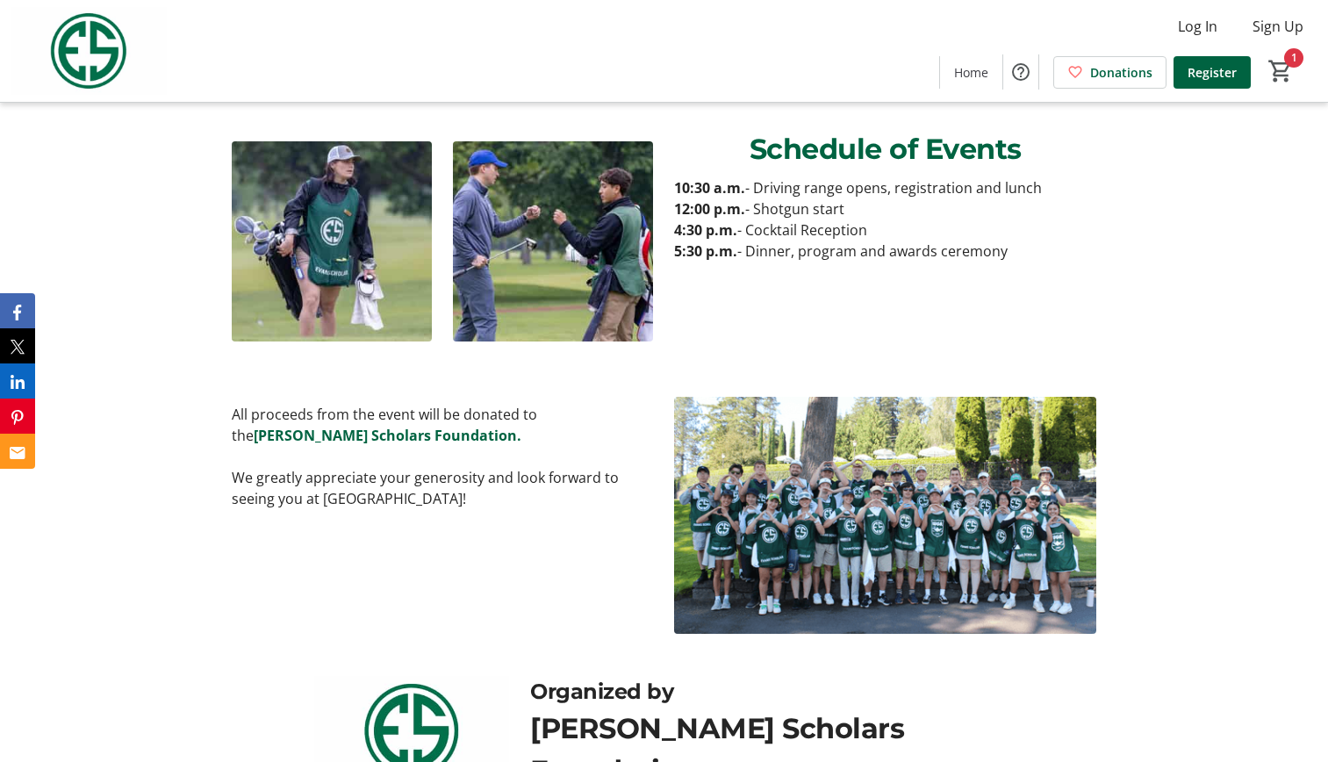
scroll to position [1222, 0]
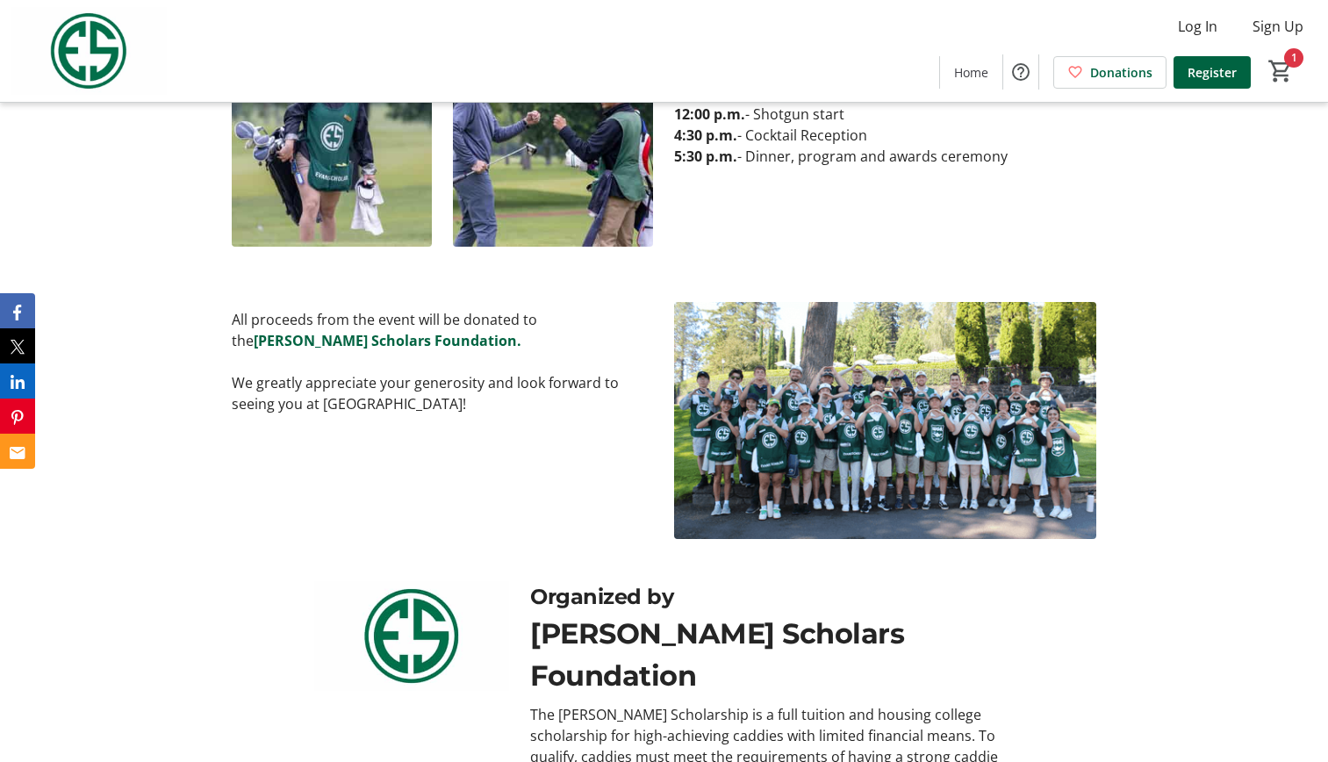
click at [1219, 560] on div "Organized by [PERSON_NAME] Scholars Foundation The [PERSON_NAME] Scholarship is…" at bounding box center [664, 719] width 1328 height 319
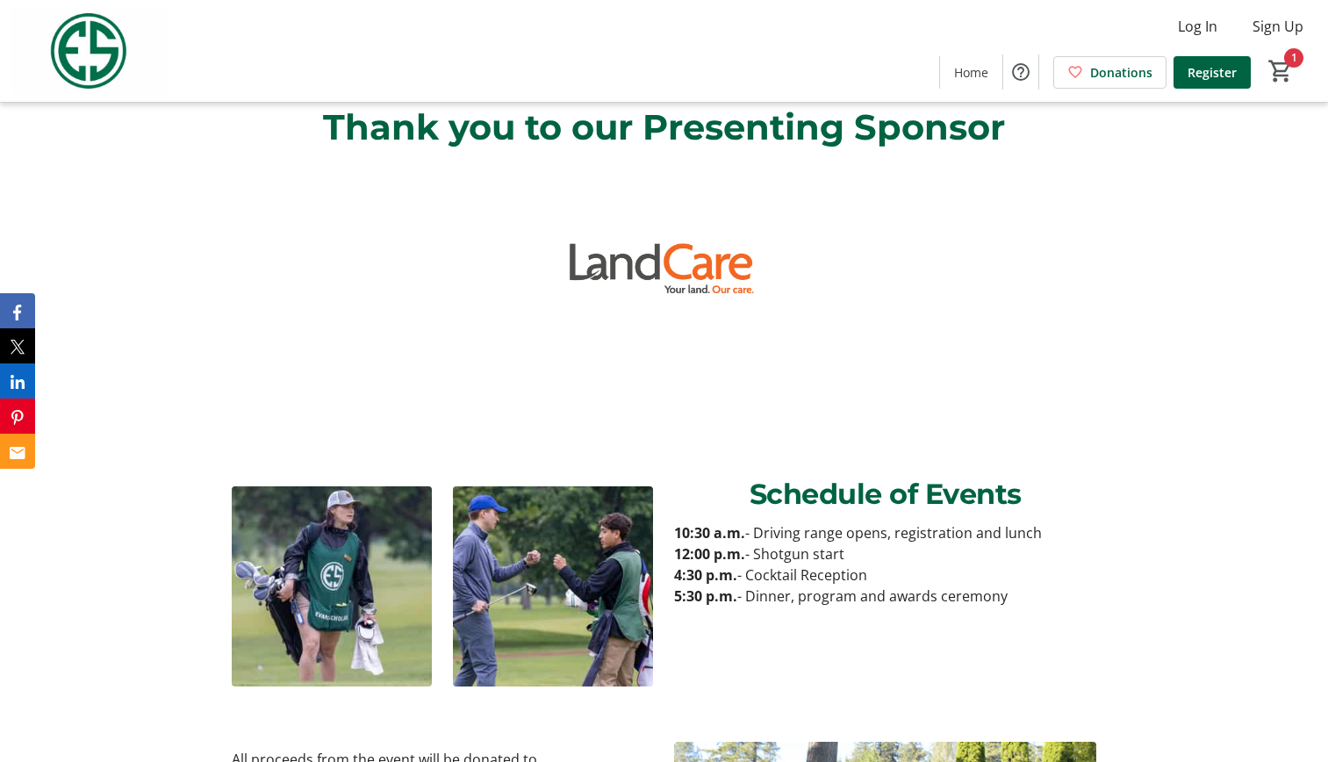
scroll to position [768, 0]
